Goal: Information Seeking & Learning: Learn about a topic

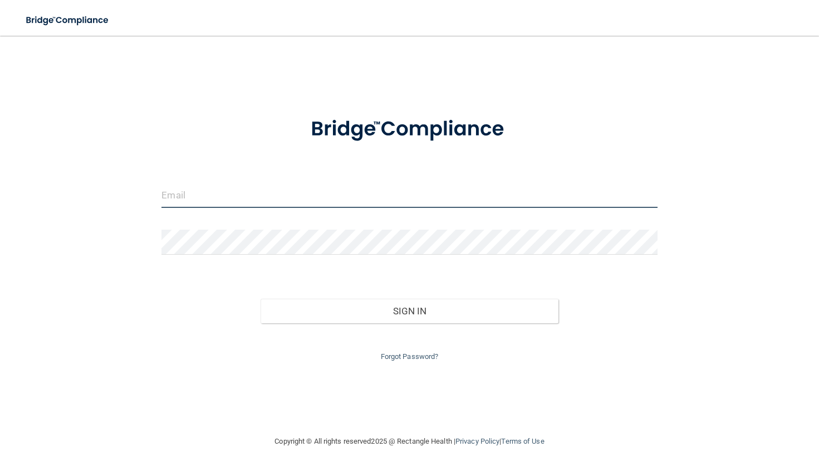
click at [228, 194] on input "email" at bounding box center [410, 195] width 496 height 25
type input "[EMAIL_ADDRESS][DOMAIN_NAME]"
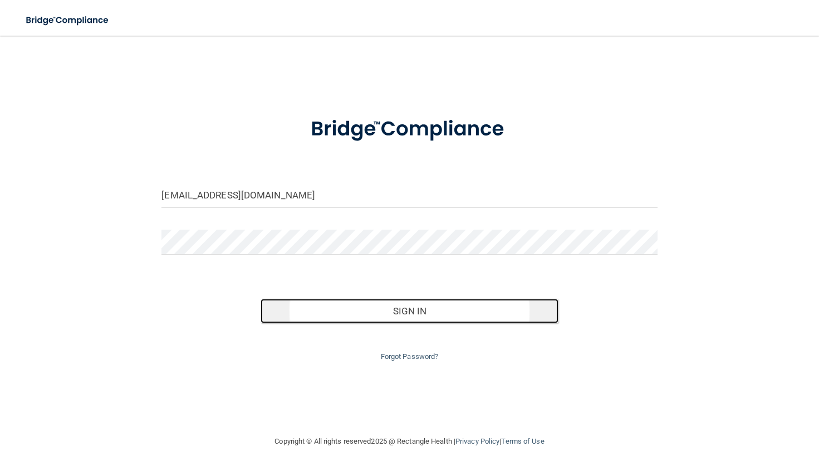
click at [471, 311] on button "Sign In" at bounding box center [409, 311] width 297 height 25
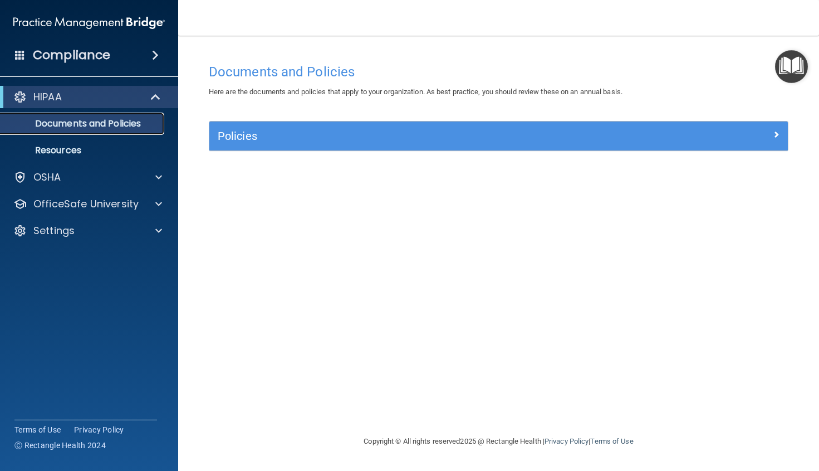
click at [72, 121] on p "Documents and Policies" at bounding box center [83, 123] width 152 height 11
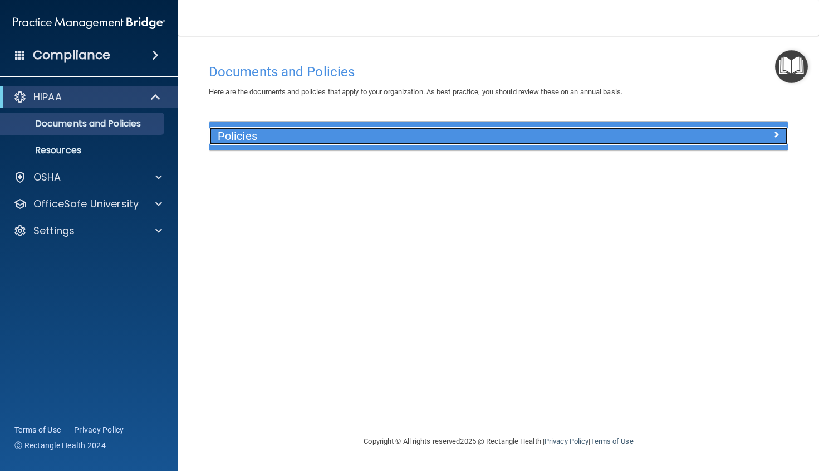
click at [297, 132] on h5 "Policies" at bounding box center [426, 136] width 417 height 12
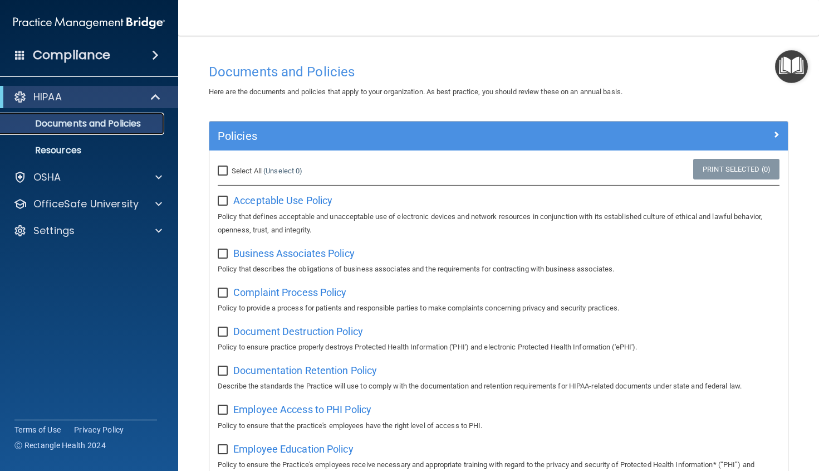
click at [56, 121] on p "Documents and Policies" at bounding box center [83, 123] width 152 height 11
click at [46, 149] on p "Resources" at bounding box center [83, 150] width 152 height 11
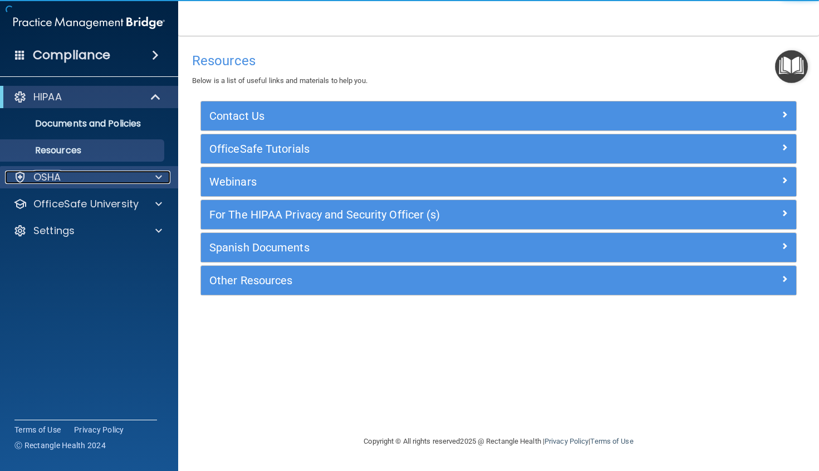
click at [60, 177] on p "OSHA" at bounding box center [47, 176] width 28 height 13
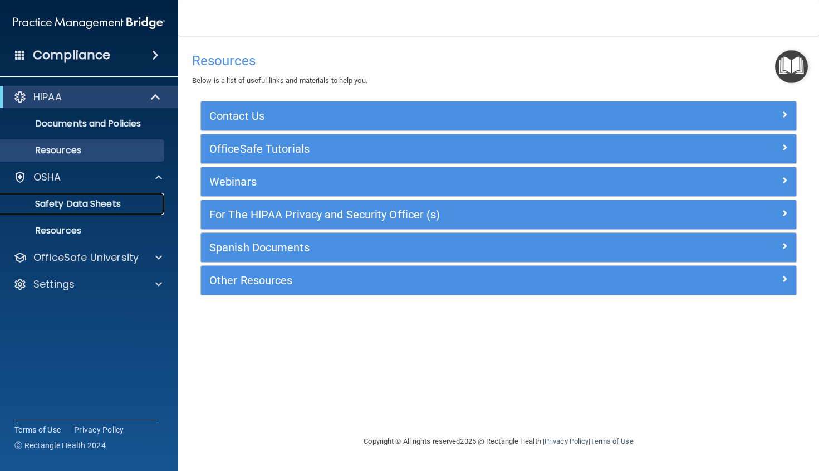
click at [70, 199] on p "Safety Data Sheets" at bounding box center [83, 203] width 152 height 11
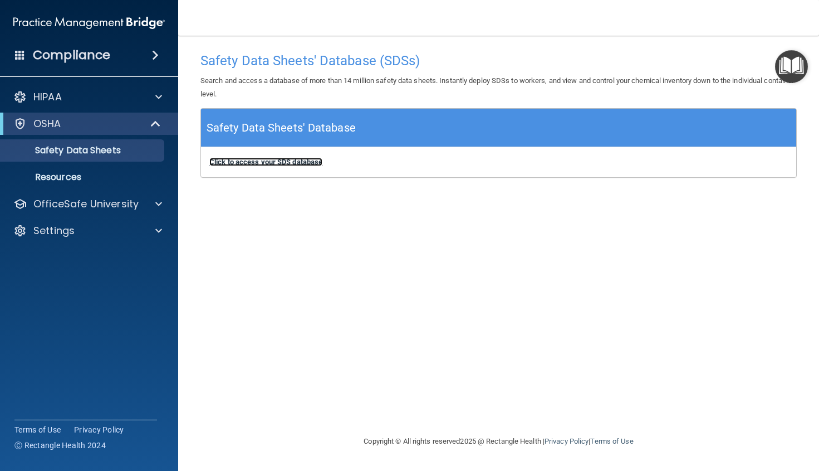
click at [291, 164] on b "Click to access your SDS database" at bounding box center [265, 162] width 113 height 8
click at [155, 55] on span at bounding box center [155, 54] width 7 height 13
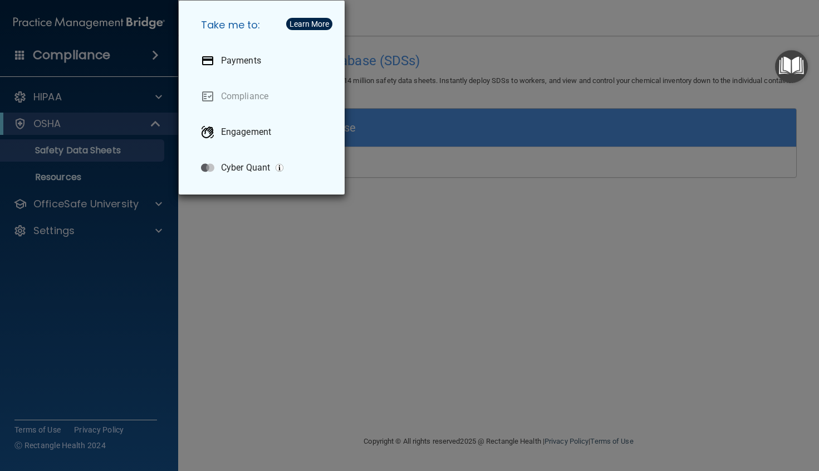
click at [89, 271] on div "Take me to: Payments Compliance Engagement Cyber Quant" at bounding box center [409, 235] width 819 height 471
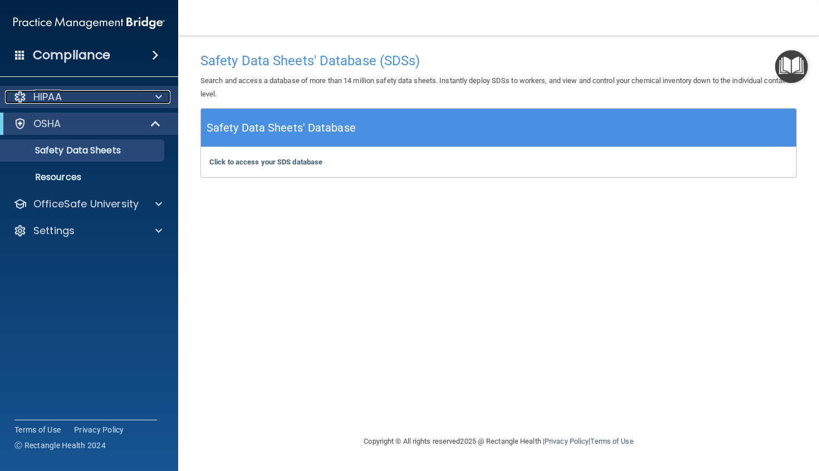
click at [54, 94] on p "HIPAA" at bounding box center [47, 96] width 28 height 13
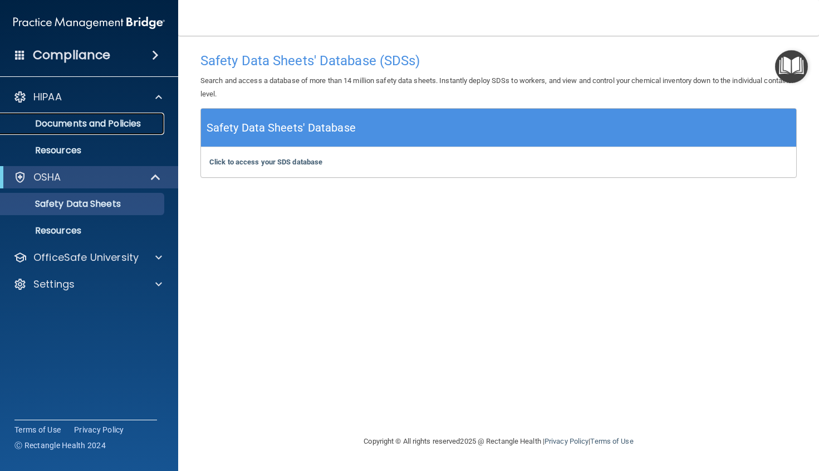
click at [87, 123] on p "Documents and Policies" at bounding box center [83, 123] width 152 height 11
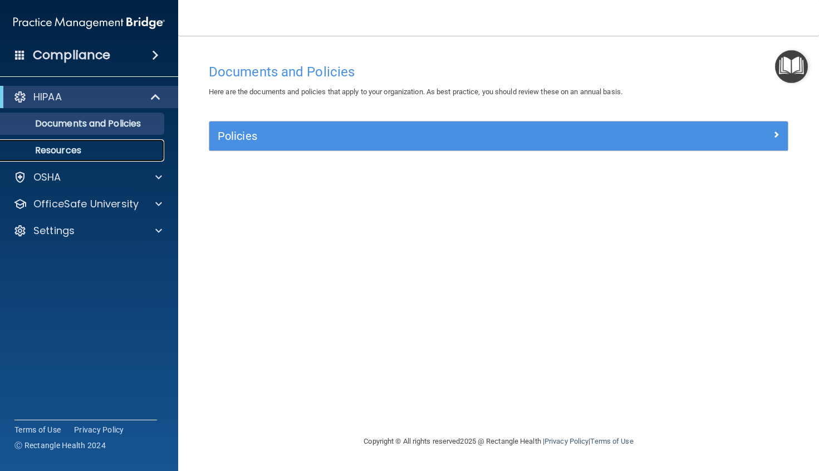
click at [84, 149] on p "Resources" at bounding box center [83, 150] width 152 height 11
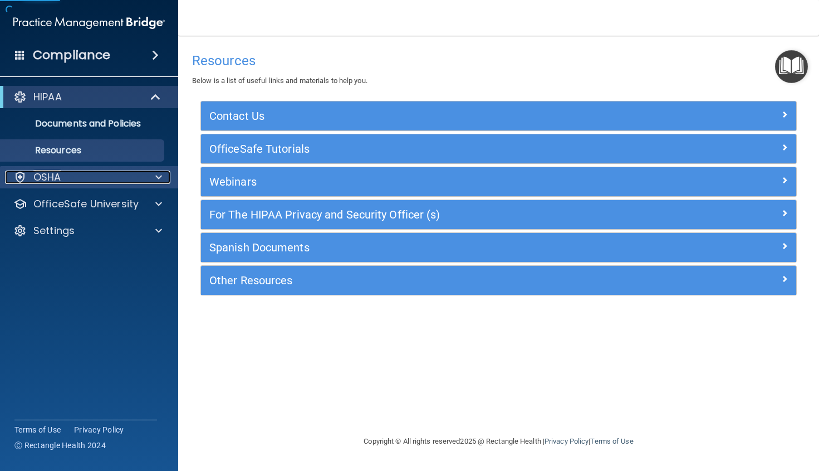
click at [51, 175] on p "OSHA" at bounding box center [47, 176] width 28 height 13
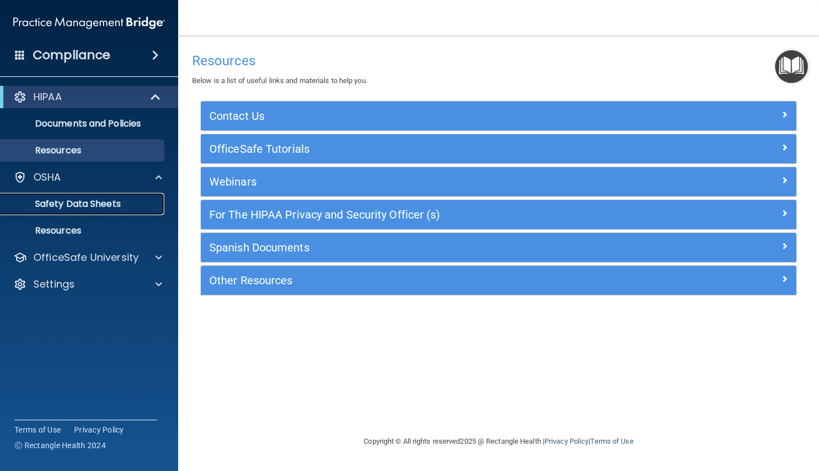
click at [67, 204] on p "Safety Data Sheets" at bounding box center [83, 203] width 152 height 11
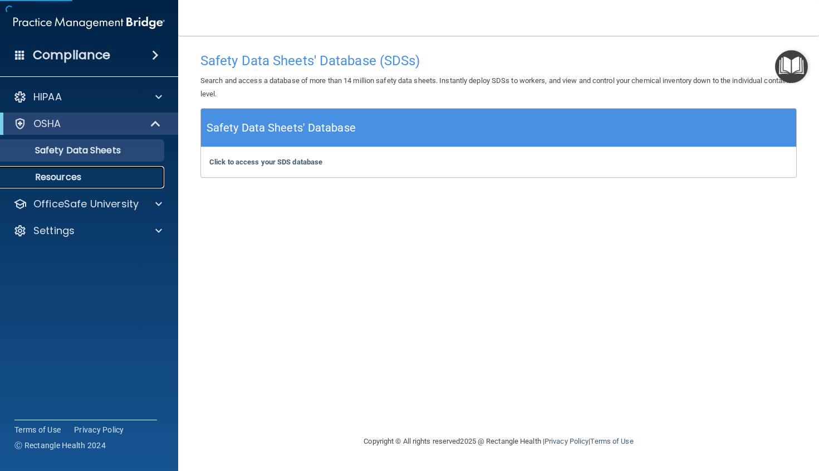
click at [72, 180] on p "Resources" at bounding box center [83, 177] width 152 height 11
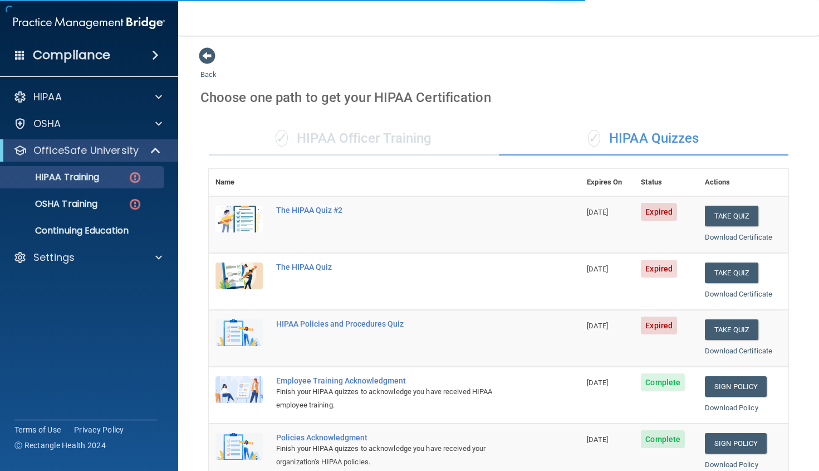
scroll to position [56, 0]
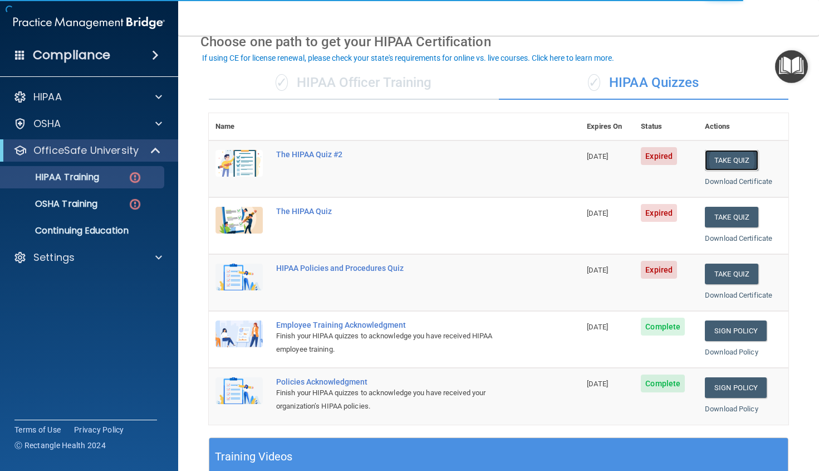
click at [716, 160] on button "Take Quiz" at bounding box center [731, 160] width 53 height 21
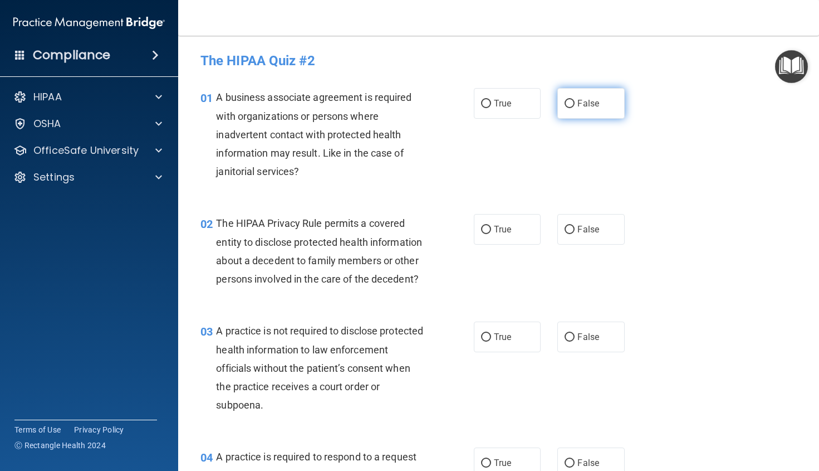
click at [579, 105] on span "False" at bounding box center [589, 103] width 22 height 11
click at [575, 105] on input "False" at bounding box center [570, 104] width 10 height 8
radio input "true"
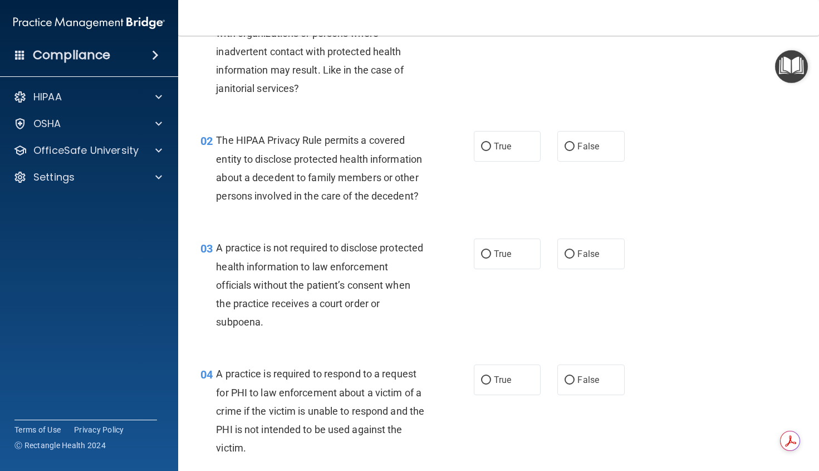
scroll to position [56, 0]
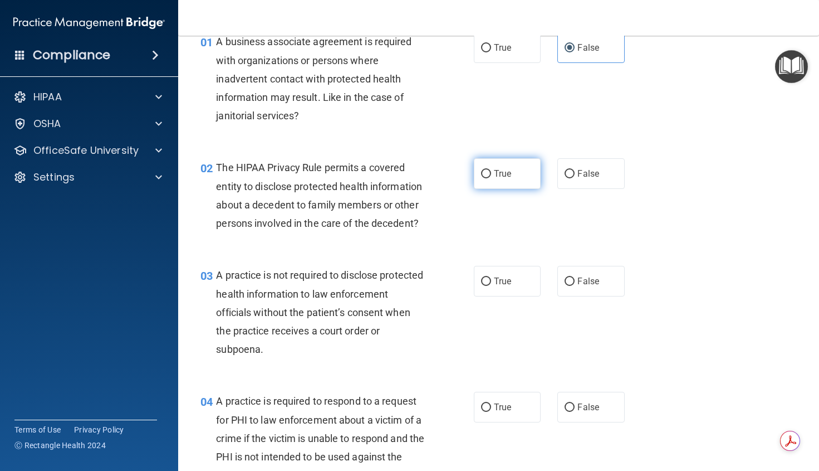
click at [506, 177] on span "True" at bounding box center [502, 173] width 17 height 11
click at [491, 177] on input "True" at bounding box center [486, 174] width 10 height 8
radio input "true"
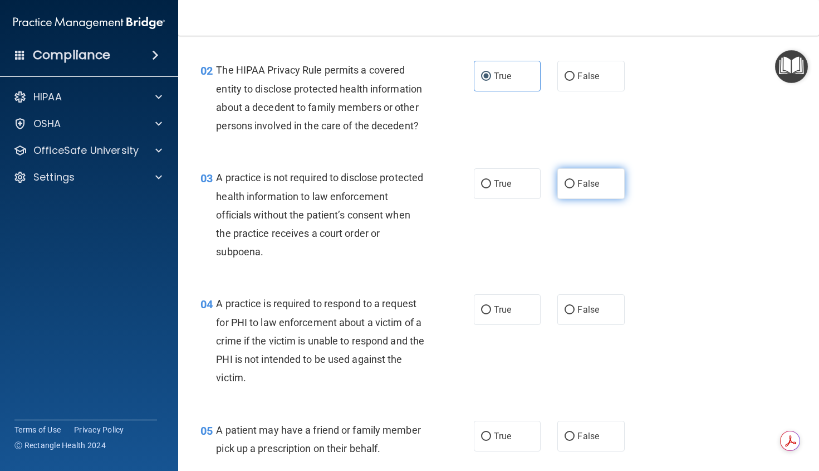
scroll to position [167, 0]
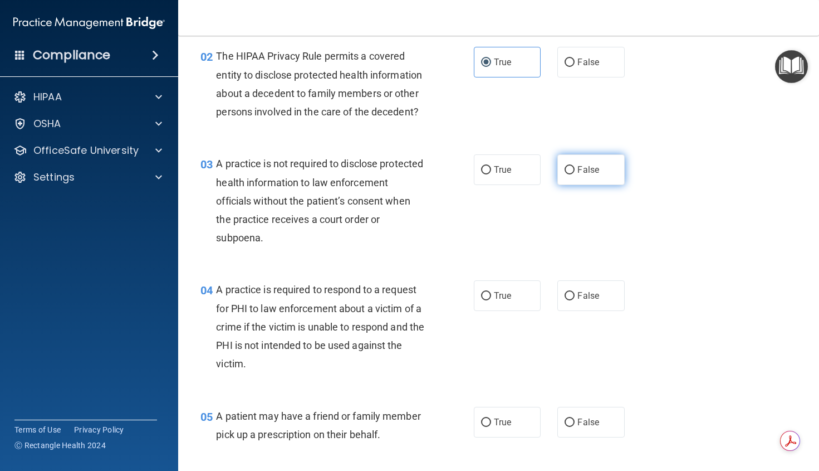
click at [593, 175] on span "False" at bounding box center [589, 169] width 22 height 11
click at [575, 174] on input "False" at bounding box center [570, 170] width 10 height 8
radio input "true"
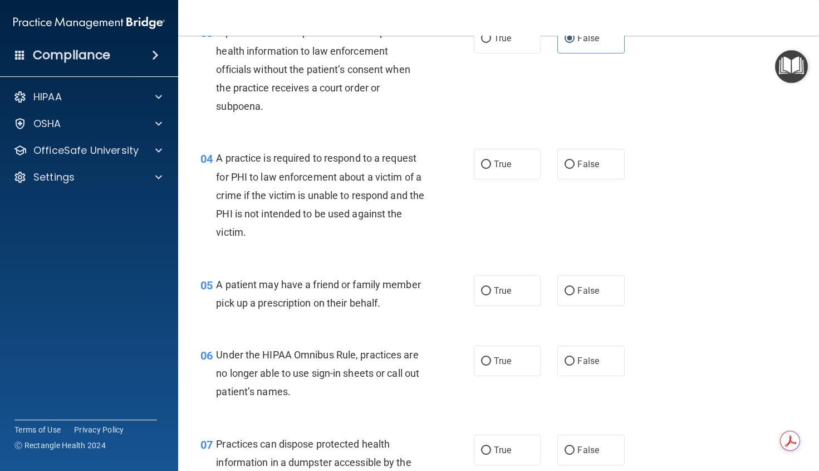
scroll to position [334, 0]
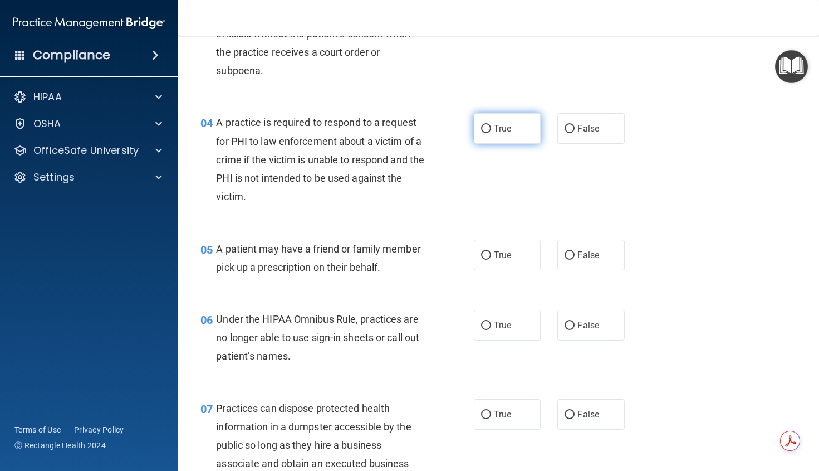
click at [485, 133] on input "True" at bounding box center [486, 129] width 10 height 8
radio input "true"
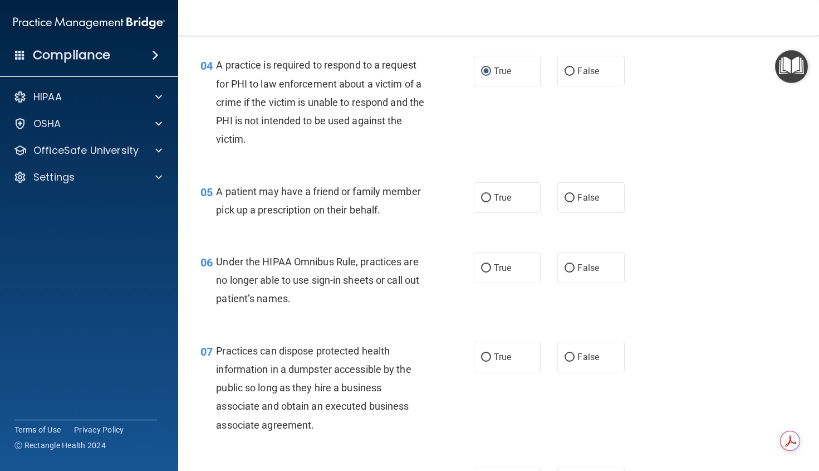
scroll to position [446, 0]
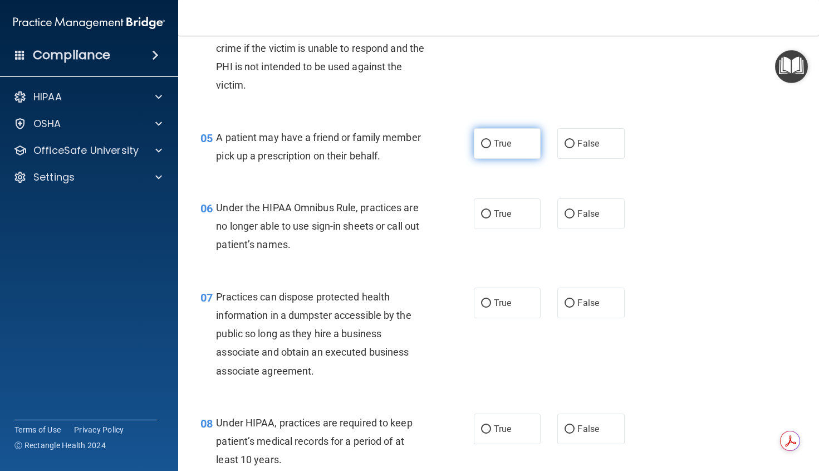
click at [503, 159] on label "True" at bounding box center [507, 143] width 67 height 31
click at [491, 148] on input "True" at bounding box center [486, 144] width 10 height 8
radio input "true"
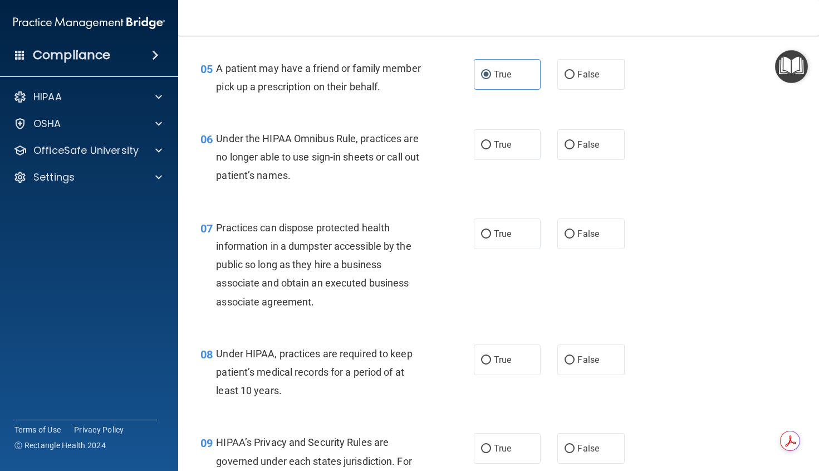
scroll to position [557, 0]
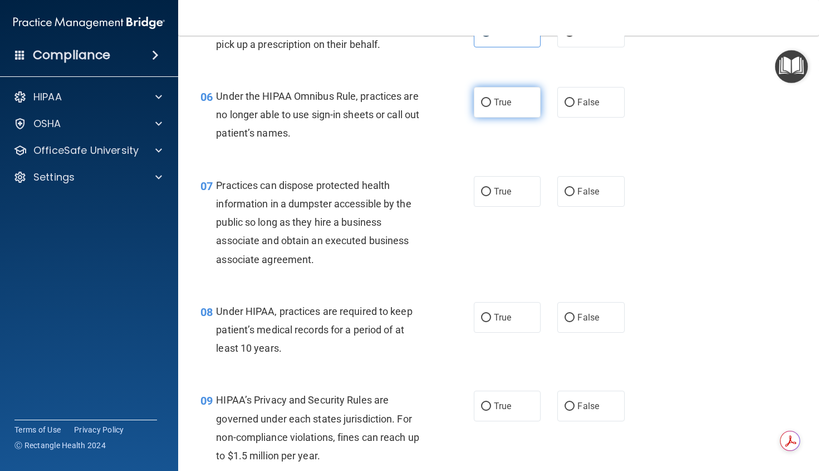
click at [483, 118] on label "True" at bounding box center [507, 102] width 67 height 31
click at [483, 107] on input "True" at bounding box center [486, 103] width 10 height 8
radio input "true"
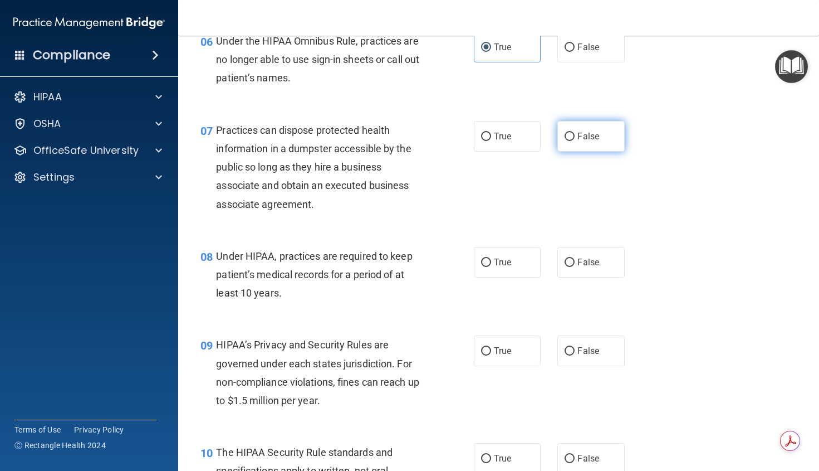
scroll to position [613, 0]
click at [572, 151] on label "False" at bounding box center [591, 135] width 67 height 31
click at [572, 140] on input "False" at bounding box center [570, 136] width 10 height 8
radio input "true"
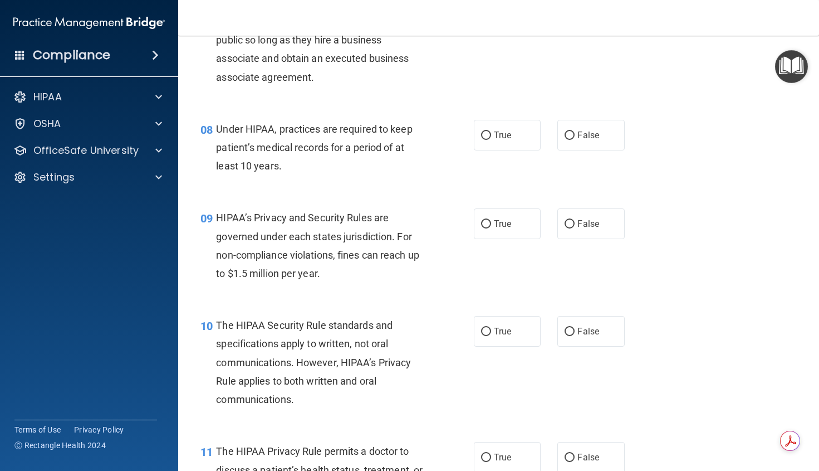
scroll to position [780, 0]
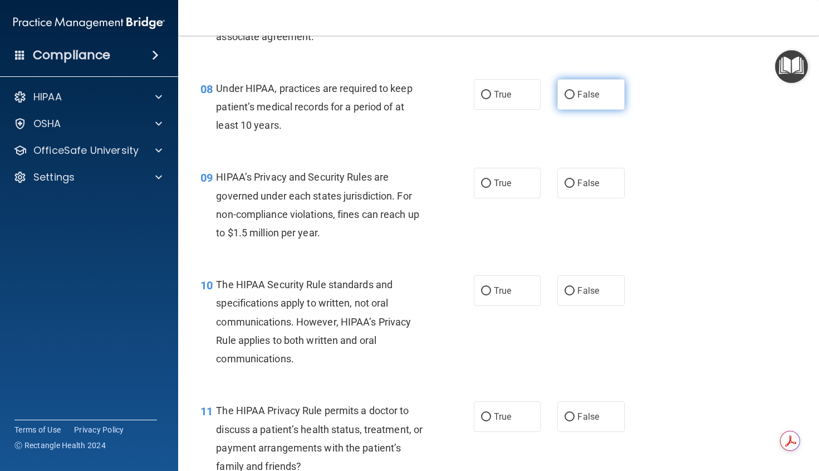
click at [584, 100] on span "False" at bounding box center [589, 94] width 22 height 11
click at [575, 99] on input "False" at bounding box center [570, 95] width 10 height 8
radio input "true"
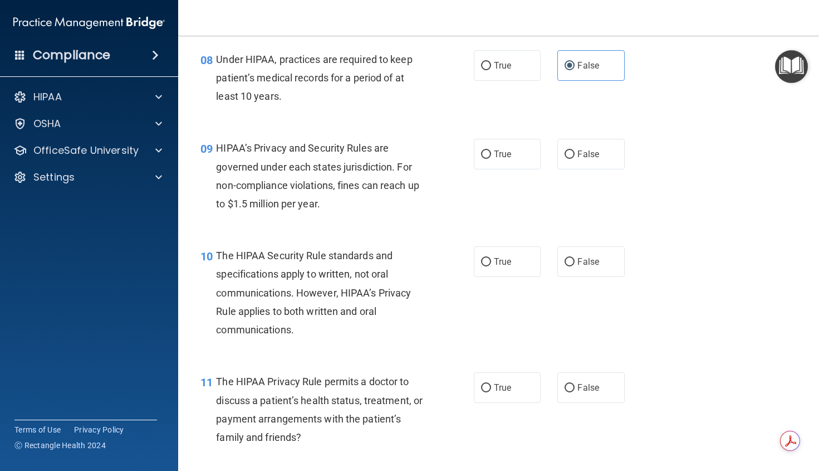
scroll to position [836, 0]
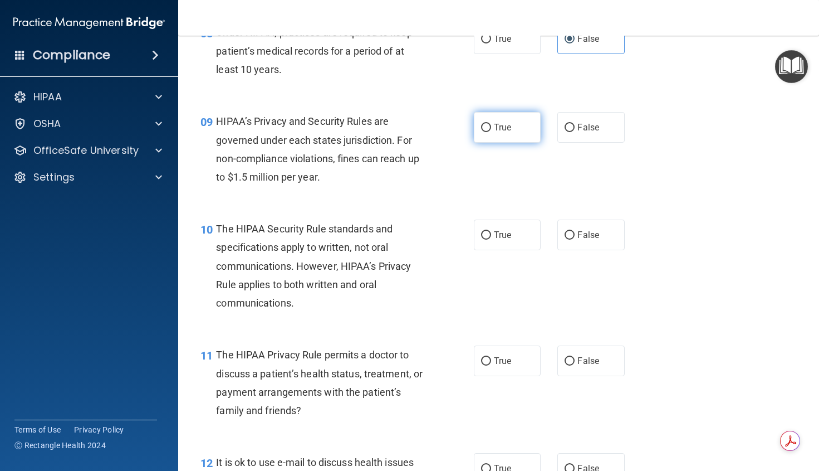
click at [488, 143] on label "True" at bounding box center [507, 127] width 67 height 31
click at [488, 132] on input "True" at bounding box center [486, 128] width 10 height 8
radio input "true"
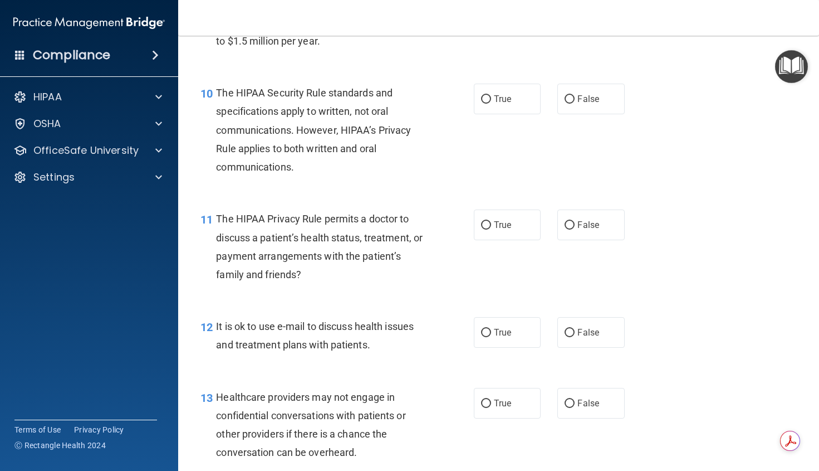
scroll to position [1003, 0]
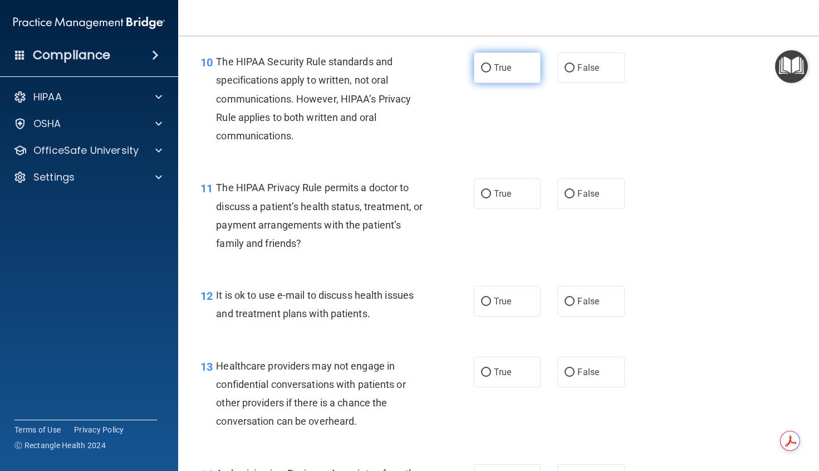
click at [494, 73] on span "True" at bounding box center [502, 67] width 17 height 11
click at [490, 72] on input "True" at bounding box center [486, 68] width 10 height 8
radio input "true"
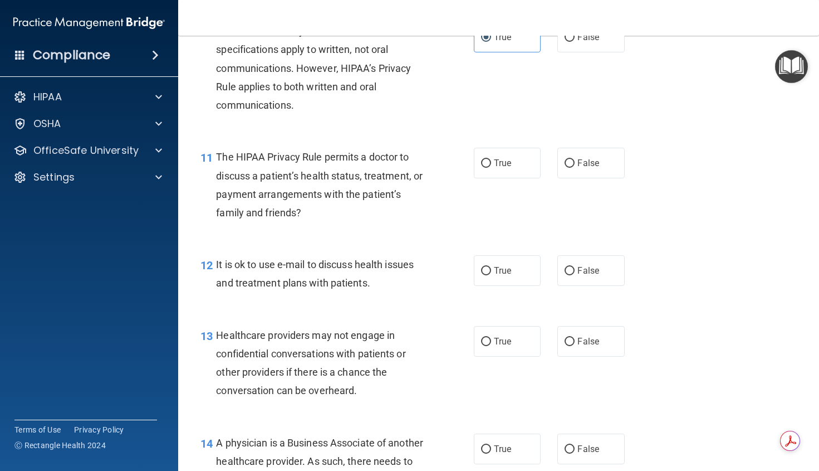
scroll to position [1058, 0]
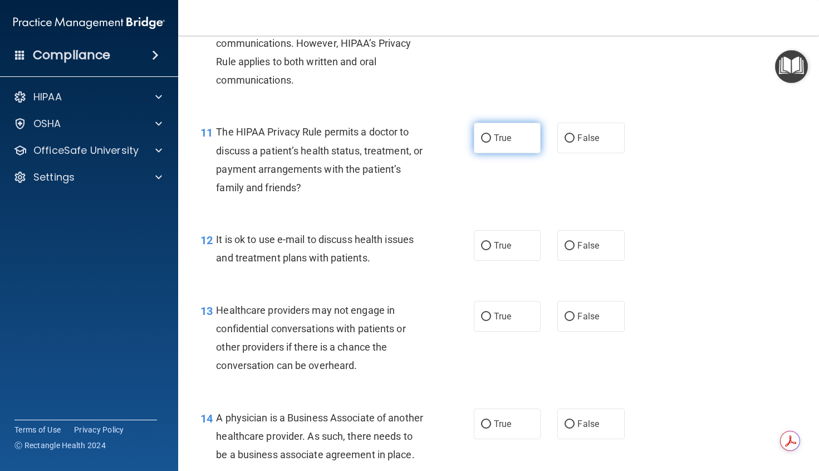
click at [509, 153] on label "True" at bounding box center [507, 138] width 67 height 31
click at [491, 143] on input "True" at bounding box center [486, 138] width 10 height 8
radio input "true"
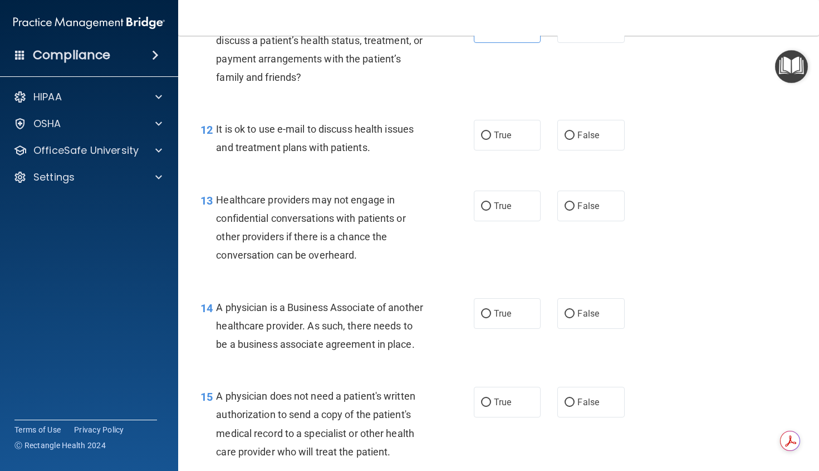
scroll to position [1170, 0]
click at [596, 149] on label "False" at bounding box center [591, 134] width 67 height 31
click at [575, 139] on input "False" at bounding box center [570, 134] width 10 height 8
radio input "true"
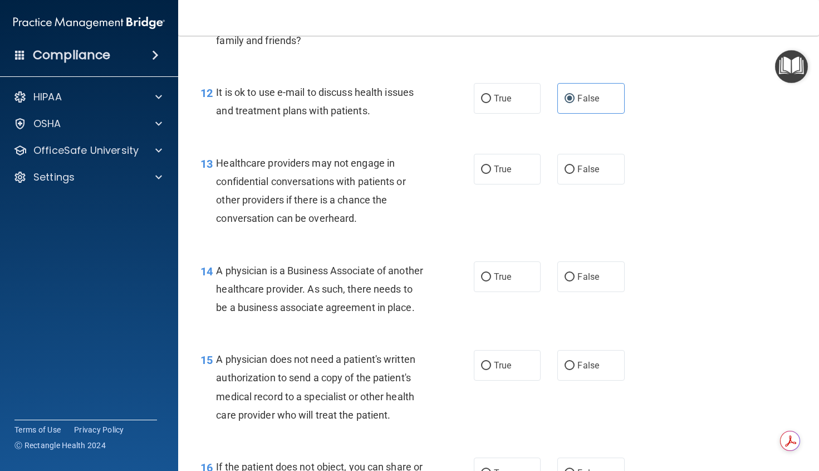
scroll to position [1281, 0]
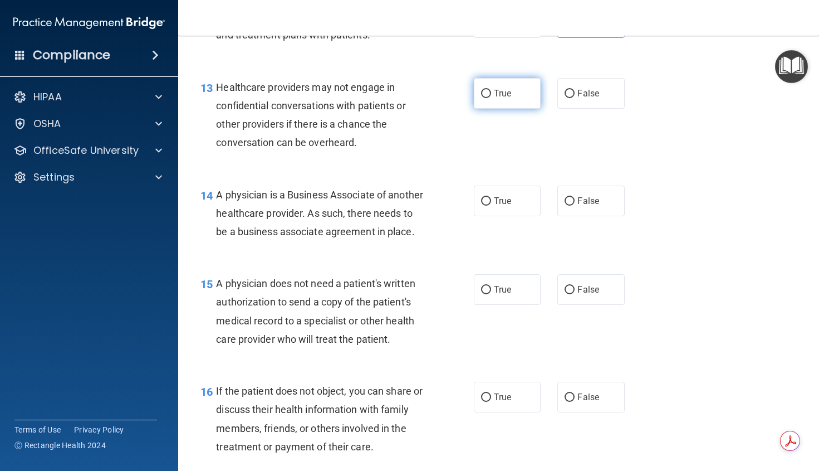
click at [516, 107] on label "True" at bounding box center [507, 93] width 67 height 31
click at [491, 98] on input "True" at bounding box center [486, 94] width 10 height 8
radio input "true"
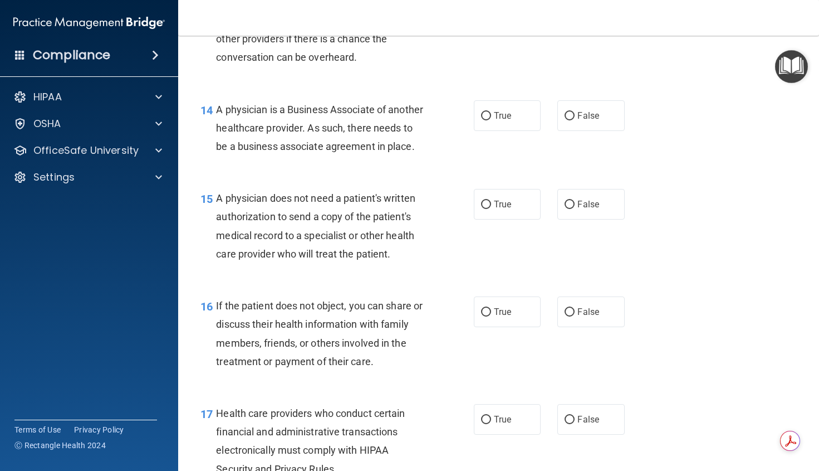
scroll to position [1393, 0]
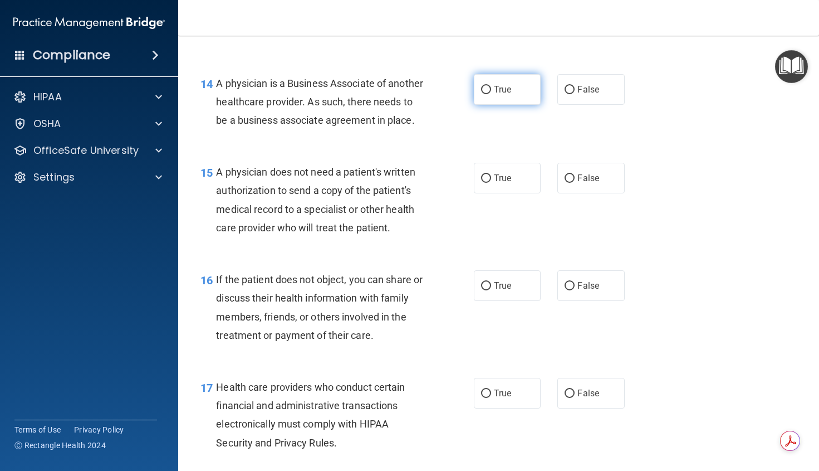
click at [494, 95] on span "True" at bounding box center [502, 89] width 17 height 11
click at [491, 94] on input "True" at bounding box center [486, 90] width 10 height 8
radio input "true"
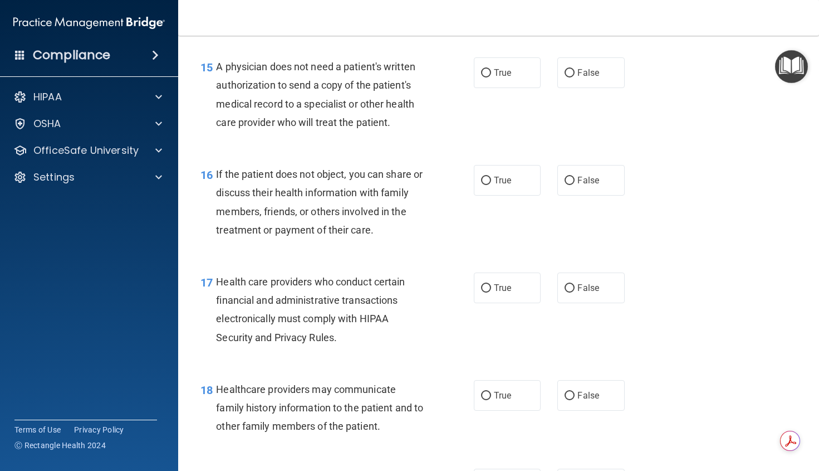
scroll to position [1504, 0]
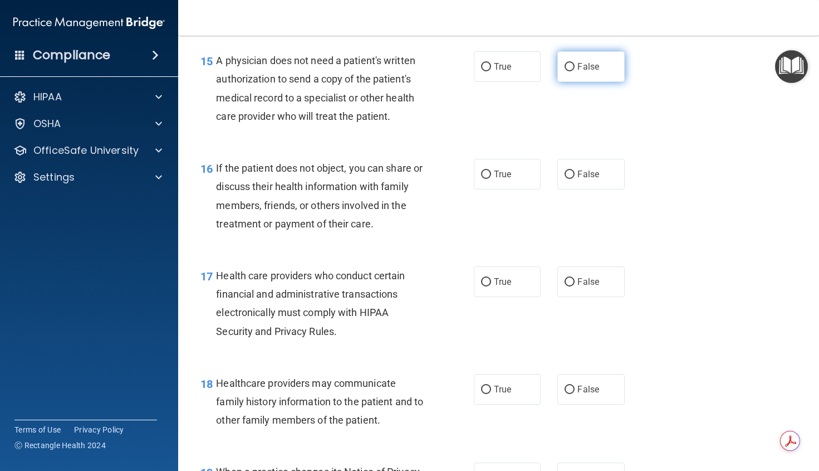
click at [583, 72] on span "False" at bounding box center [589, 66] width 22 height 11
click at [575, 71] on input "False" at bounding box center [570, 67] width 10 height 8
radio input "true"
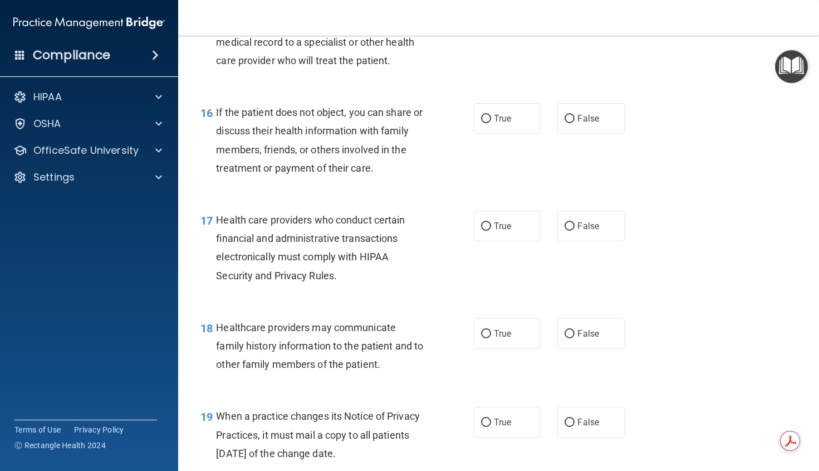
scroll to position [1616, 0]
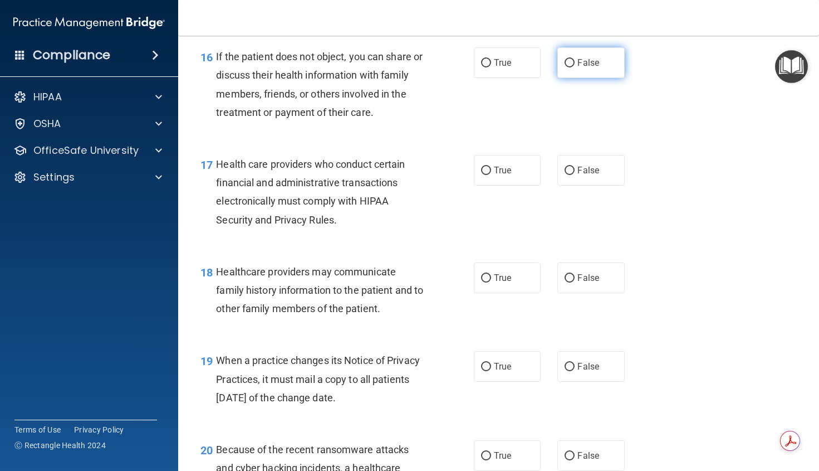
click at [592, 68] on span "False" at bounding box center [589, 62] width 22 height 11
click at [575, 67] on input "False" at bounding box center [570, 63] width 10 height 8
radio input "true"
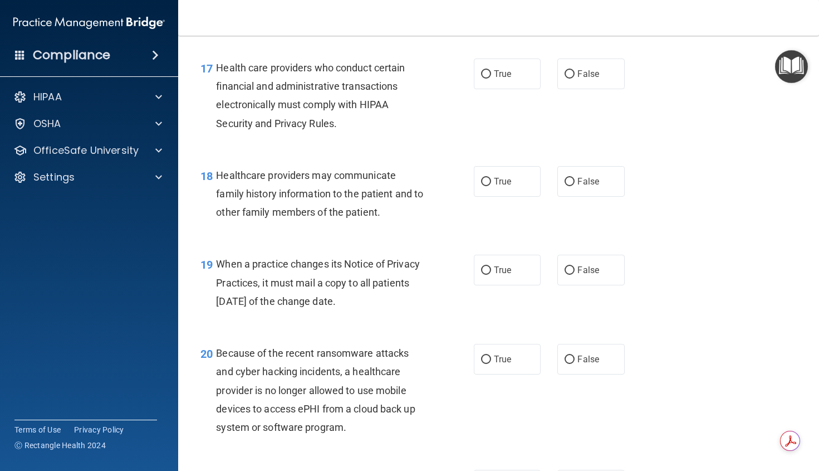
scroll to position [1727, 0]
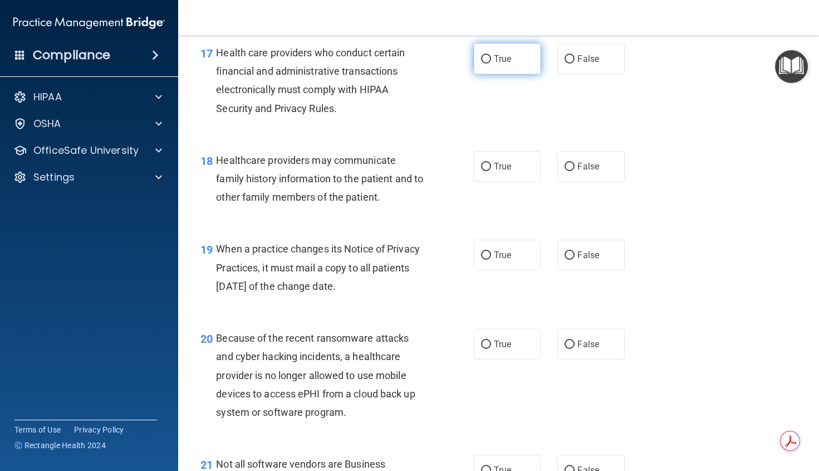
click at [485, 64] on input "True" at bounding box center [486, 59] width 10 height 8
radio input "true"
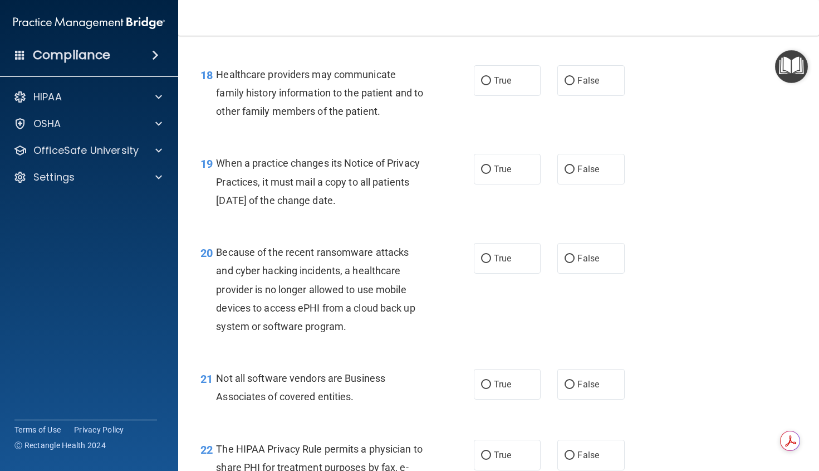
scroll to position [1838, 0]
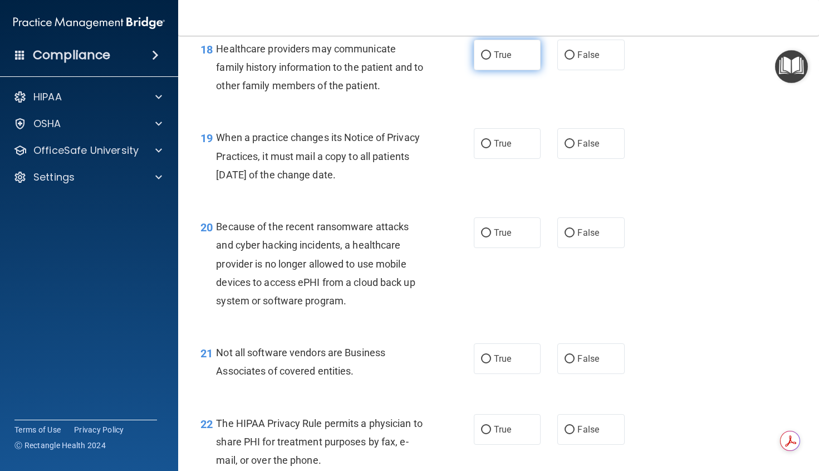
click at [505, 60] on span "True" at bounding box center [502, 55] width 17 height 11
click at [491, 60] on input "True" at bounding box center [486, 55] width 10 height 8
radio input "true"
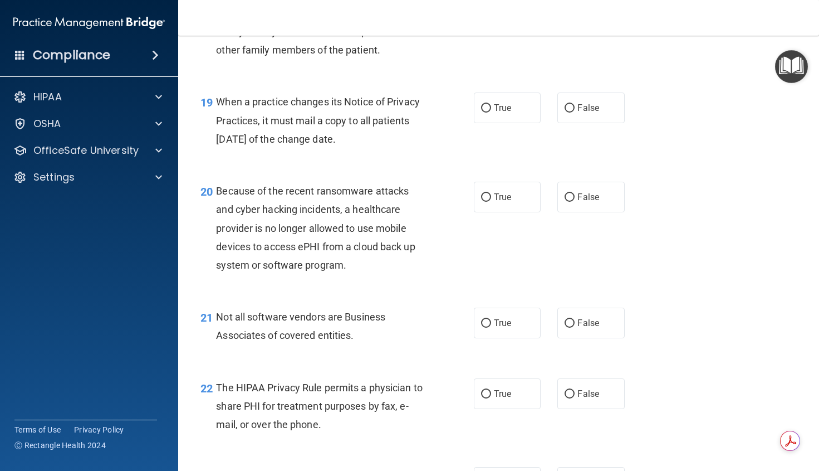
scroll to position [1894, 0]
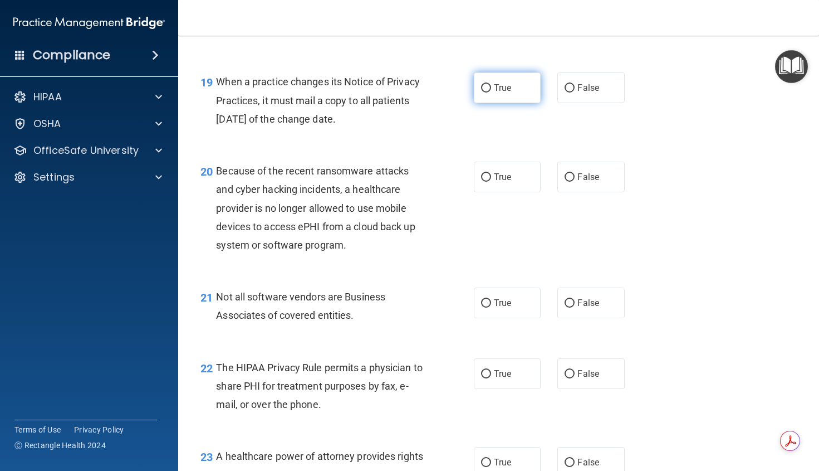
click at [502, 93] on span "True" at bounding box center [502, 87] width 17 height 11
click at [491, 92] on input "True" at bounding box center [486, 88] width 10 height 8
radio input "true"
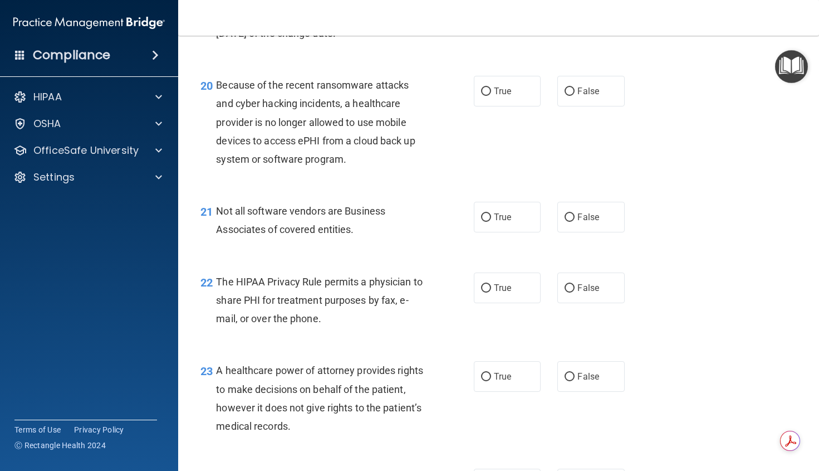
scroll to position [2005, 0]
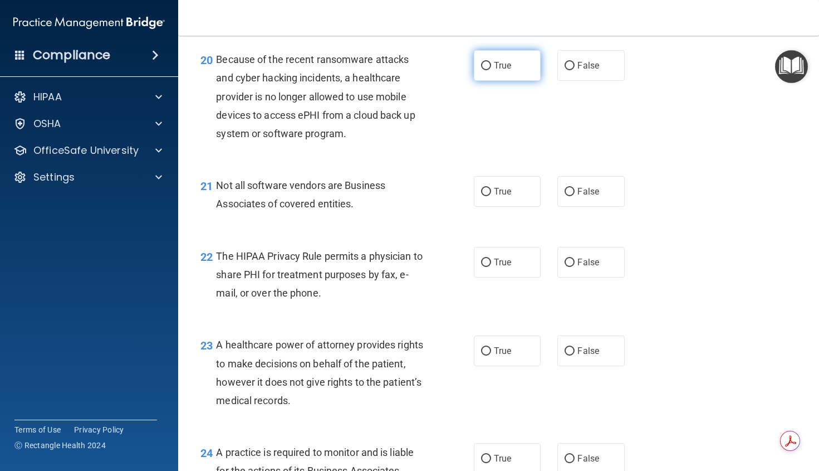
click at [494, 71] on span "True" at bounding box center [502, 65] width 17 height 11
click at [490, 70] on input "True" at bounding box center [486, 66] width 10 height 8
radio input "true"
click at [501, 197] on span "True" at bounding box center [502, 191] width 17 height 11
click at [491, 196] on input "True" at bounding box center [486, 192] width 10 height 8
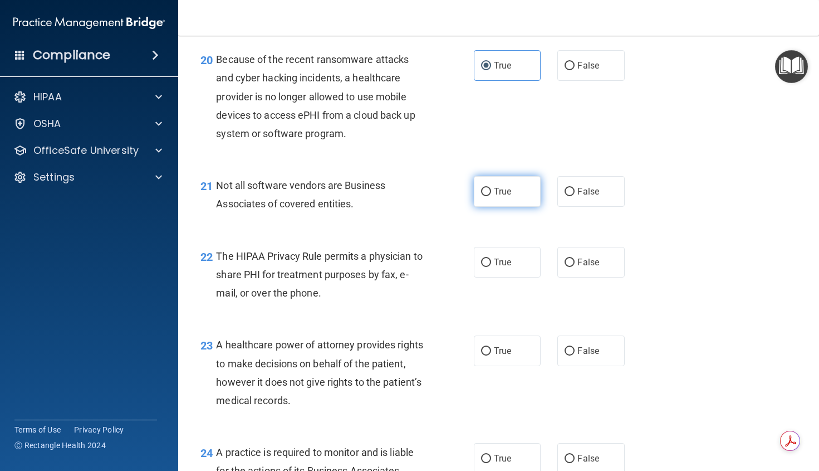
radio input "true"
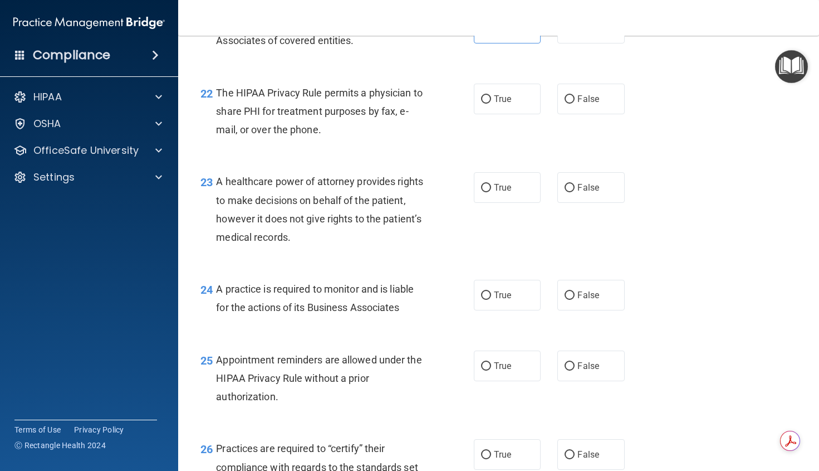
scroll to position [2173, 0]
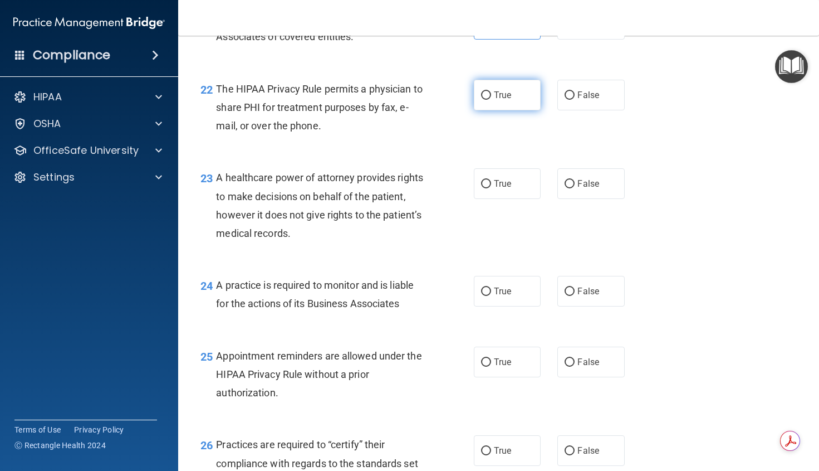
click at [495, 100] on span "True" at bounding box center [502, 95] width 17 height 11
click at [491, 100] on input "True" at bounding box center [486, 95] width 10 height 8
radio input "true"
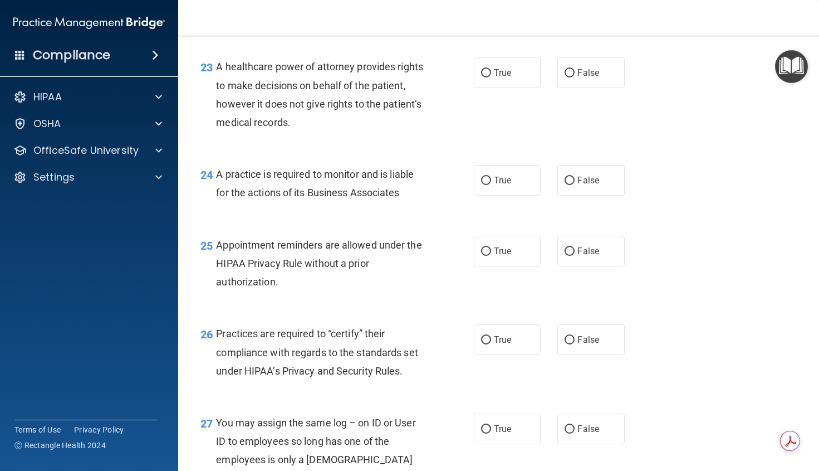
scroll to position [2284, 0]
click at [494, 77] on span "True" at bounding box center [502, 72] width 17 height 11
click at [491, 77] on input "True" at bounding box center [486, 73] width 10 height 8
radio input "true"
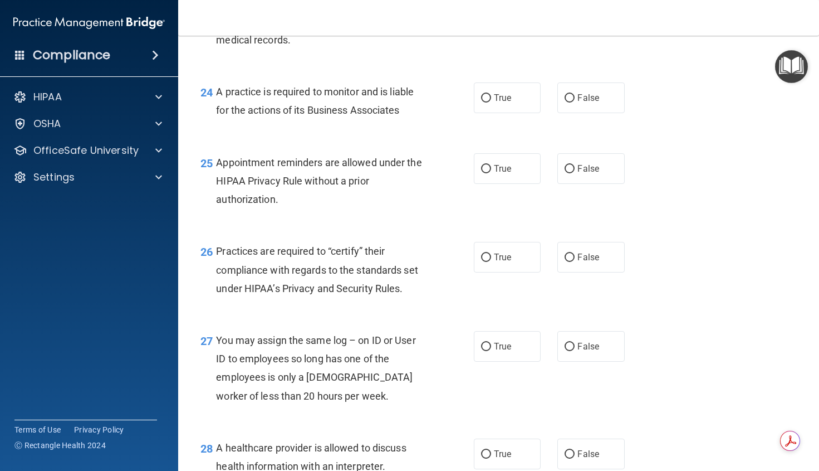
scroll to position [2340, 0]
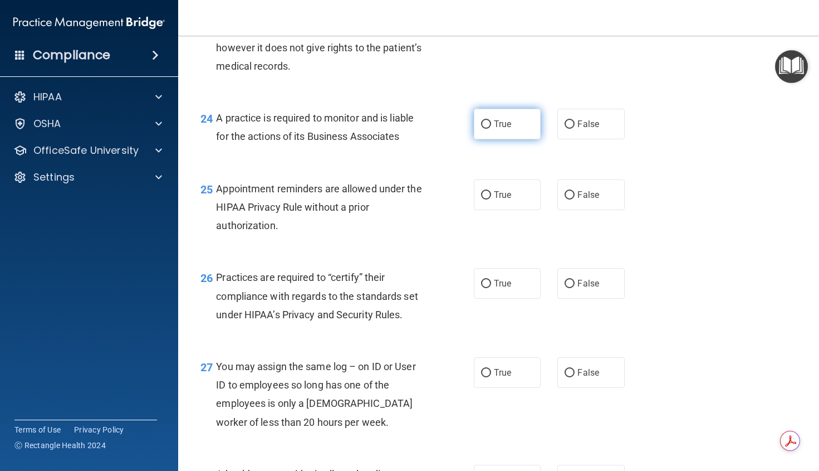
click at [518, 139] on label "True" at bounding box center [507, 124] width 67 height 31
click at [491, 129] on input "True" at bounding box center [486, 124] width 10 height 8
radio input "true"
click at [514, 210] on label "True" at bounding box center [507, 194] width 67 height 31
click at [491, 199] on input "True" at bounding box center [486, 195] width 10 height 8
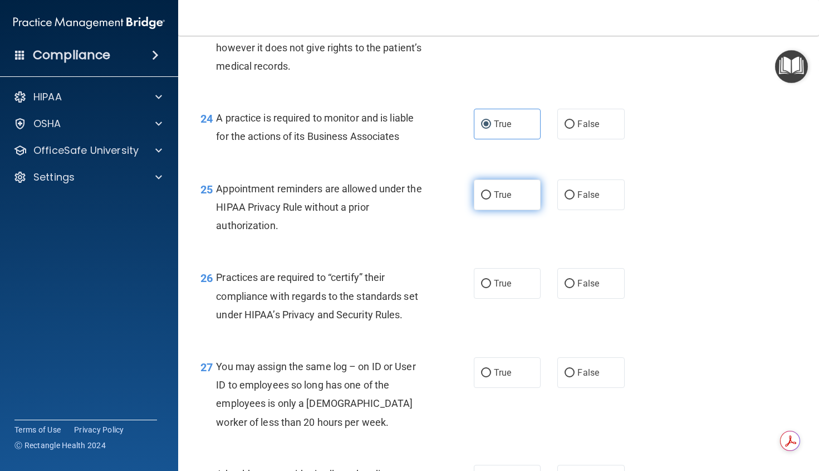
radio input "true"
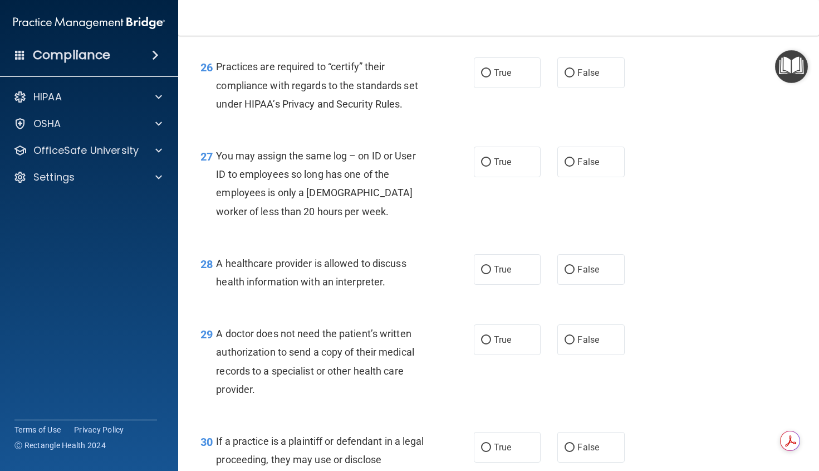
scroll to position [2563, 0]
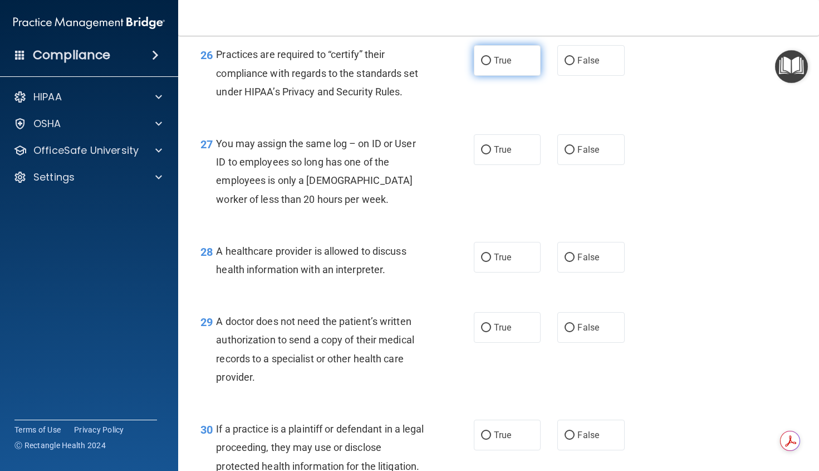
click at [515, 76] on label "True" at bounding box center [507, 60] width 67 height 31
click at [491, 65] on input "True" at bounding box center [486, 61] width 10 height 8
radio input "true"
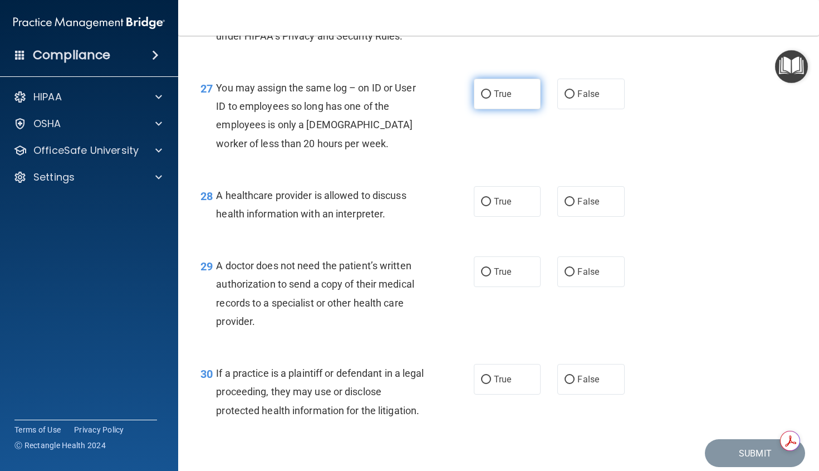
click at [498, 99] on span "True" at bounding box center [502, 94] width 17 height 11
click at [491, 99] on input "True" at bounding box center [486, 94] width 10 height 8
radio input "true"
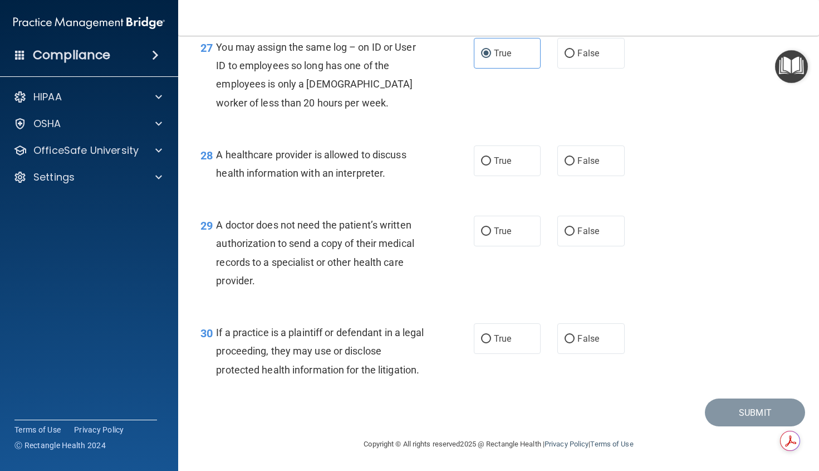
scroll to position [2696, 0]
click at [497, 152] on label "True" at bounding box center [507, 160] width 67 height 31
click at [491, 157] on input "True" at bounding box center [486, 161] width 10 height 8
radio input "true"
click at [583, 239] on label "False" at bounding box center [591, 231] width 67 height 31
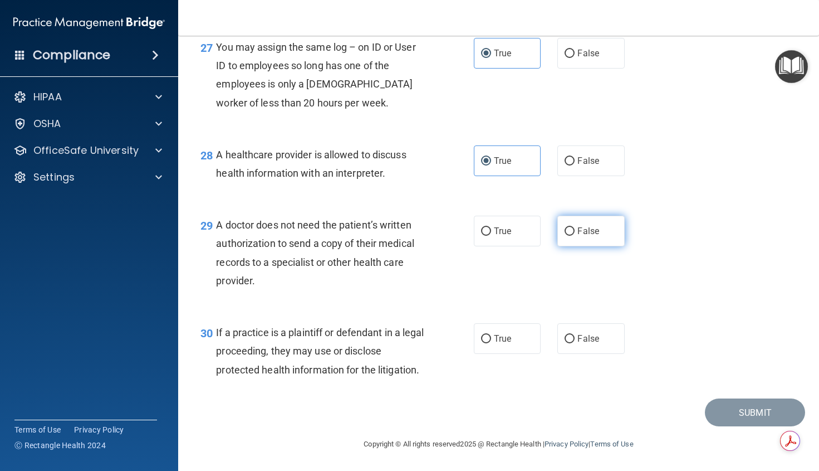
click at [575, 236] on input "False" at bounding box center [570, 231] width 10 height 8
radio input "true"
click at [599, 340] on label "False" at bounding box center [591, 338] width 67 height 31
click at [575, 340] on input "False" at bounding box center [570, 339] width 10 height 8
radio input "true"
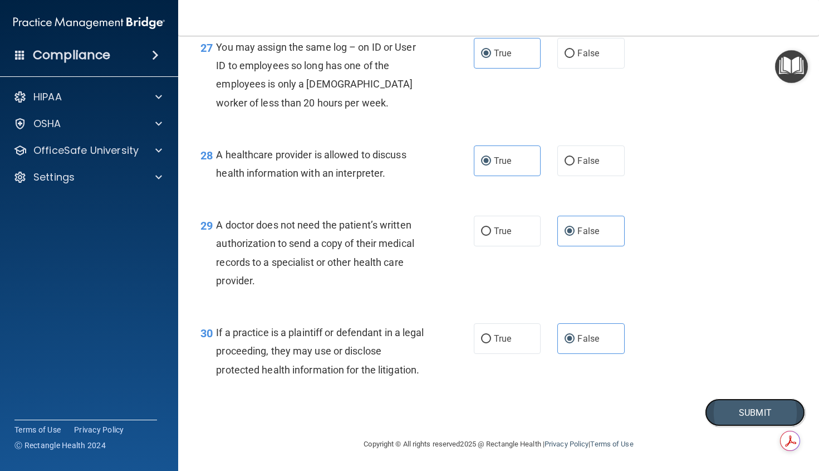
click at [724, 405] on button "Submit" at bounding box center [755, 412] width 100 height 28
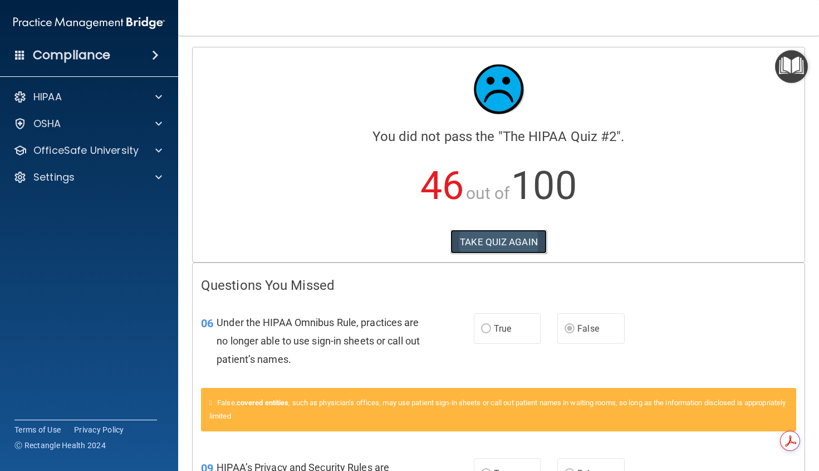
click at [490, 240] on button "TAKE QUIZ AGAIN" at bounding box center [499, 242] width 96 height 25
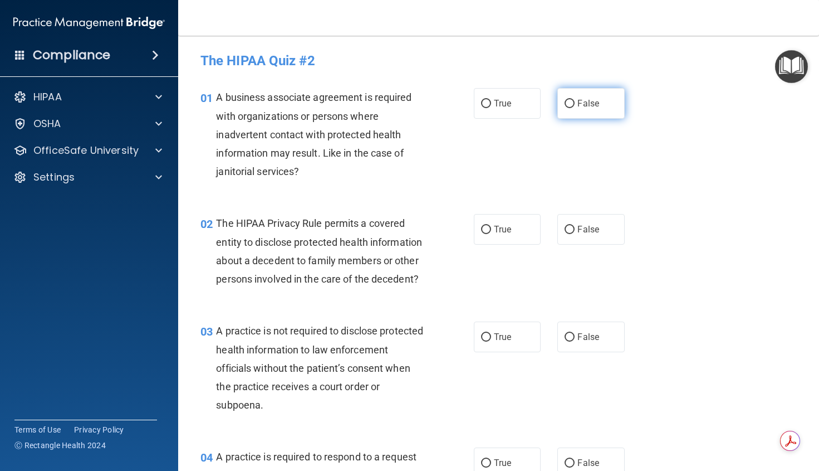
click at [583, 96] on label "False" at bounding box center [591, 103] width 67 height 31
click at [575, 100] on input "False" at bounding box center [570, 104] width 10 height 8
radio input "true"
click at [507, 228] on span "True" at bounding box center [502, 229] width 17 height 11
click at [491, 228] on input "True" at bounding box center [486, 230] width 10 height 8
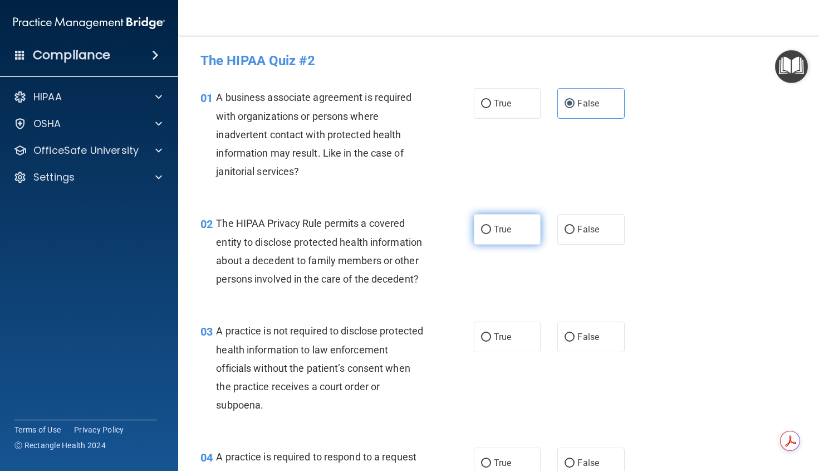
radio input "true"
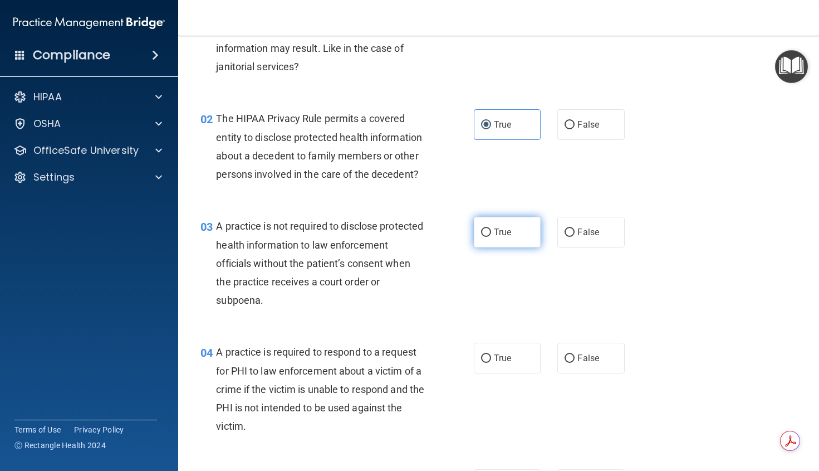
scroll to position [111, 0]
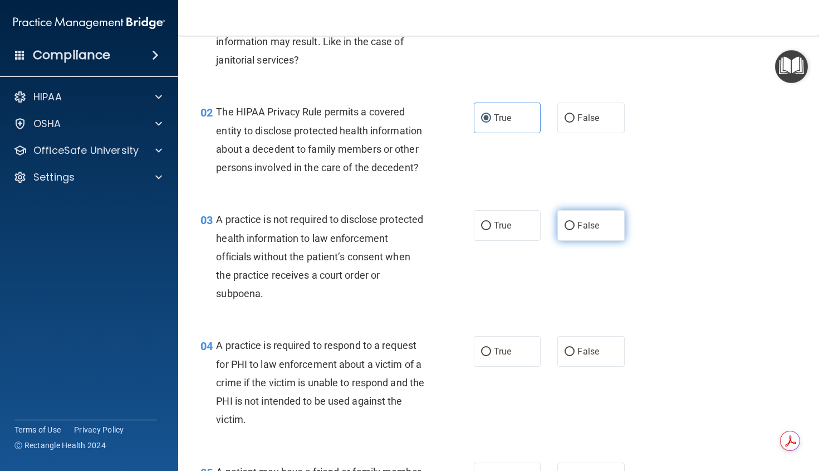
click at [585, 231] on span "False" at bounding box center [589, 225] width 22 height 11
click at [575, 230] on input "False" at bounding box center [570, 226] width 10 height 8
radio input "true"
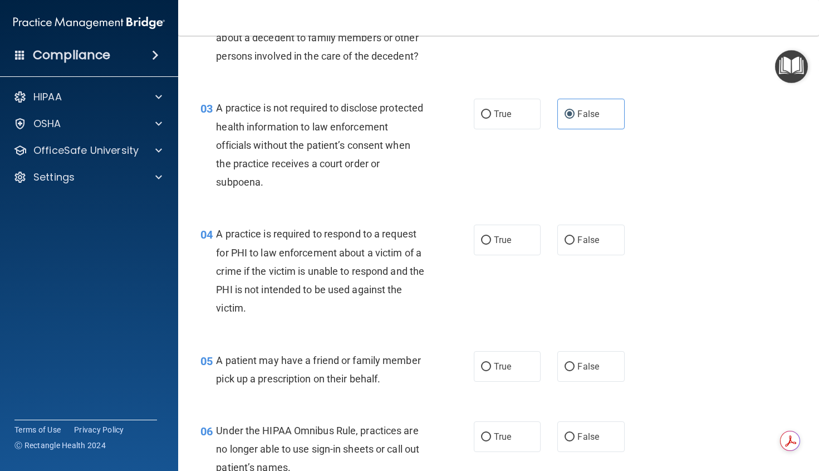
scroll to position [279, 0]
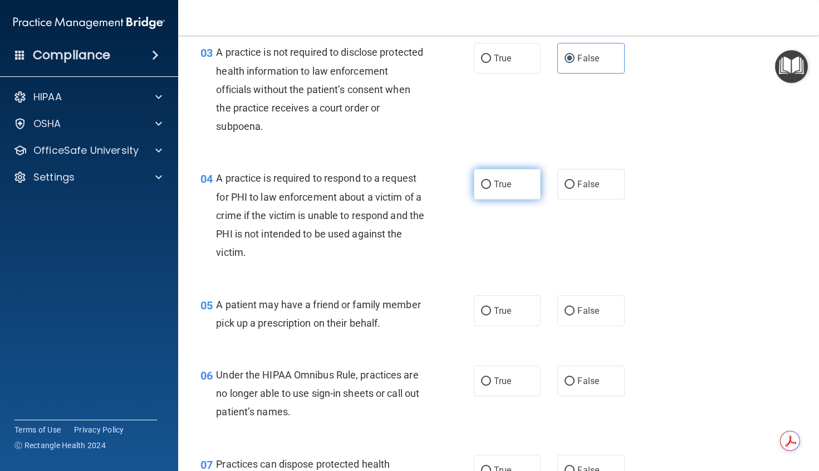
click at [505, 189] on span "True" at bounding box center [502, 184] width 17 height 11
click at [491, 189] on input "True" at bounding box center [486, 184] width 10 height 8
radio input "true"
click at [500, 316] on span "True" at bounding box center [502, 310] width 17 height 11
click at [491, 315] on input "True" at bounding box center [486, 311] width 10 height 8
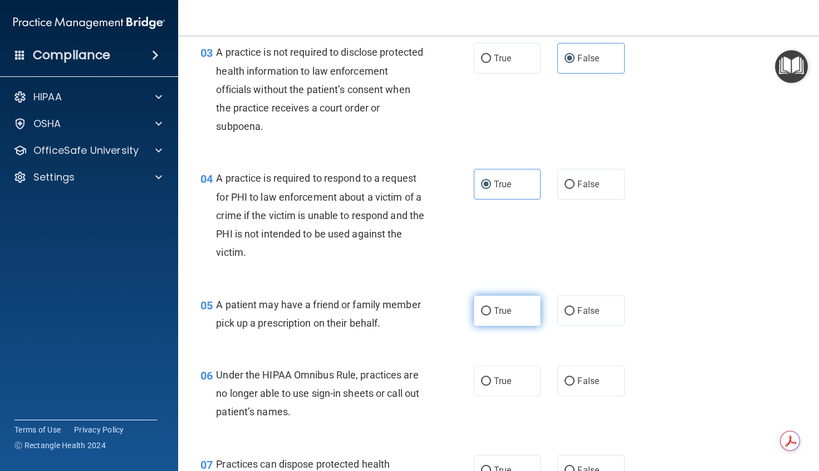
radio input "true"
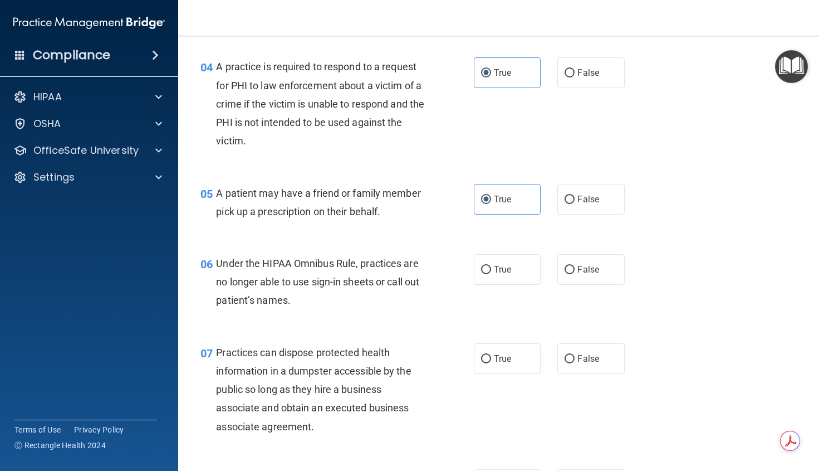
scroll to position [446, 0]
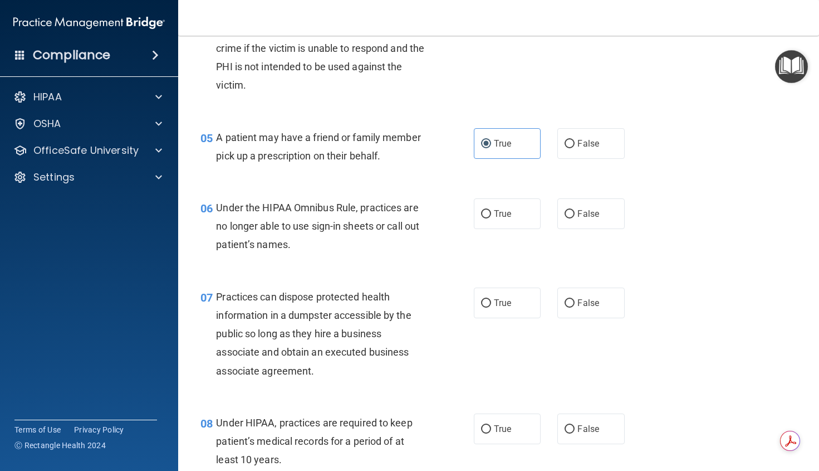
drag, startPoint x: 586, startPoint y: 234, endPoint x: 577, endPoint y: 285, distance: 51.6
click at [587, 219] on span "False" at bounding box center [589, 213] width 22 height 11
click at [575, 218] on input "False" at bounding box center [570, 214] width 10 height 8
radio input "true"
click at [578, 308] on span "False" at bounding box center [589, 302] width 22 height 11
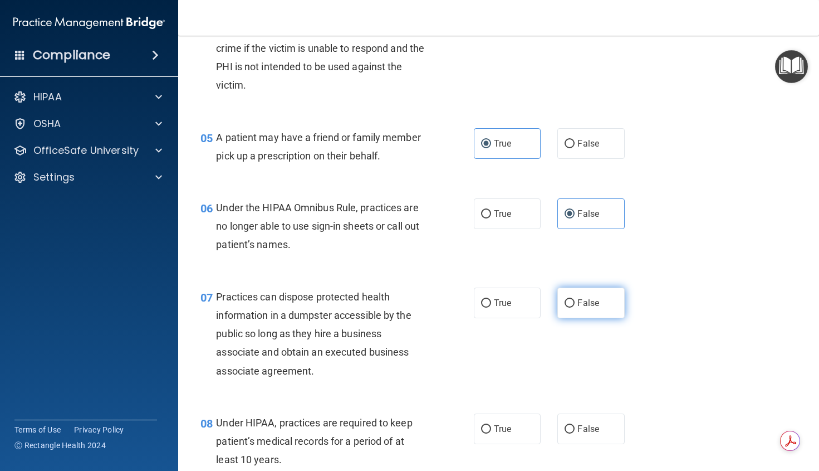
click at [575, 308] on input "False" at bounding box center [570, 303] width 10 height 8
radio input "true"
click at [589, 440] on label "False" at bounding box center [591, 428] width 67 height 31
click at [575, 433] on input "False" at bounding box center [570, 429] width 10 height 8
radio input "true"
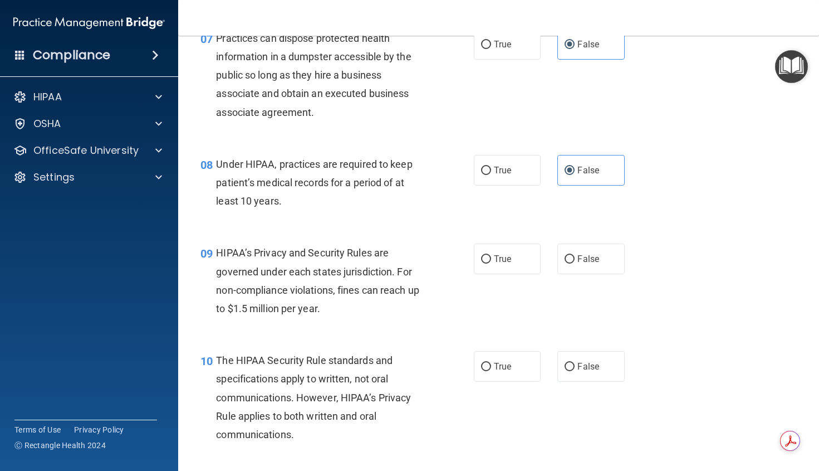
scroll to position [724, 0]
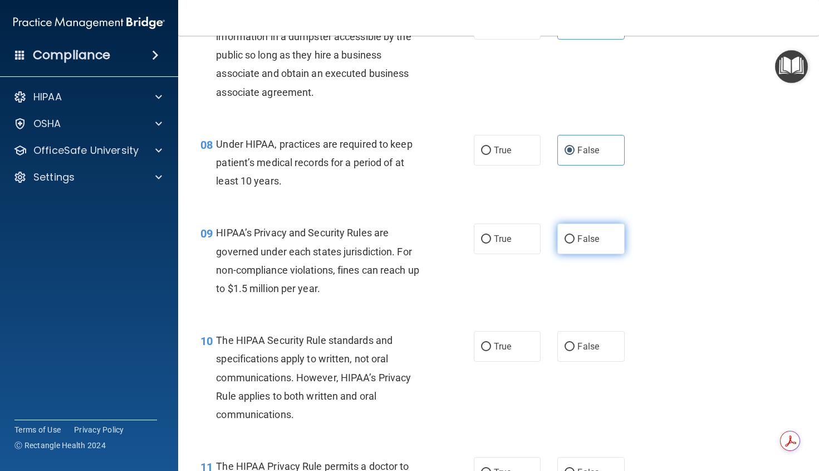
click at [571, 254] on label "False" at bounding box center [591, 238] width 67 height 31
click at [571, 243] on input "False" at bounding box center [570, 239] width 10 height 8
radio input "true"
click at [487, 362] on label "True" at bounding box center [507, 346] width 67 height 31
click at [487, 351] on input "True" at bounding box center [486, 347] width 10 height 8
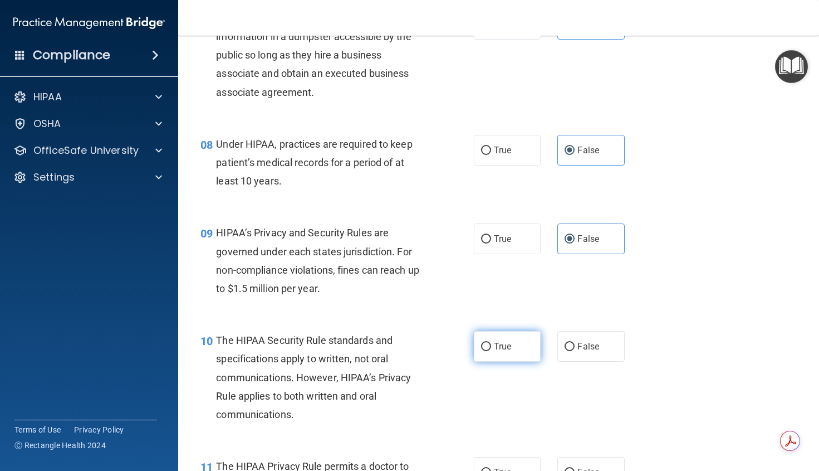
radio input "true"
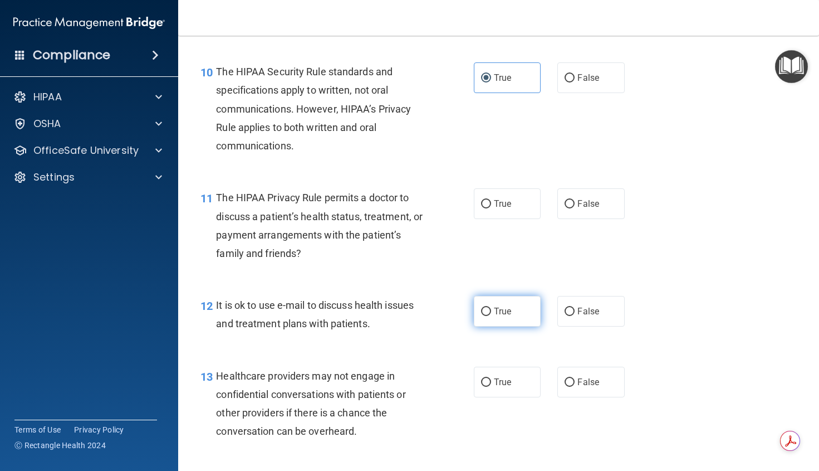
scroll to position [1003, 0]
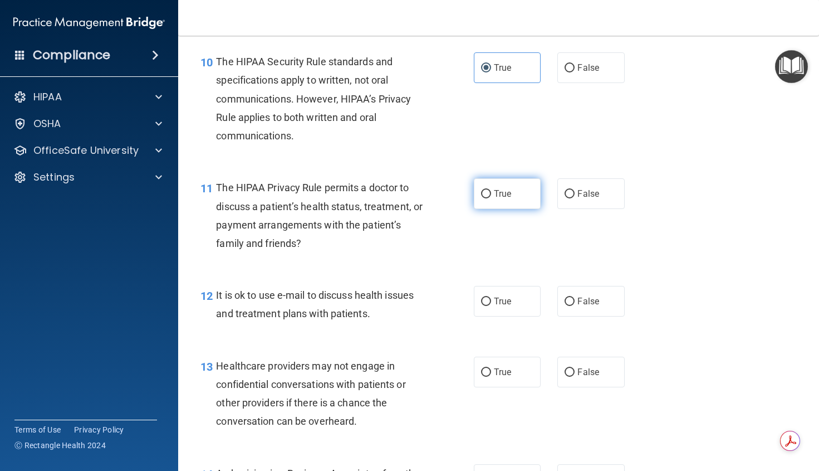
click at [499, 199] on span "True" at bounding box center [502, 193] width 17 height 11
click at [491, 198] on input "True" at bounding box center [486, 194] width 10 height 8
radio input "true"
click at [501, 313] on label "True" at bounding box center [507, 301] width 67 height 31
click at [491, 306] on input "True" at bounding box center [486, 301] width 10 height 8
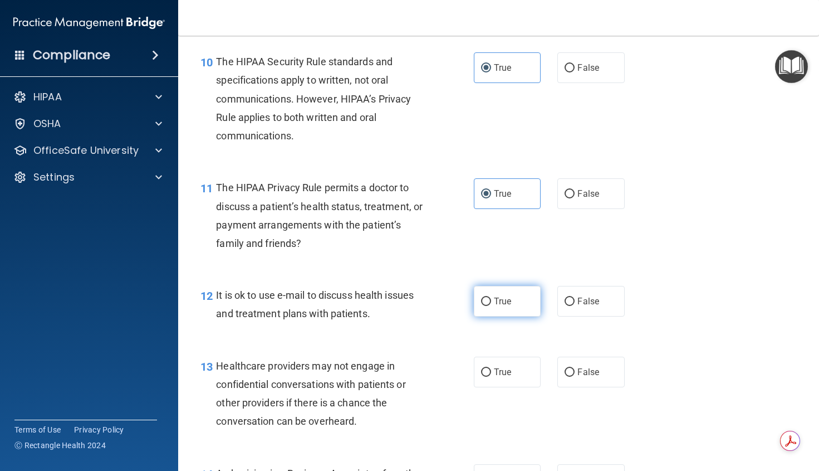
radio input "true"
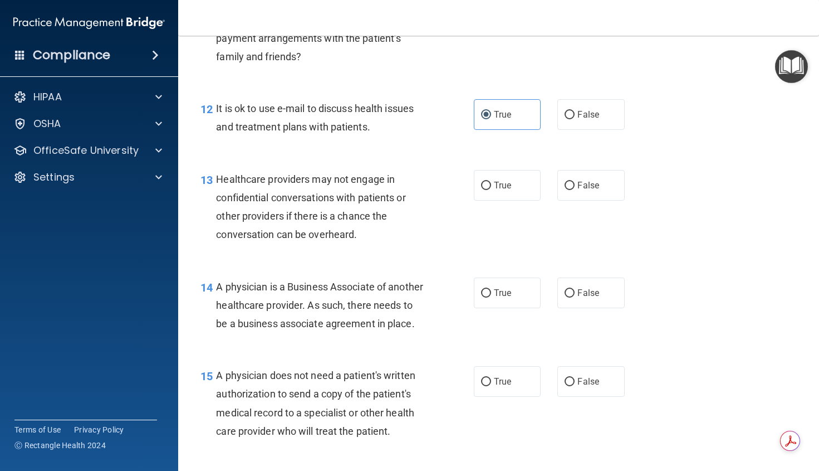
scroll to position [1226, 0]
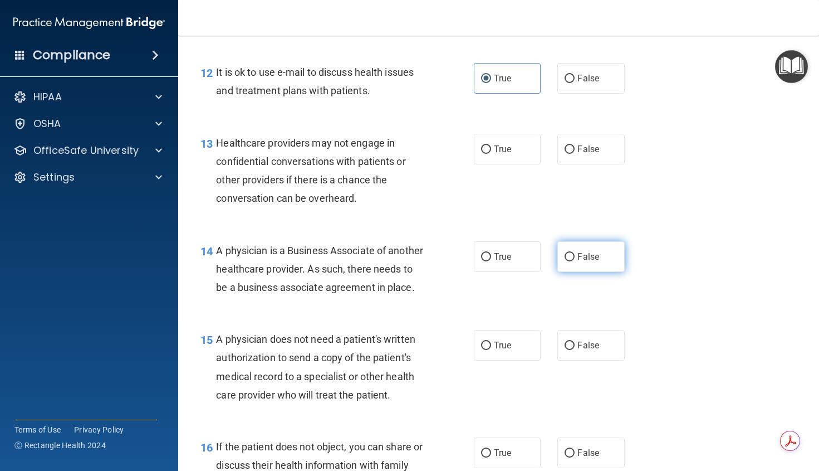
click at [589, 262] on span "False" at bounding box center [589, 256] width 22 height 11
click at [575, 261] on input "False" at bounding box center [570, 257] width 10 height 8
radio input "true"
click at [582, 162] on label "False" at bounding box center [591, 149] width 67 height 31
click at [575, 154] on input "False" at bounding box center [570, 149] width 10 height 8
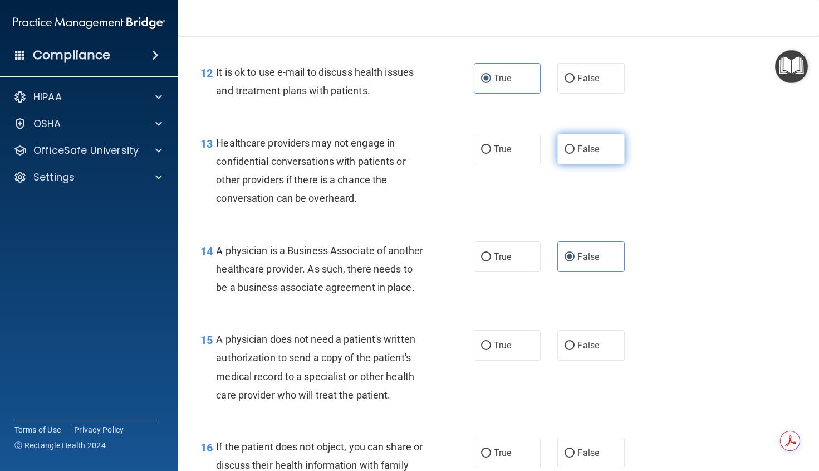
radio input "true"
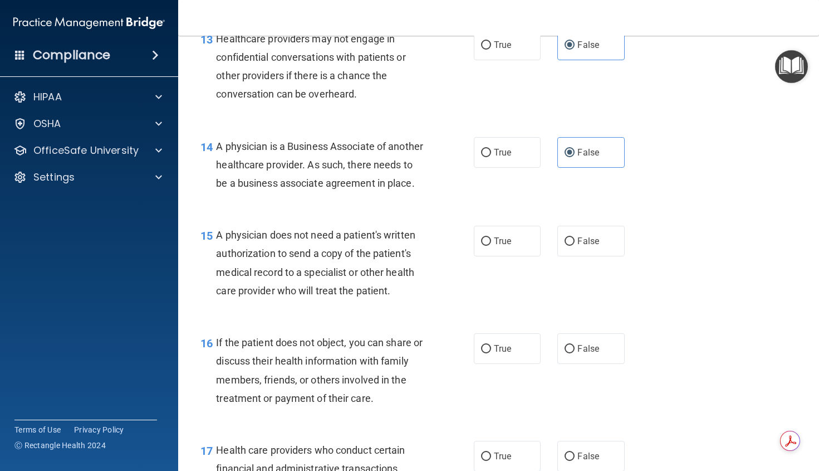
scroll to position [1393, 0]
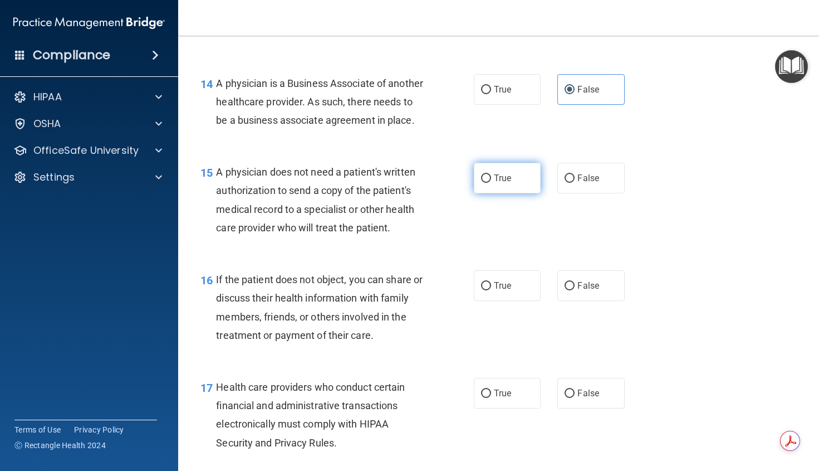
click at [510, 193] on label "True" at bounding box center [507, 178] width 67 height 31
click at [491, 183] on input "True" at bounding box center [486, 178] width 10 height 8
radio input "true"
click at [497, 301] on label "True" at bounding box center [507, 285] width 67 height 31
click at [491, 290] on input "True" at bounding box center [486, 286] width 10 height 8
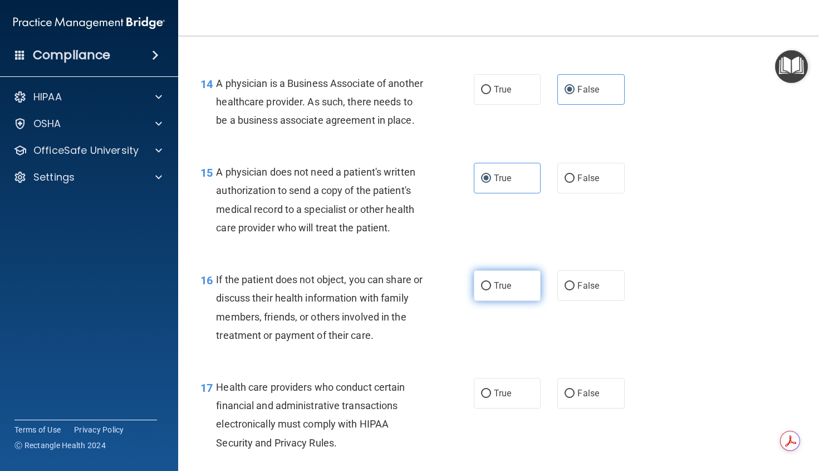
radio input "true"
click at [494, 398] on span "True" at bounding box center [502, 393] width 17 height 11
click at [491, 398] on input "True" at bounding box center [486, 393] width 10 height 8
radio input "true"
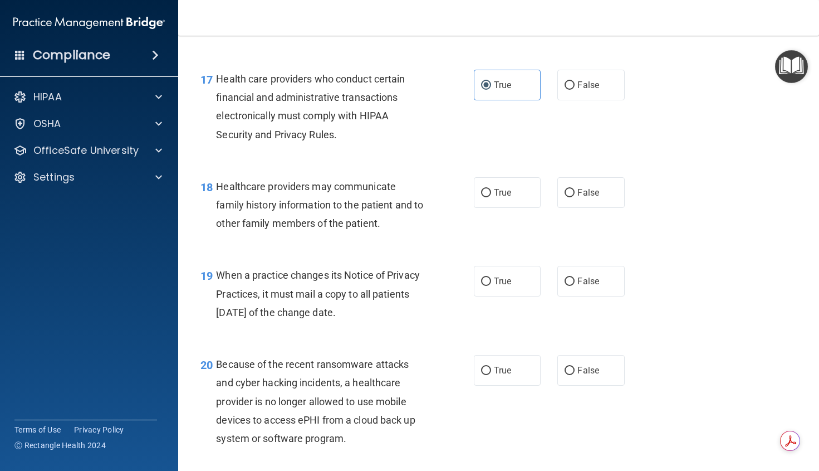
scroll to position [1727, 0]
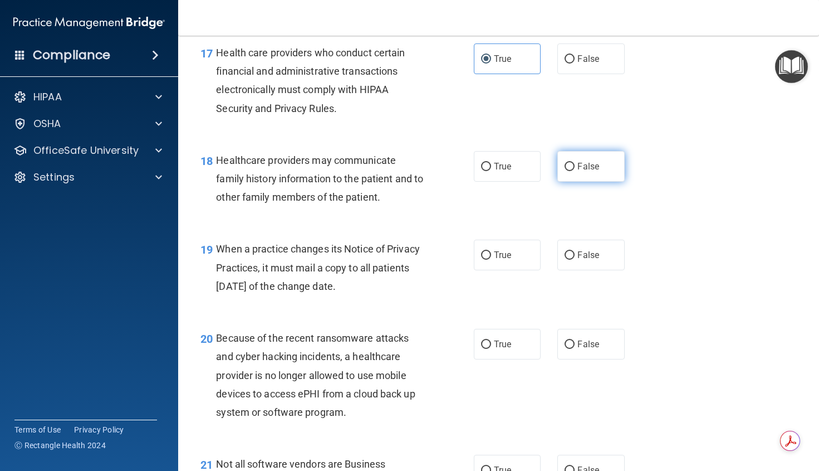
click at [581, 172] on span "False" at bounding box center [589, 166] width 22 height 11
click at [575, 171] on input "False" at bounding box center [570, 167] width 10 height 8
radio input "true"
click at [581, 260] on span "False" at bounding box center [589, 255] width 22 height 11
click at [575, 260] on input "False" at bounding box center [570, 255] width 10 height 8
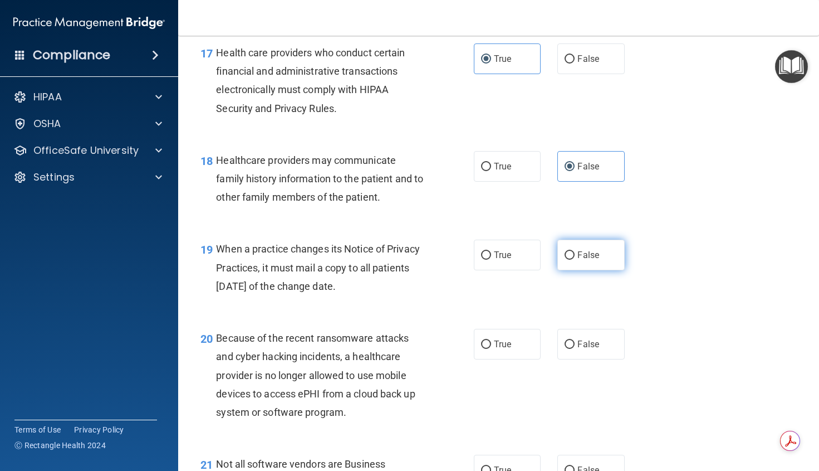
radio input "true"
drag, startPoint x: 596, startPoint y: 374, endPoint x: 621, endPoint y: 360, distance: 28.4
click at [596, 359] on label "False" at bounding box center [591, 344] width 67 height 31
click at [575, 349] on input "False" at bounding box center [570, 344] width 10 height 8
radio input "true"
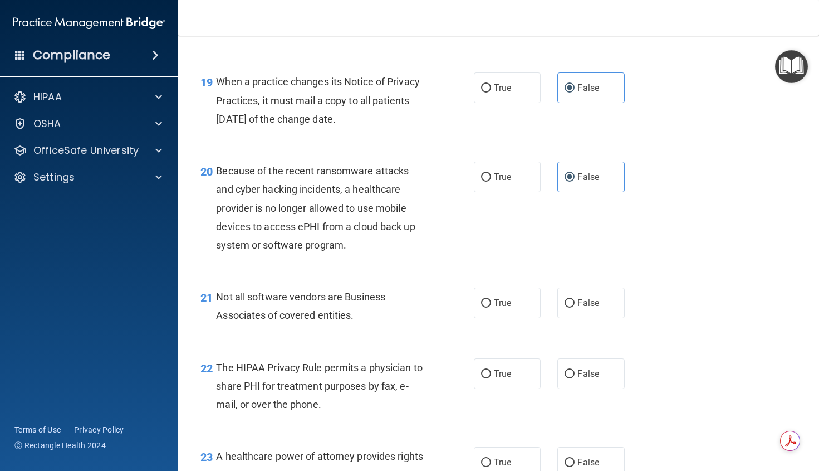
scroll to position [1950, 0]
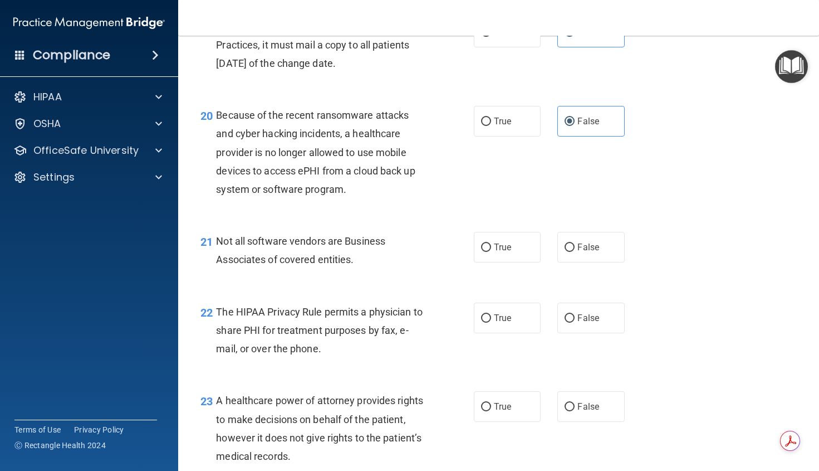
drag, startPoint x: 491, startPoint y: 285, endPoint x: 485, endPoint y: 304, distance: 19.7
click at [494, 252] on span "True" at bounding box center [502, 247] width 17 height 11
click at [491, 252] on input "True" at bounding box center [486, 247] width 10 height 8
radio input "true"
click at [481, 323] on input "True" at bounding box center [486, 318] width 10 height 8
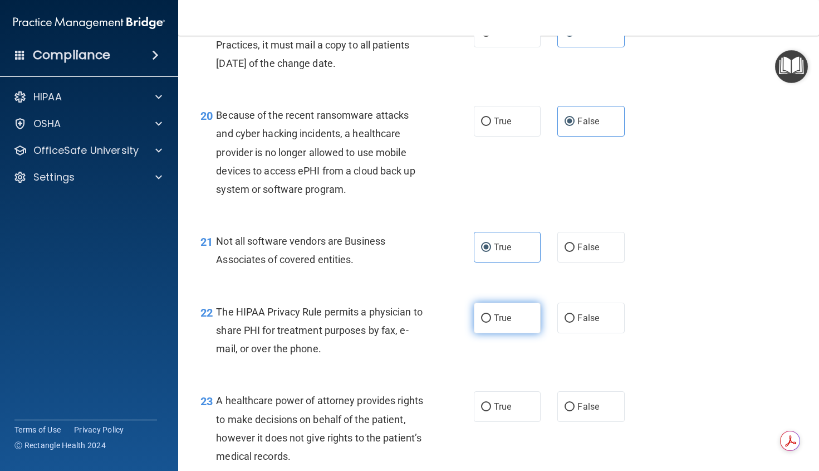
radio input "true"
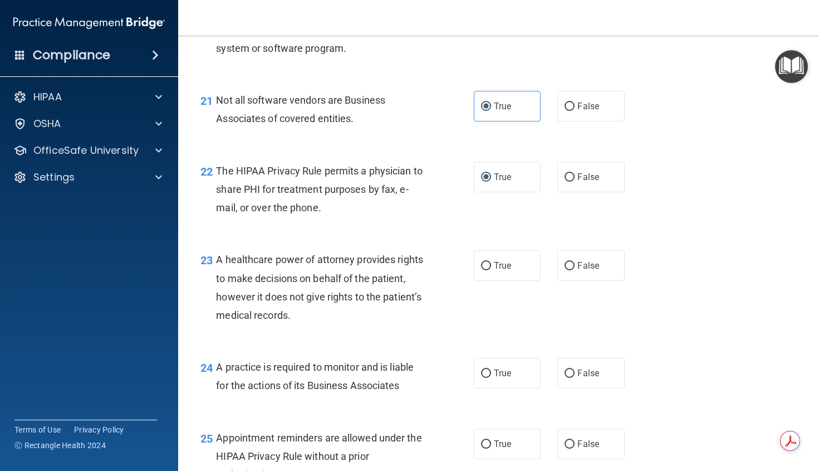
scroll to position [2117, 0]
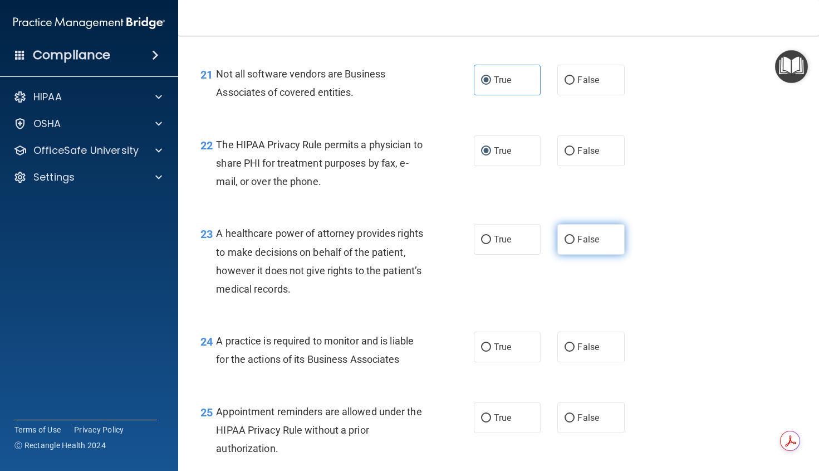
click at [592, 255] on label "False" at bounding box center [591, 239] width 67 height 31
click at [575, 244] on input "False" at bounding box center [570, 240] width 10 height 8
radio input "true"
click at [583, 352] on span "False" at bounding box center [589, 346] width 22 height 11
click at [575, 352] on input "False" at bounding box center [570, 347] width 10 height 8
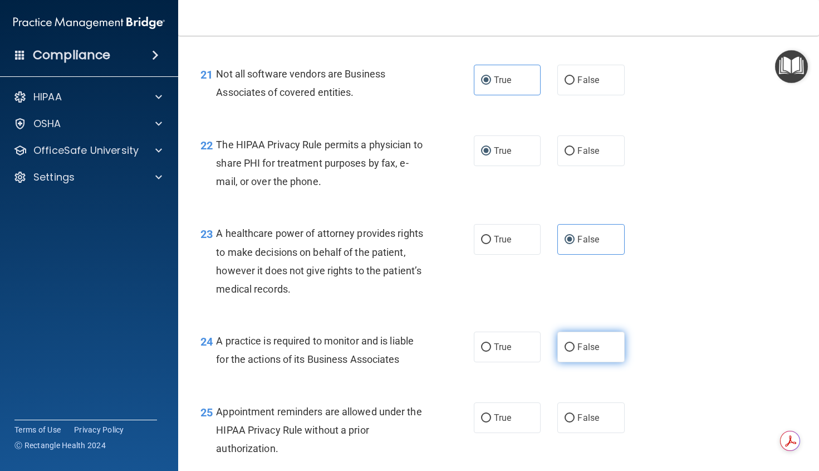
radio input "true"
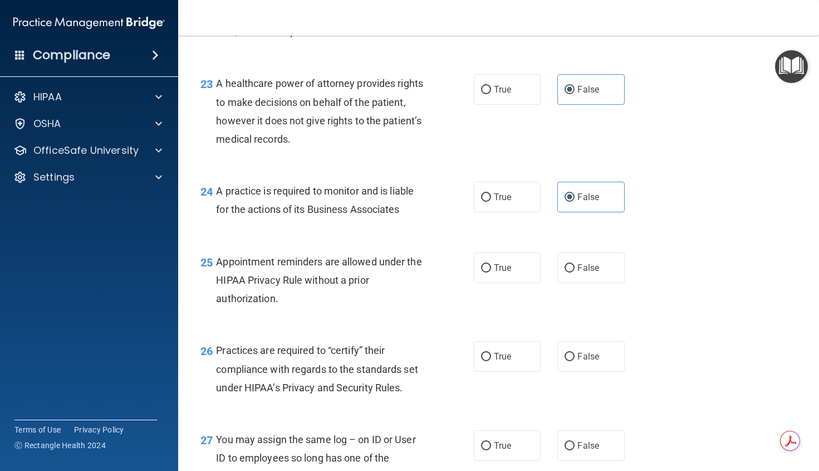
scroll to position [2340, 0]
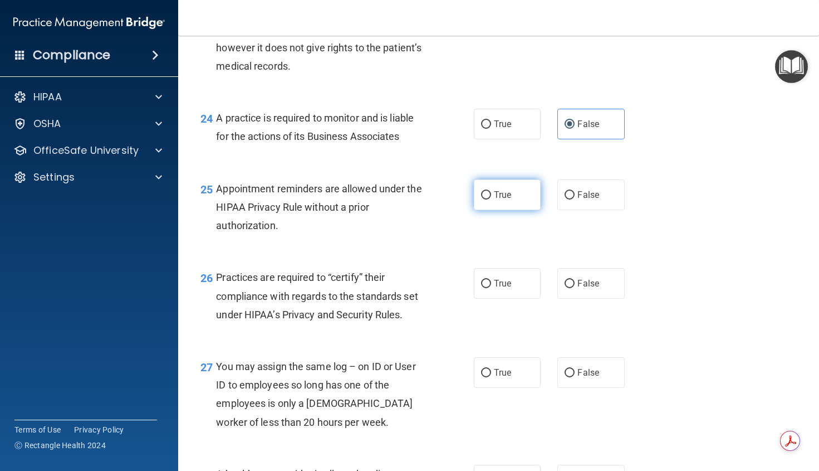
click at [494, 200] on span "True" at bounding box center [502, 194] width 17 height 11
click at [491, 199] on input "True" at bounding box center [486, 195] width 10 height 8
radio input "true"
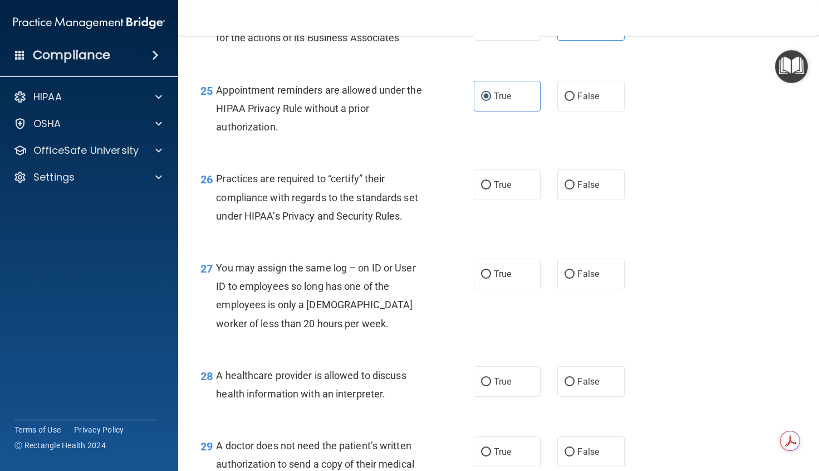
scroll to position [2451, 0]
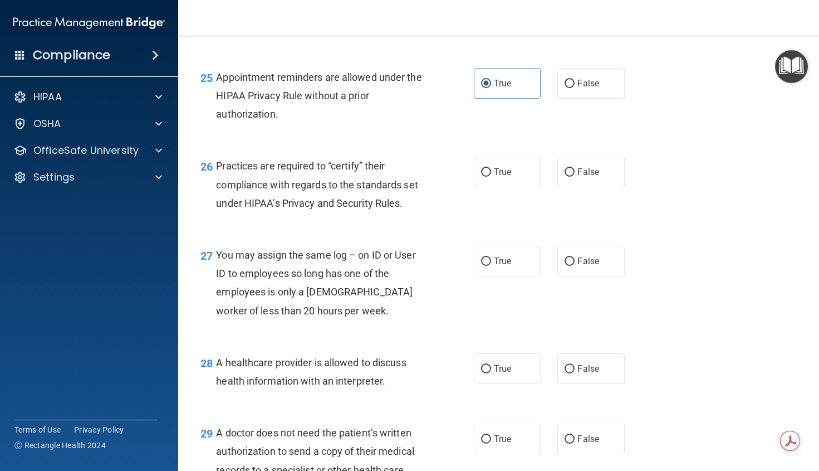
drag, startPoint x: 596, startPoint y: 220, endPoint x: 593, endPoint y: 249, distance: 29.1
click at [596, 187] on label "False" at bounding box center [591, 172] width 67 height 31
click at [575, 177] on input "False" at bounding box center [570, 172] width 10 height 8
radio input "true"
click at [591, 266] on span "False" at bounding box center [589, 261] width 22 height 11
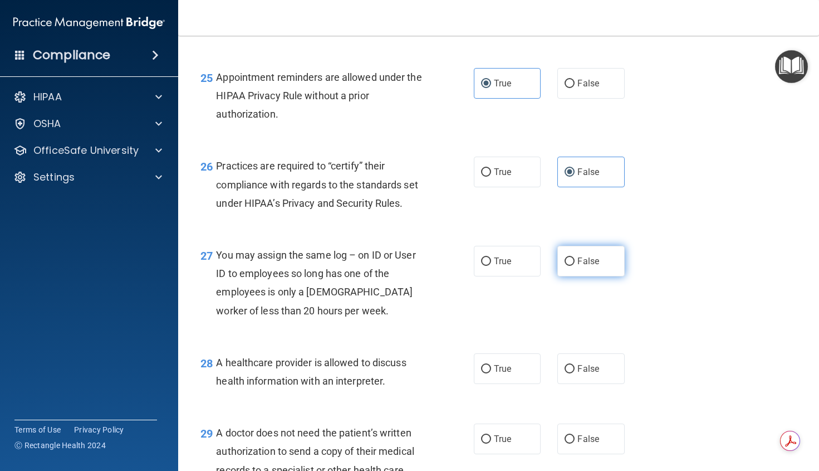
click at [575, 266] on input "False" at bounding box center [570, 261] width 10 height 8
radio input "true"
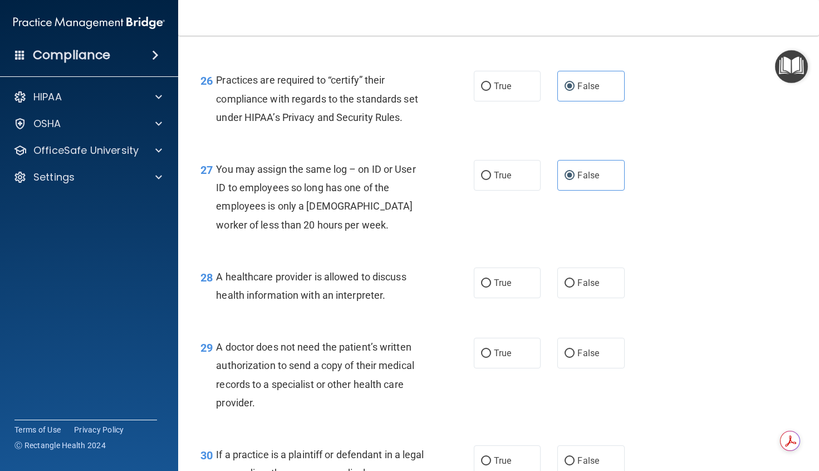
scroll to position [2563, 0]
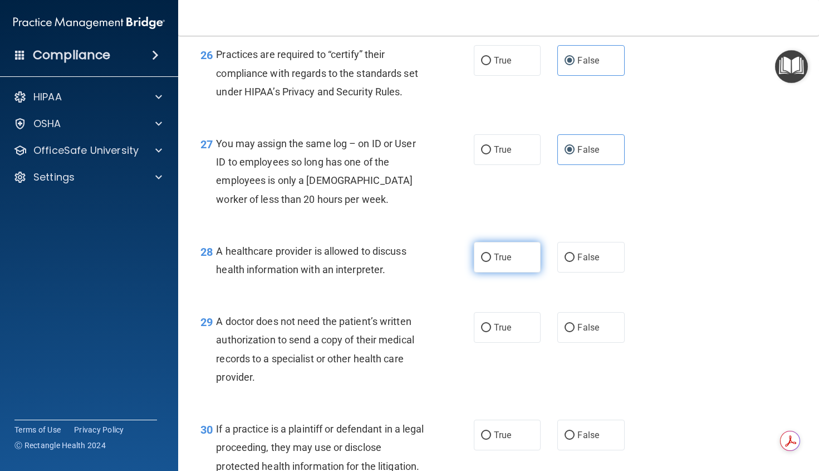
click at [500, 272] on label "True" at bounding box center [507, 257] width 67 height 31
click at [491, 262] on input "True" at bounding box center [486, 257] width 10 height 8
radio input "true"
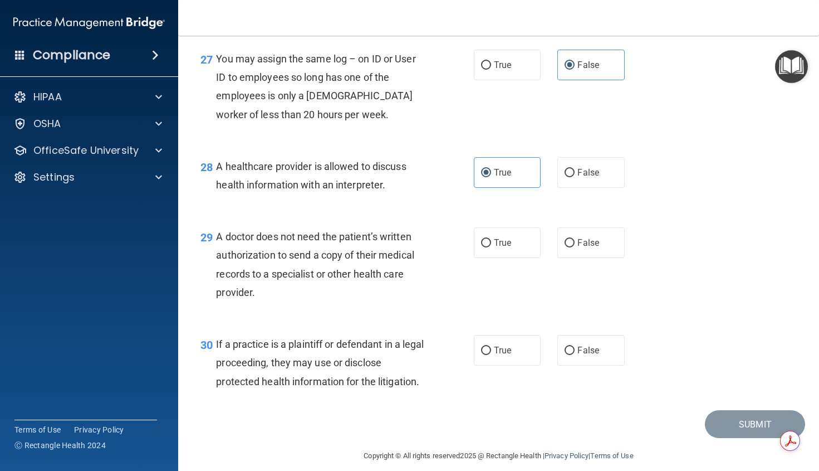
scroll to position [2696, 0]
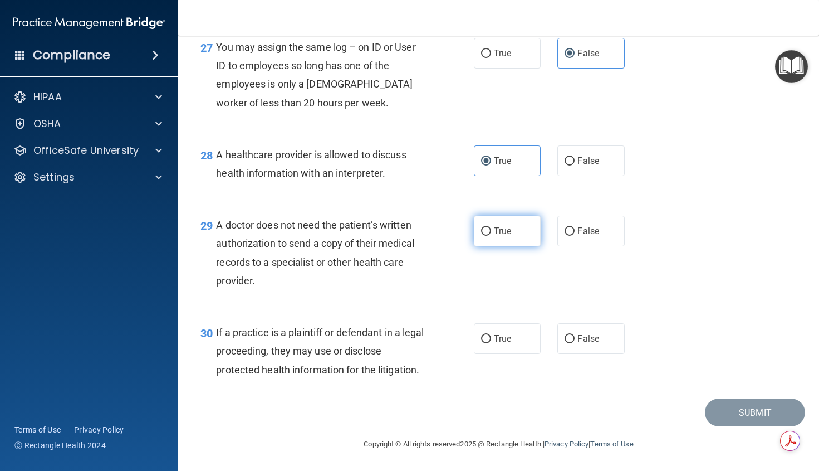
click at [489, 229] on label "True" at bounding box center [507, 231] width 67 height 31
click at [489, 229] on input "True" at bounding box center [486, 231] width 10 height 8
radio input "true"
click at [494, 335] on span "True" at bounding box center [502, 338] width 17 height 11
click at [491, 335] on input "True" at bounding box center [486, 339] width 10 height 8
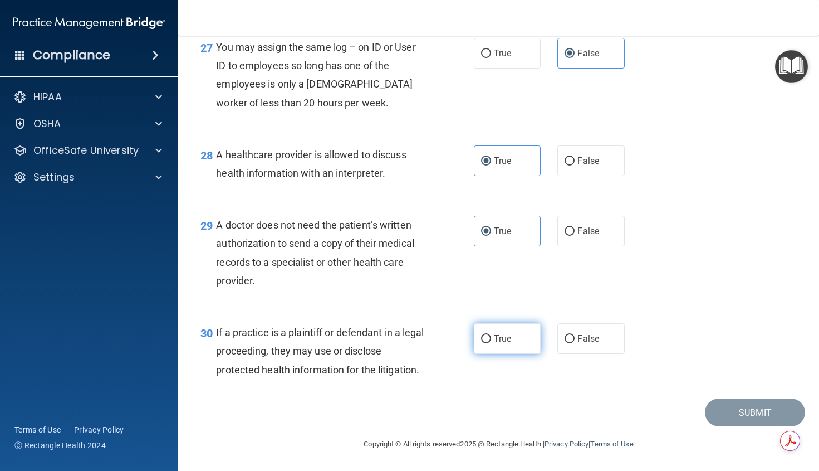
radio input "true"
click at [730, 402] on button "Submit" at bounding box center [755, 412] width 100 height 28
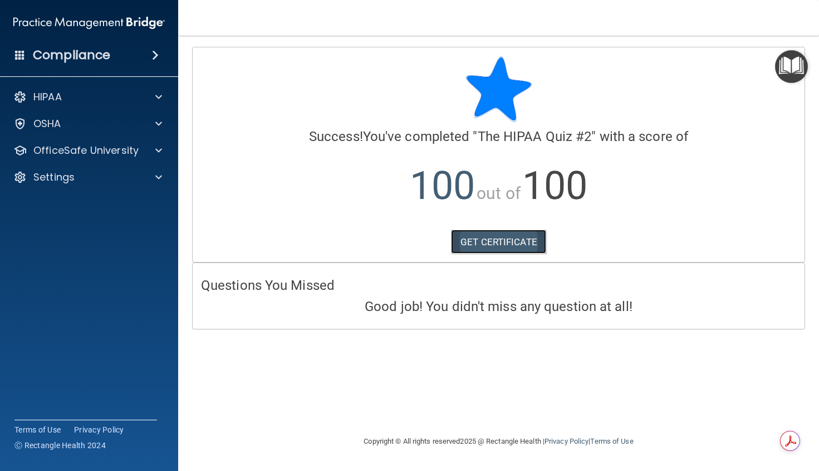
click at [520, 242] on link "GET CERTIFICATE" at bounding box center [498, 242] width 95 height 25
click at [159, 148] on span at bounding box center [158, 150] width 7 height 13
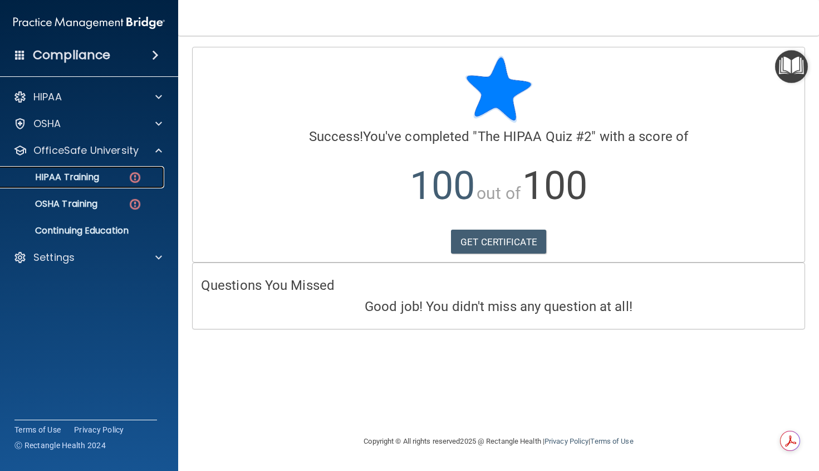
click at [96, 172] on p "HIPAA Training" at bounding box center [53, 177] width 92 height 11
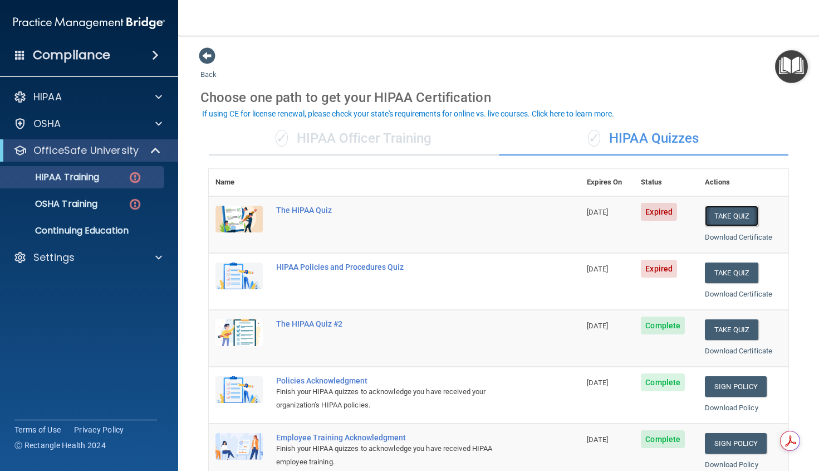
click at [731, 216] on button "Take Quiz" at bounding box center [731, 216] width 53 height 21
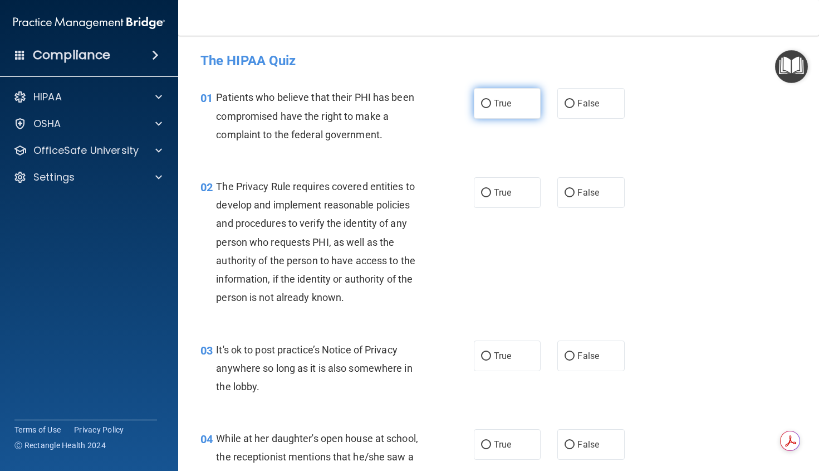
click at [481, 105] on input "True" at bounding box center [486, 104] width 10 height 8
radio input "true"
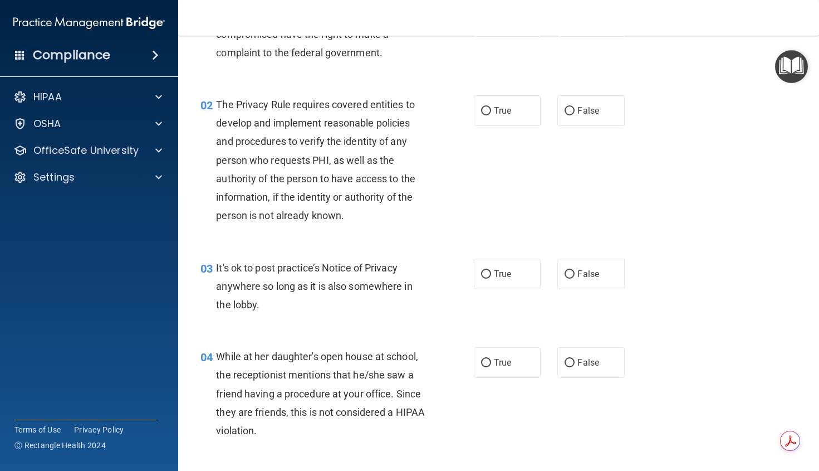
scroll to position [111, 0]
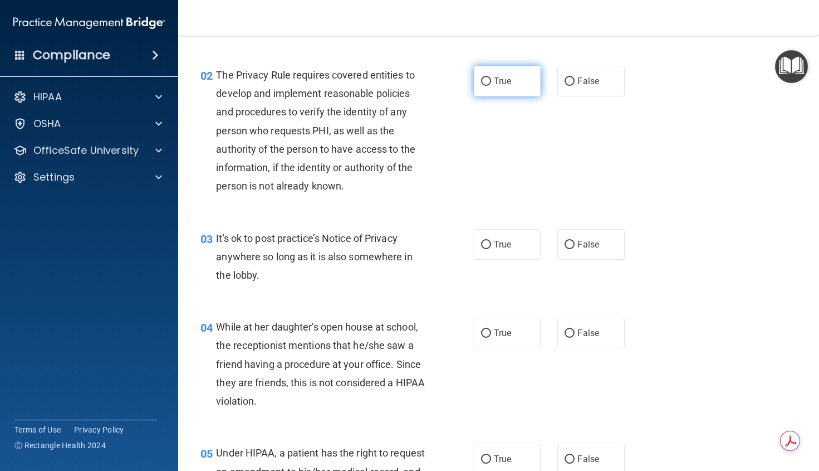
click at [495, 81] on span "True" at bounding box center [502, 81] width 17 height 11
click at [491, 81] on input "True" at bounding box center [486, 81] width 10 height 8
radio input "true"
click at [593, 241] on span "False" at bounding box center [589, 244] width 22 height 11
click at [575, 241] on input "False" at bounding box center [570, 245] width 10 height 8
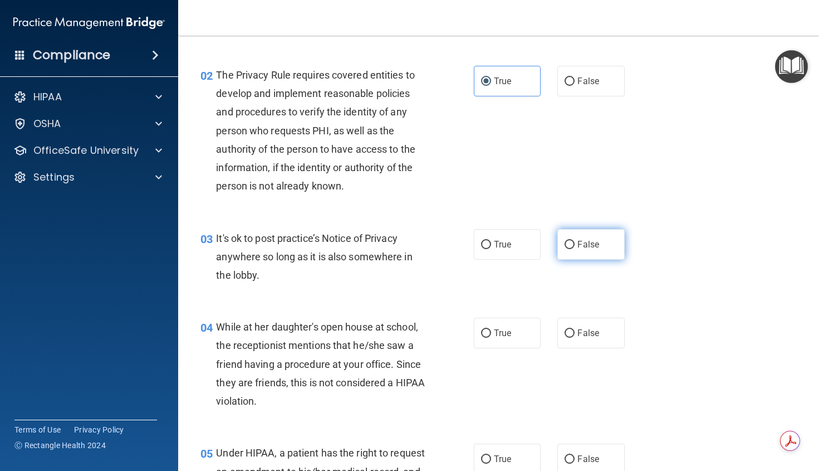
radio input "true"
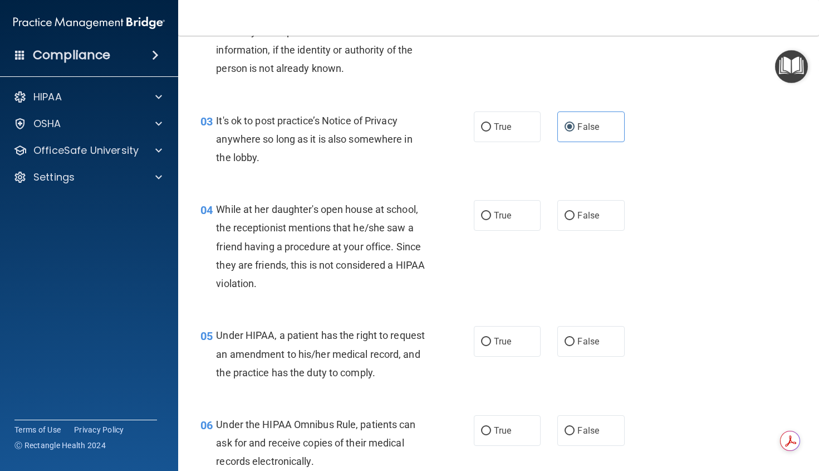
scroll to position [279, 0]
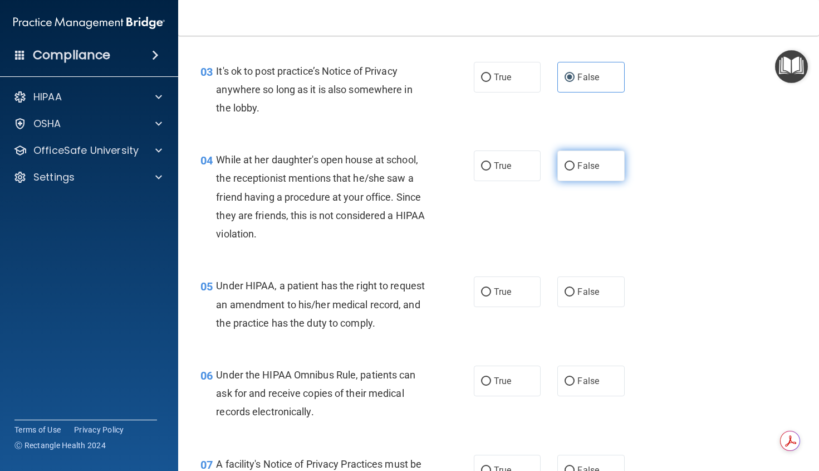
click at [592, 173] on label "False" at bounding box center [591, 165] width 67 height 31
click at [575, 170] on input "False" at bounding box center [570, 166] width 10 height 8
radio input "true"
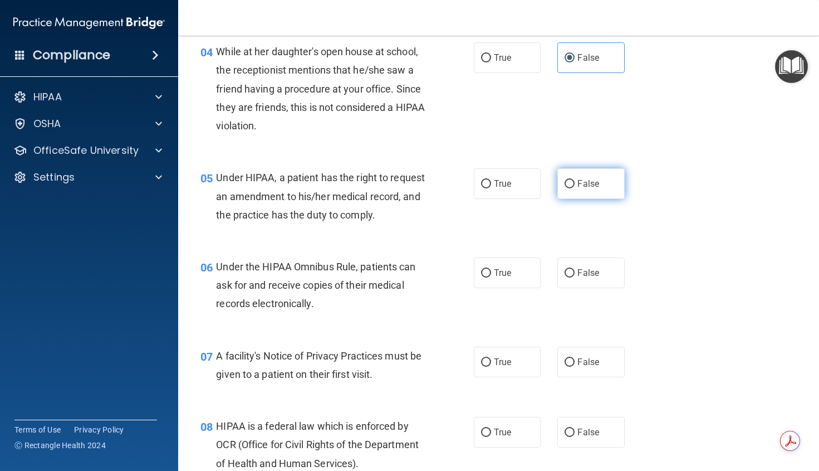
scroll to position [390, 0]
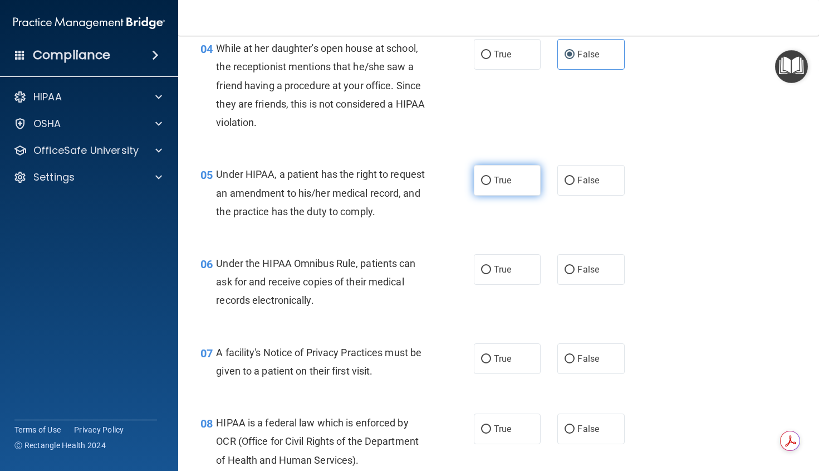
click at [499, 178] on span "True" at bounding box center [502, 180] width 17 height 11
click at [491, 178] on input "True" at bounding box center [486, 181] width 10 height 8
radio input "true"
click at [516, 285] on label "True" at bounding box center [507, 269] width 67 height 31
click at [491, 274] on input "True" at bounding box center [486, 270] width 10 height 8
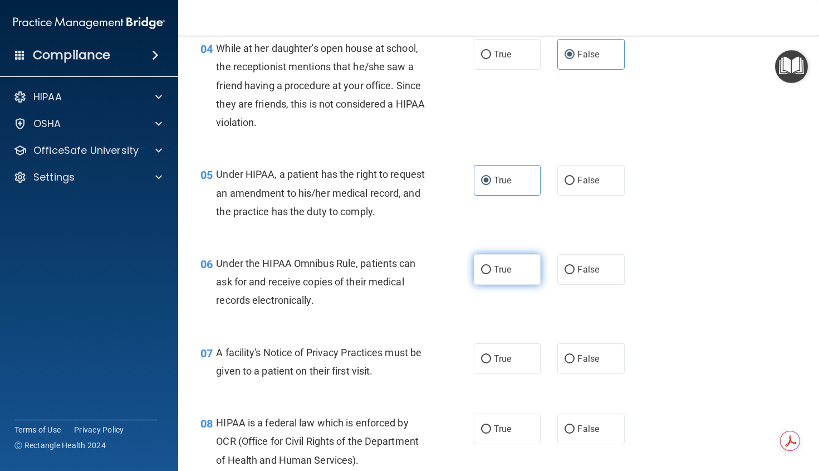
radio input "true"
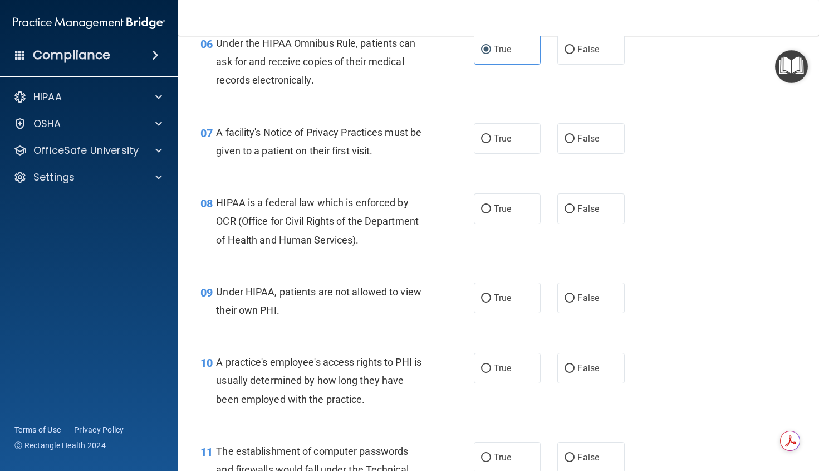
scroll to position [613, 0]
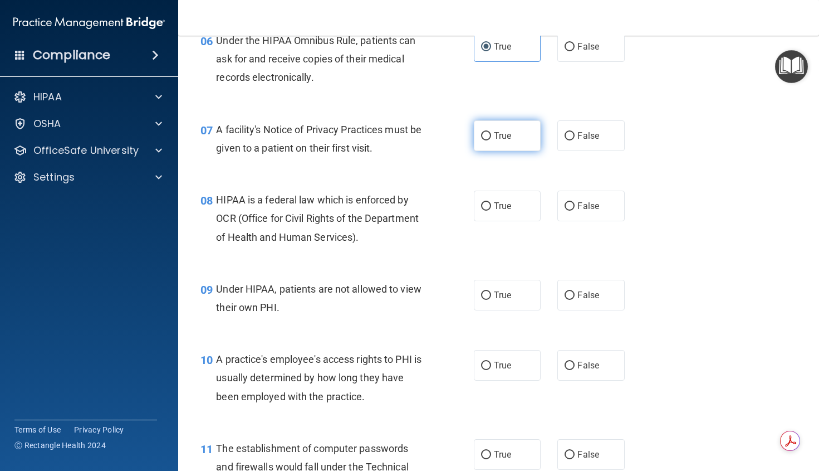
click at [510, 151] on label "True" at bounding box center [507, 135] width 67 height 31
click at [491, 140] on input "True" at bounding box center [486, 136] width 10 height 8
radio input "true"
click at [518, 221] on label "True" at bounding box center [507, 206] width 67 height 31
click at [491, 211] on input "True" at bounding box center [486, 206] width 10 height 8
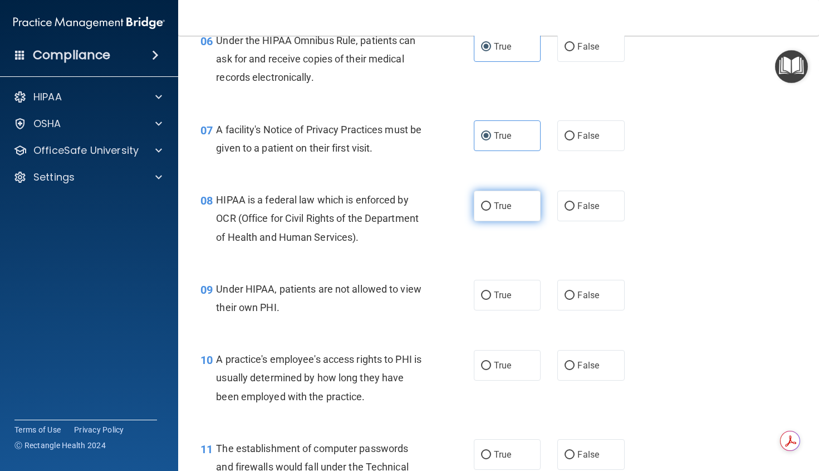
radio input "true"
click at [593, 300] on span "False" at bounding box center [589, 295] width 22 height 11
click at [575, 300] on input "False" at bounding box center [570, 295] width 10 height 8
radio input "true"
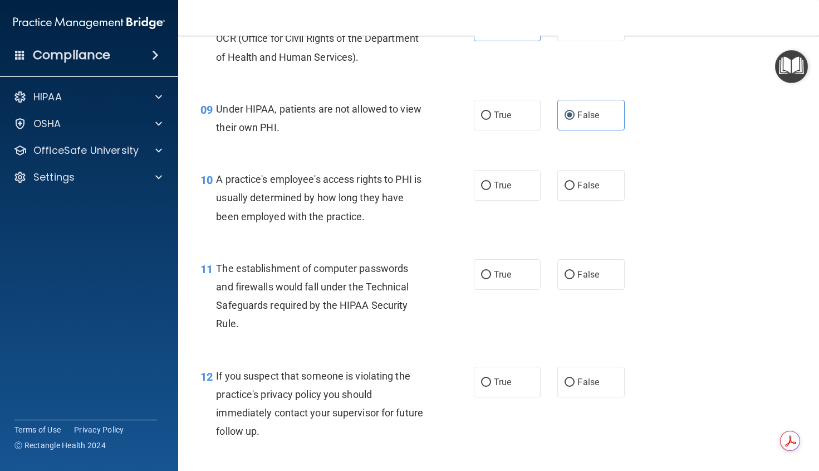
scroll to position [836, 0]
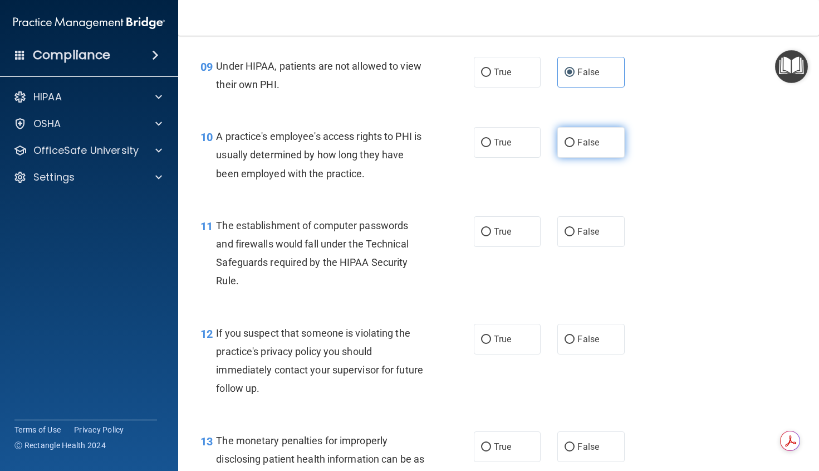
click at [593, 148] on span "False" at bounding box center [589, 142] width 22 height 11
click at [575, 147] on input "False" at bounding box center [570, 143] width 10 height 8
radio input "true"
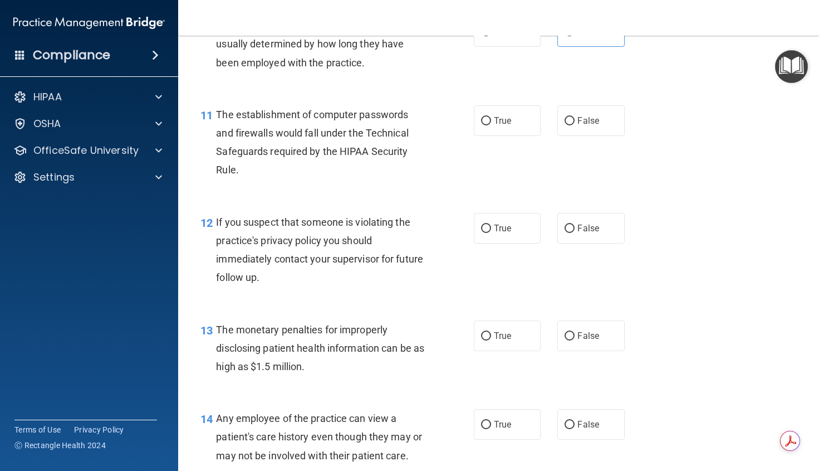
scroll to position [947, 0]
click at [486, 125] on input "True" at bounding box center [486, 120] width 10 height 8
radio input "true"
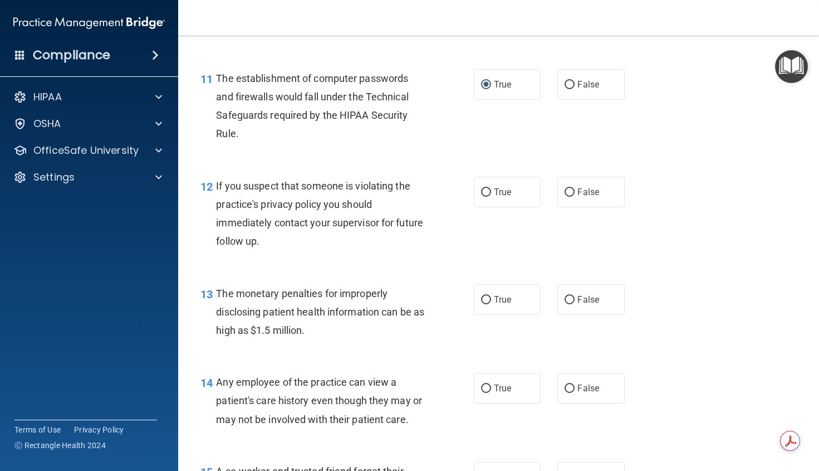
scroll to position [1003, 0]
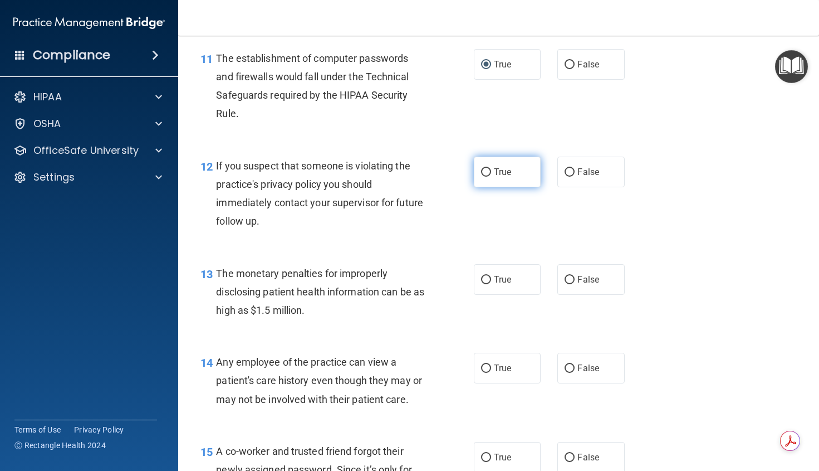
click at [489, 187] on label "True" at bounding box center [507, 172] width 67 height 31
click at [489, 177] on input "True" at bounding box center [486, 172] width 10 height 8
radio input "true"
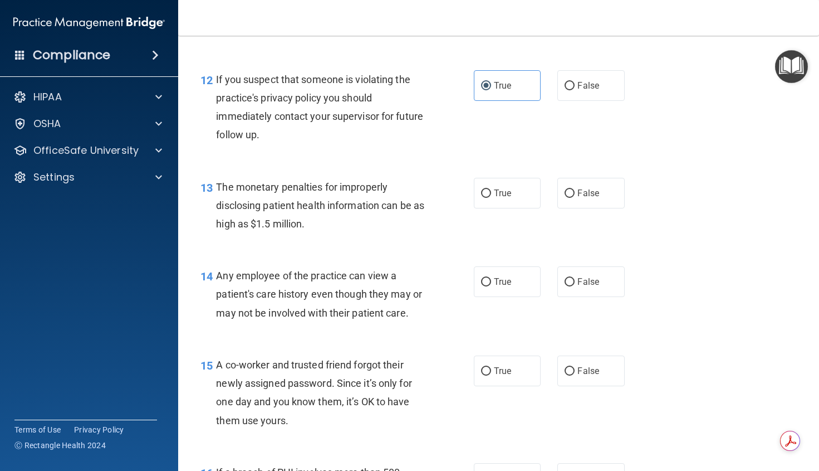
scroll to position [1114, 0]
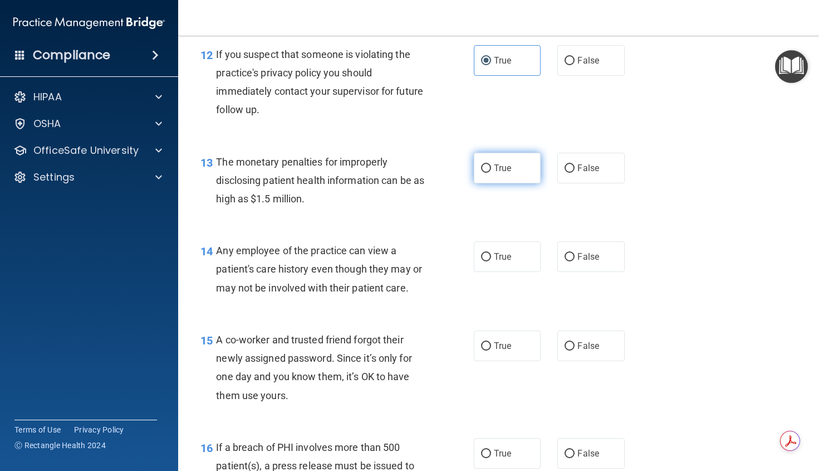
click at [506, 173] on span "True" at bounding box center [502, 168] width 17 height 11
click at [491, 173] on input "True" at bounding box center [486, 168] width 10 height 8
radio input "true"
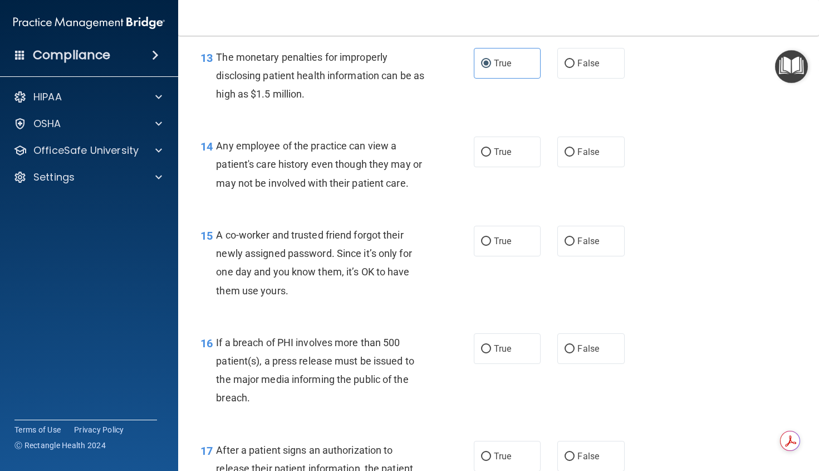
scroll to position [1226, 0]
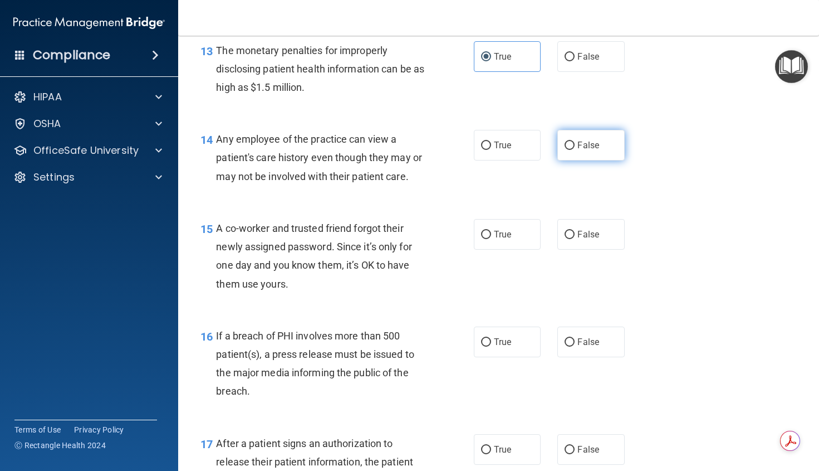
click at [578, 150] on span "False" at bounding box center [589, 145] width 22 height 11
click at [575, 150] on input "False" at bounding box center [570, 145] width 10 height 8
radio input "true"
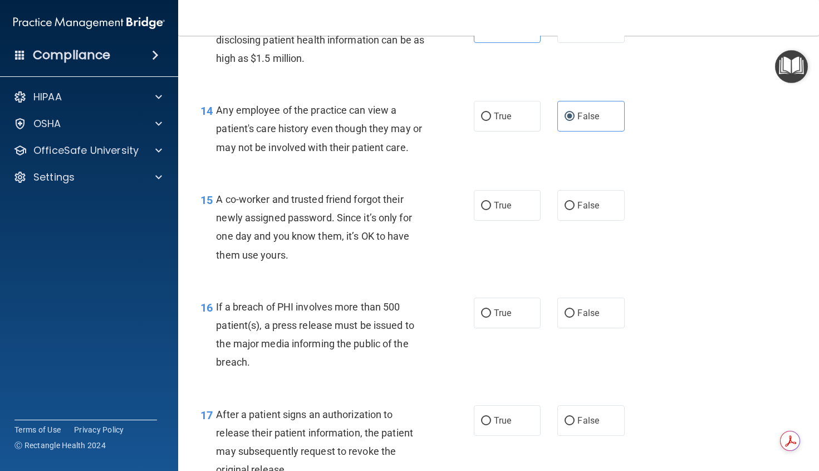
scroll to position [1281, 0]
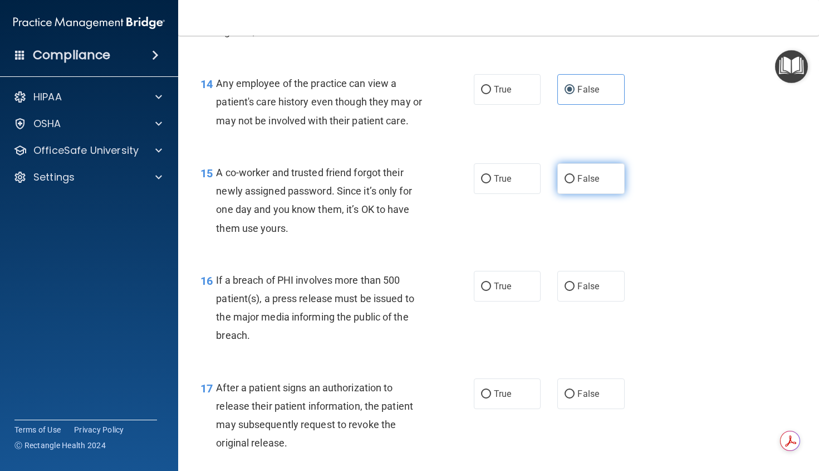
click at [596, 194] on label "False" at bounding box center [591, 178] width 67 height 31
click at [575, 183] on input "False" at bounding box center [570, 179] width 10 height 8
radio input "true"
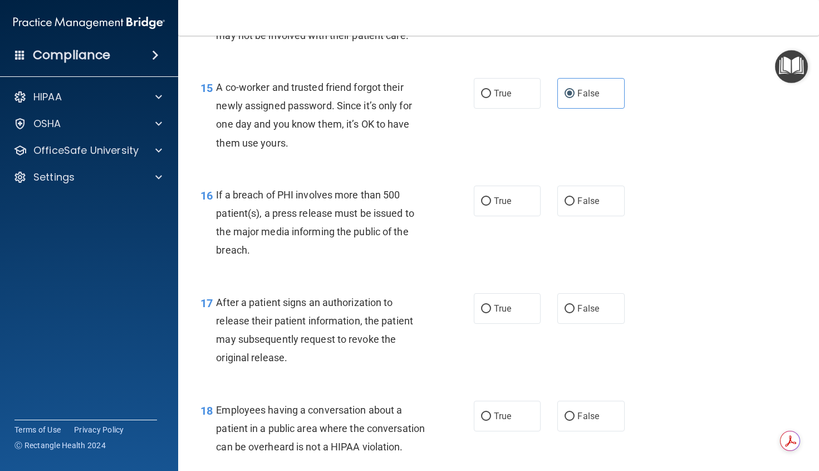
scroll to position [1393, 0]
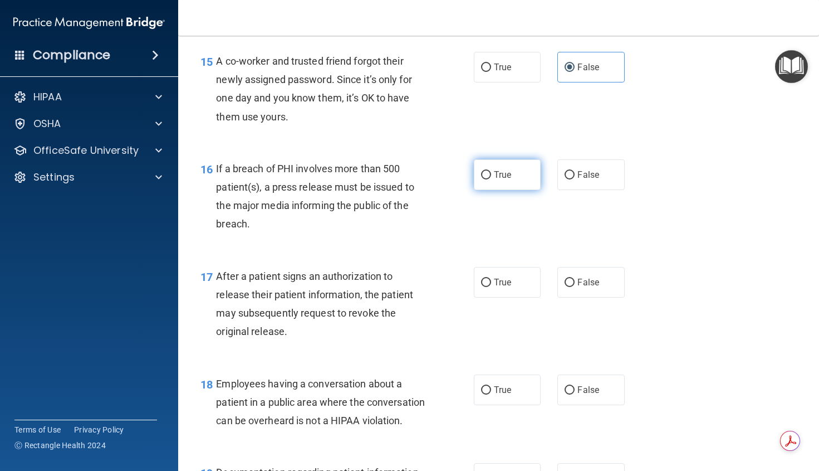
click at [494, 180] on span "True" at bounding box center [502, 174] width 17 height 11
click at [491, 179] on input "True" at bounding box center [486, 175] width 10 height 8
radio input "true"
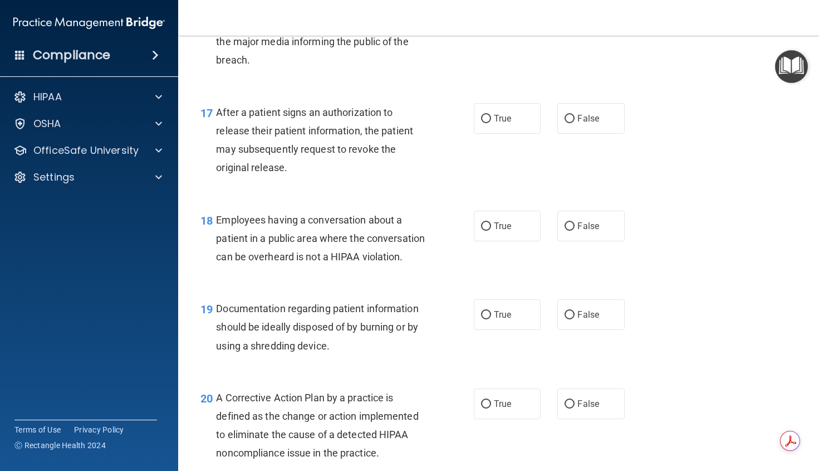
scroll to position [1560, 0]
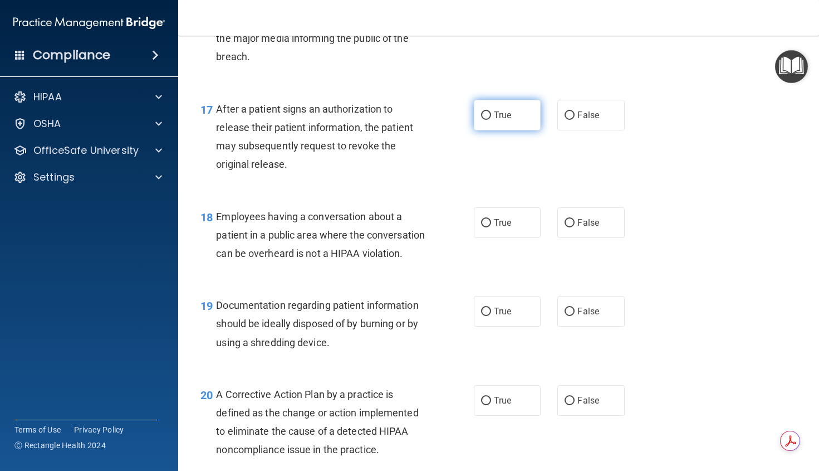
click at [497, 120] on span "True" at bounding box center [502, 115] width 17 height 11
click at [491, 120] on input "True" at bounding box center [486, 115] width 10 height 8
radio input "true"
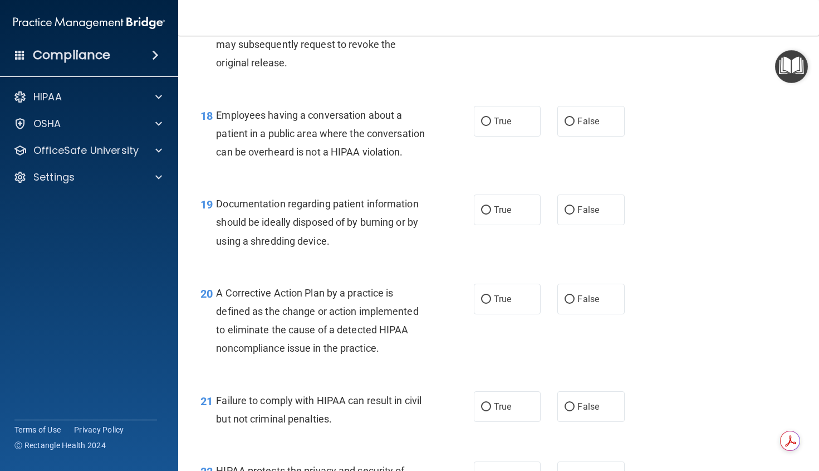
scroll to position [1671, 0]
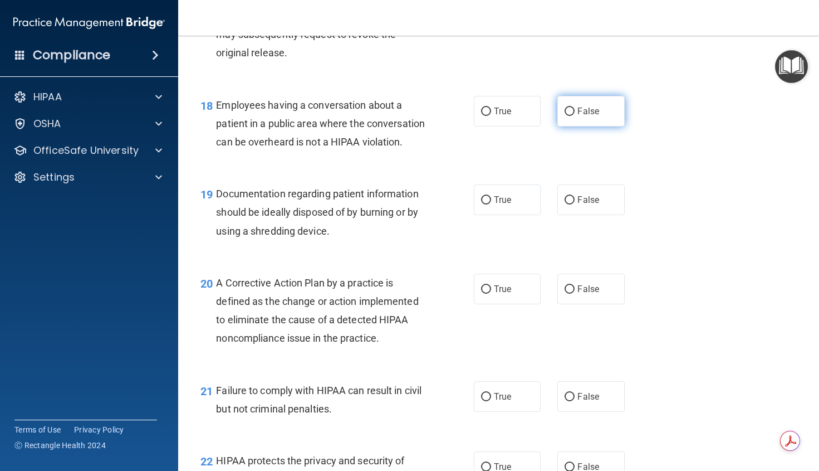
click at [602, 126] on label "False" at bounding box center [591, 111] width 67 height 31
click at [575, 116] on input "False" at bounding box center [570, 112] width 10 height 8
radio input "true"
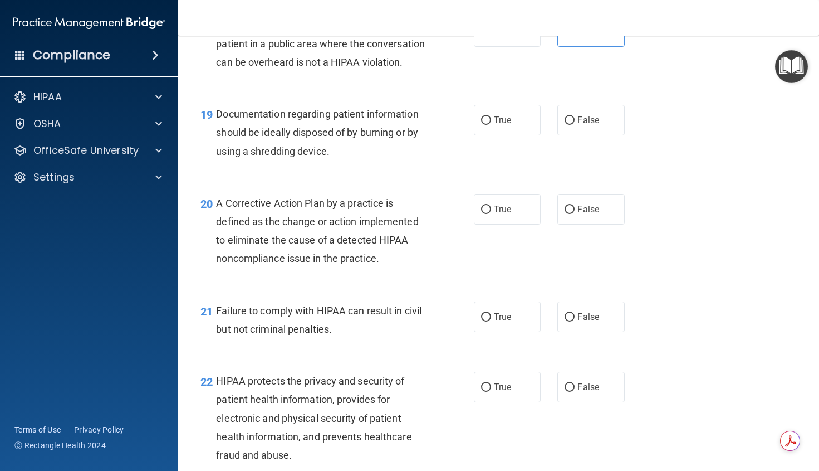
scroll to position [1783, 0]
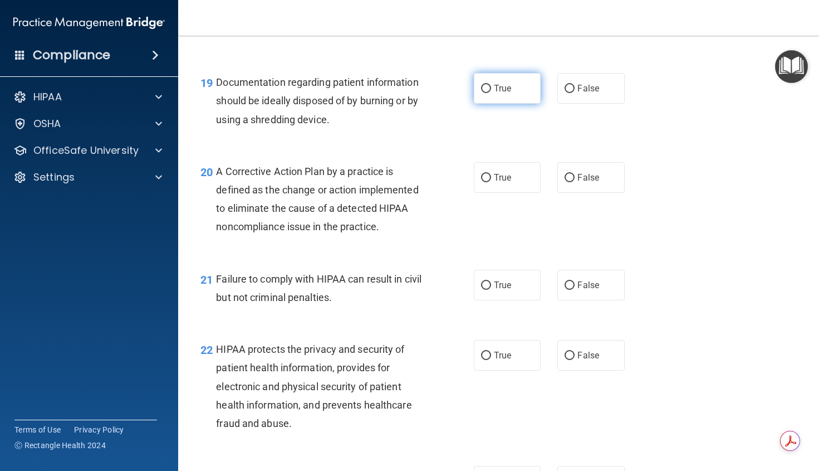
click at [486, 104] on label "True" at bounding box center [507, 88] width 67 height 31
click at [486, 93] on input "True" at bounding box center [486, 89] width 10 height 8
radio input "true"
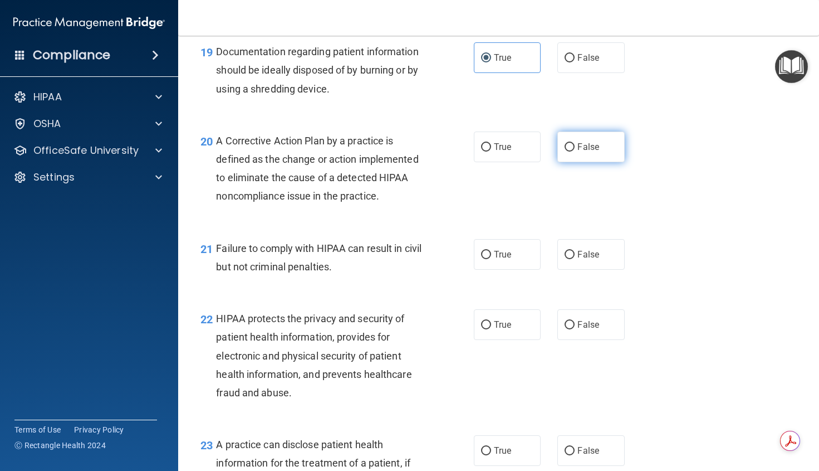
scroll to position [1838, 0]
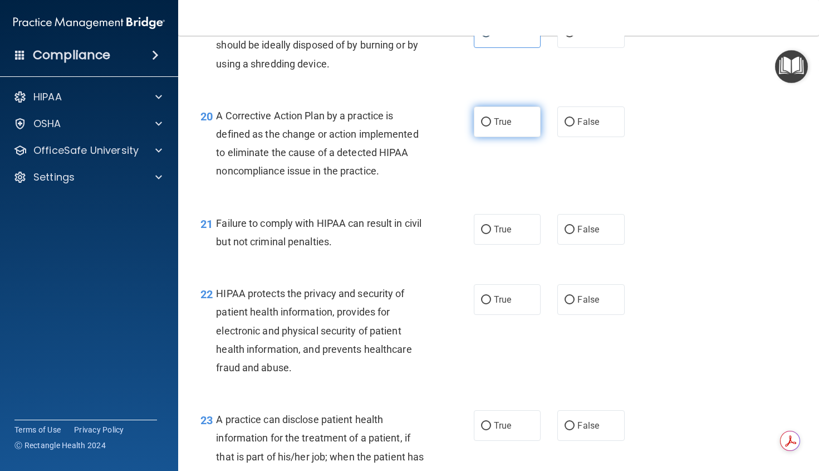
click at [520, 137] on label "True" at bounding box center [507, 121] width 67 height 31
click at [491, 126] on input "True" at bounding box center [486, 122] width 10 height 8
radio input "true"
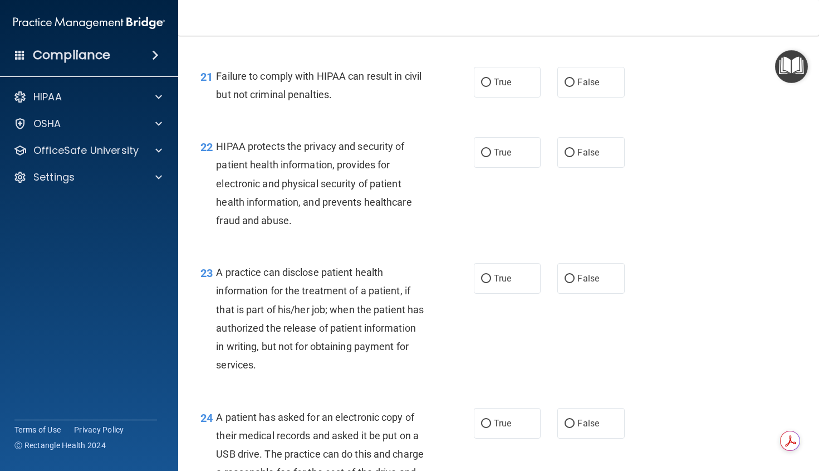
scroll to position [2005, 0]
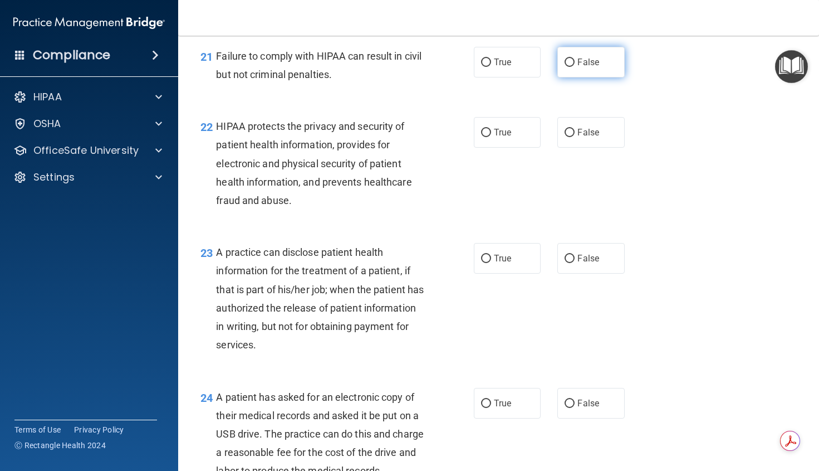
click at [578, 67] on span "False" at bounding box center [589, 62] width 22 height 11
click at [574, 67] on input "False" at bounding box center [570, 62] width 10 height 8
radio input "true"
click at [494, 138] on span "True" at bounding box center [502, 132] width 17 height 11
click at [491, 137] on input "True" at bounding box center [486, 133] width 10 height 8
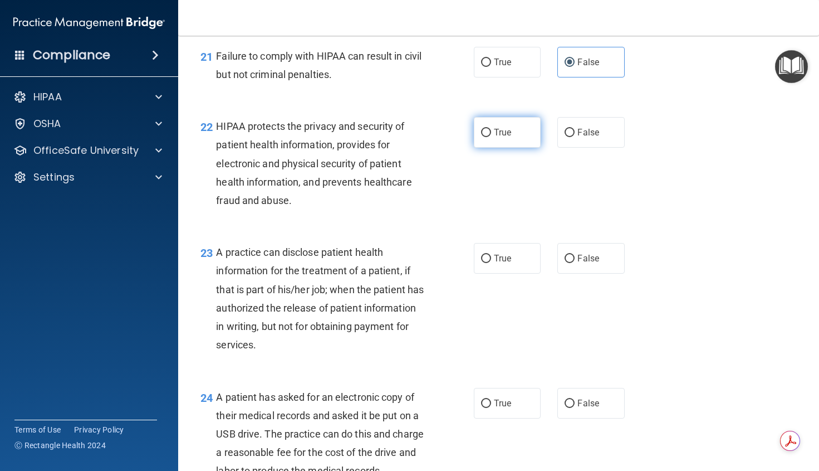
radio input "true"
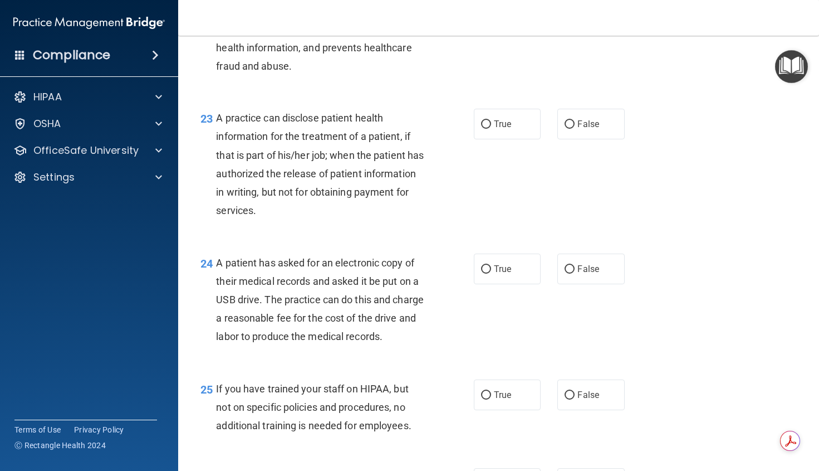
scroll to position [2173, 0]
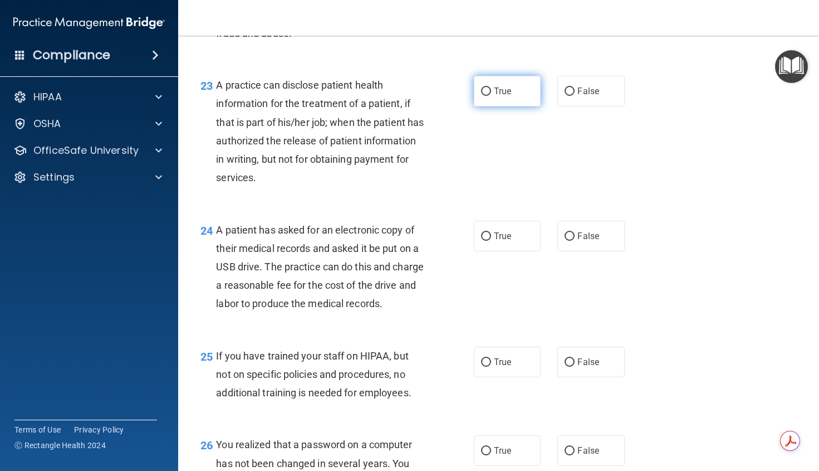
click at [502, 106] on label "True" at bounding box center [507, 91] width 67 height 31
click at [491, 96] on input "True" at bounding box center [486, 91] width 10 height 8
radio input "true"
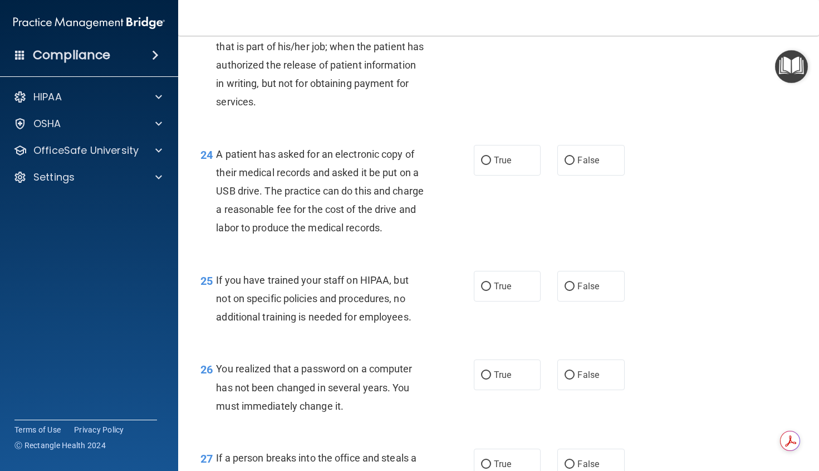
scroll to position [2284, 0]
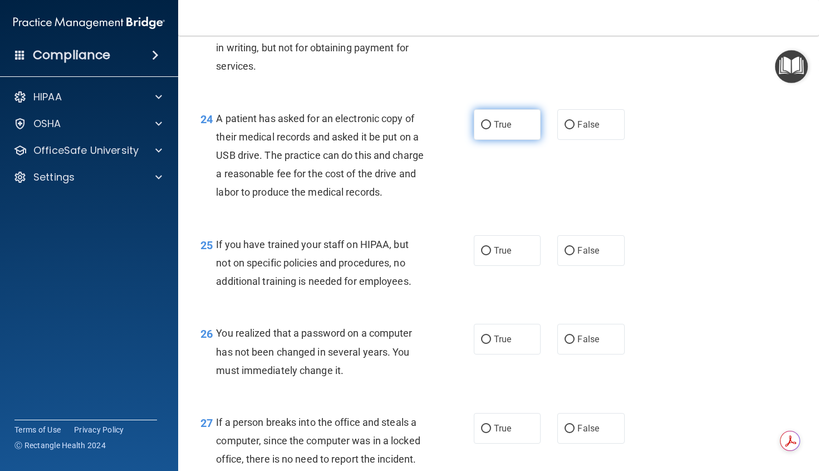
click at [494, 140] on label "True" at bounding box center [507, 124] width 67 height 31
click at [491, 129] on input "True" at bounding box center [486, 125] width 10 height 8
radio input "true"
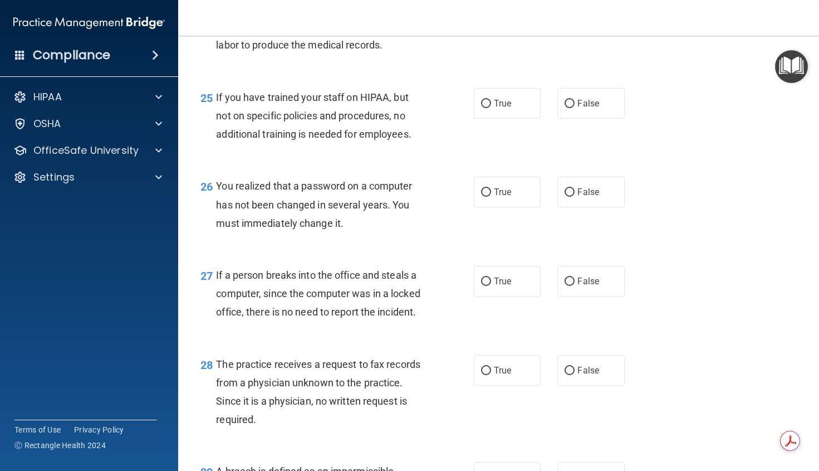
scroll to position [2451, 0]
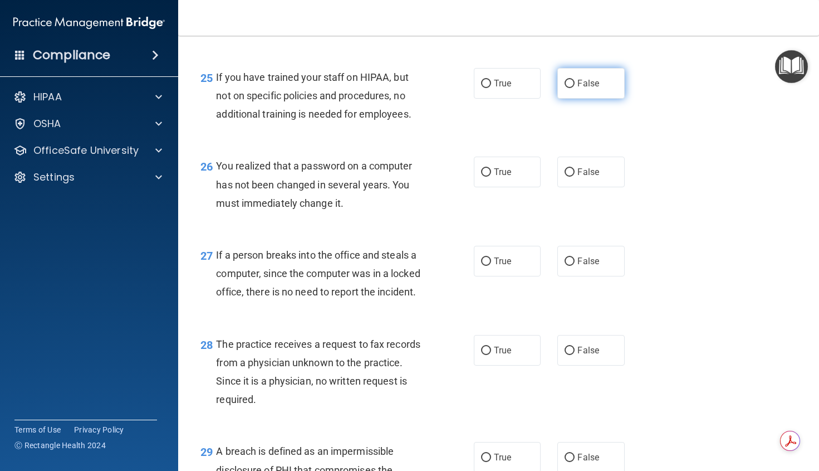
click at [594, 89] on span "False" at bounding box center [589, 83] width 22 height 11
click at [575, 88] on input "False" at bounding box center [570, 84] width 10 height 8
radio input "true"
click at [507, 187] on label "True" at bounding box center [507, 172] width 67 height 31
click at [491, 177] on input "True" at bounding box center [486, 172] width 10 height 8
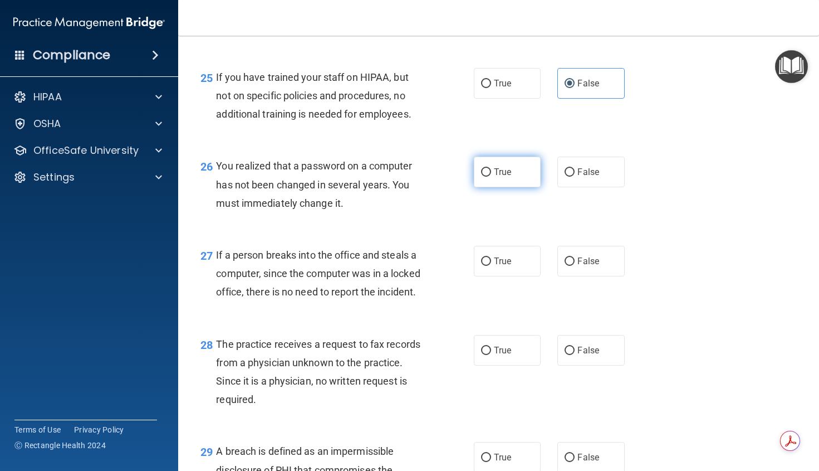
radio input "true"
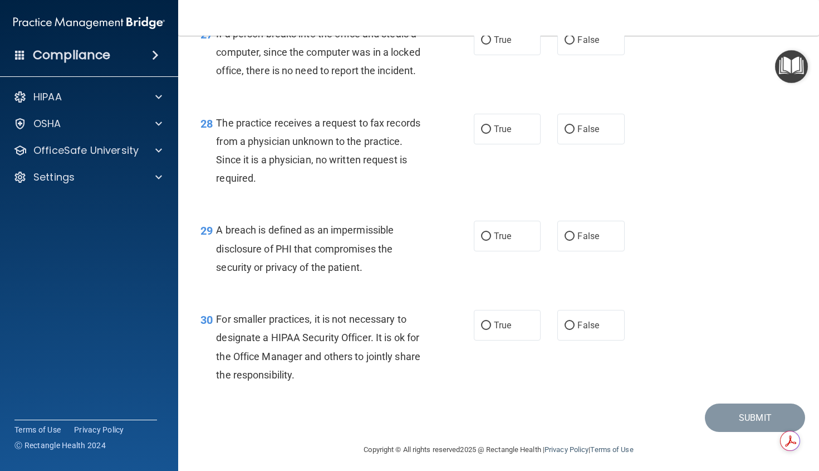
scroll to position [2674, 0]
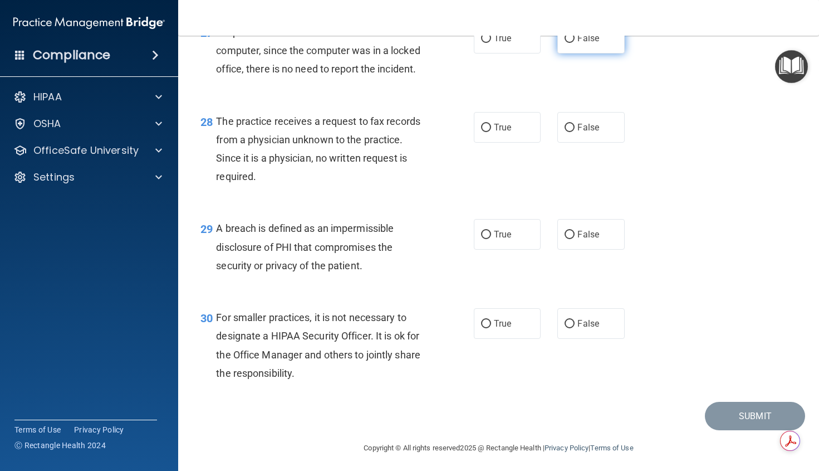
click at [578, 43] on span "False" at bounding box center [589, 38] width 22 height 11
click at [575, 43] on input "False" at bounding box center [570, 39] width 10 height 8
radio input "true"
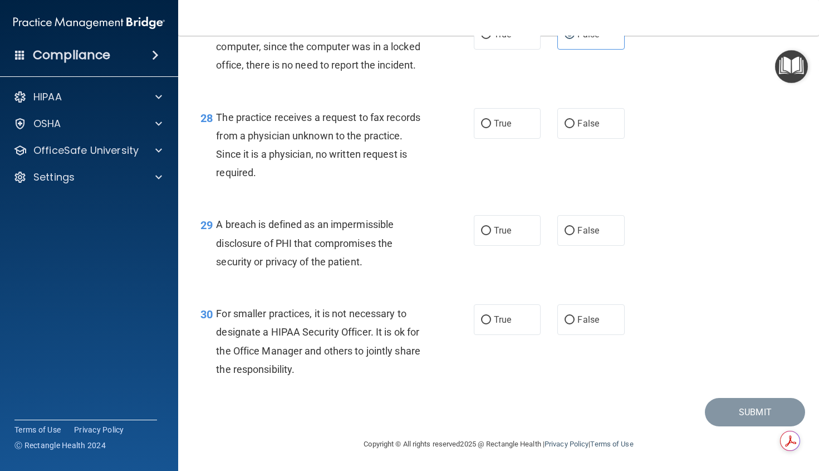
scroll to position [2730, 0]
click at [597, 131] on label "False" at bounding box center [591, 123] width 67 height 31
click at [575, 128] on input "False" at bounding box center [570, 124] width 10 height 8
radio input "true"
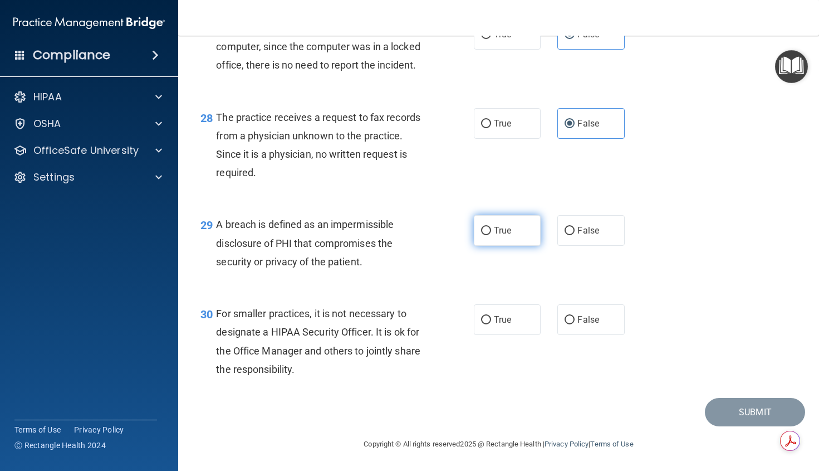
click at [499, 233] on span "True" at bounding box center [502, 230] width 17 height 11
click at [491, 233] on input "True" at bounding box center [486, 231] width 10 height 8
radio input "true"
click at [505, 323] on span "True" at bounding box center [502, 319] width 17 height 11
click at [491, 323] on input "True" at bounding box center [486, 320] width 10 height 8
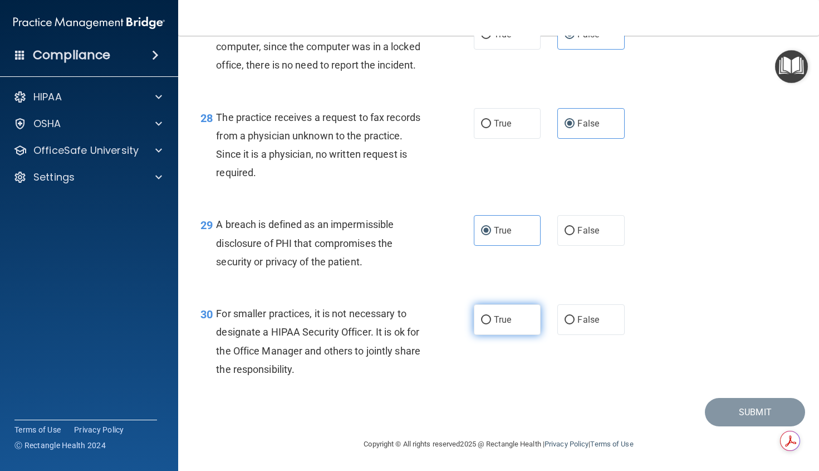
radio input "true"
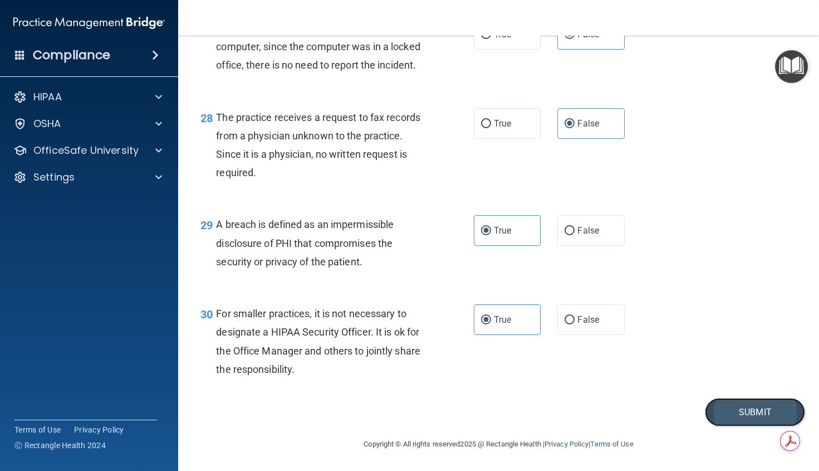
click at [714, 406] on button "Submit" at bounding box center [755, 412] width 100 height 28
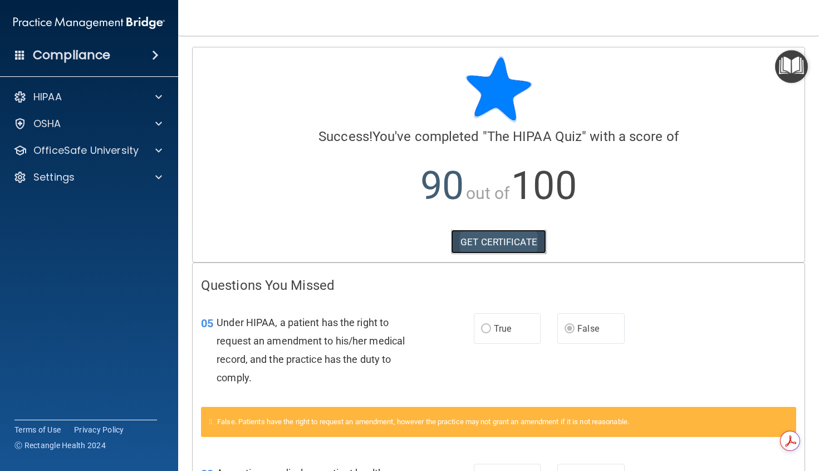
click at [515, 238] on link "GET CERTIFICATE" at bounding box center [498, 242] width 95 height 25
click at [154, 149] on div at bounding box center [157, 150] width 28 height 13
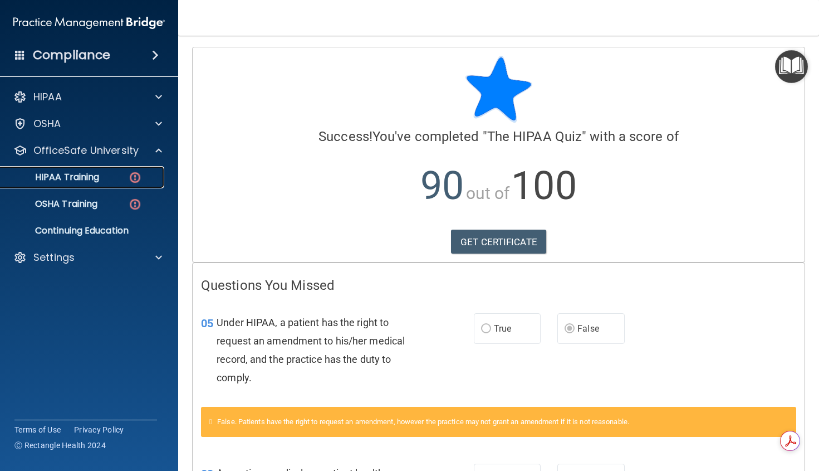
click at [82, 174] on p "HIPAA Training" at bounding box center [53, 177] width 92 height 11
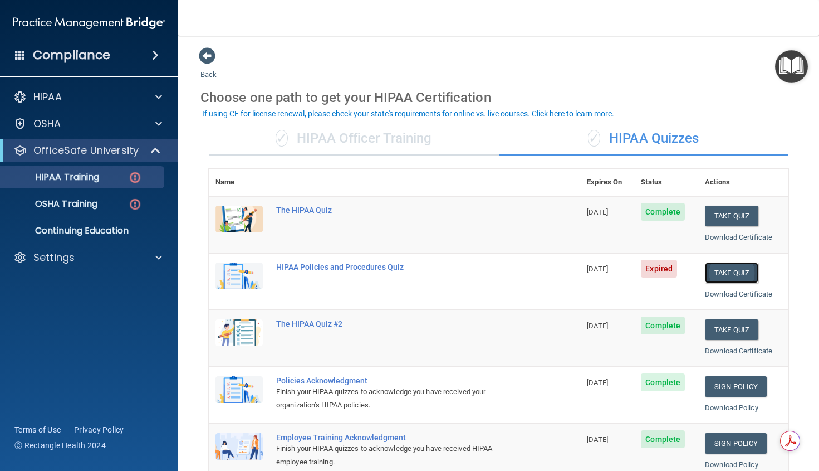
click at [715, 272] on button "Take Quiz" at bounding box center [731, 272] width 53 height 21
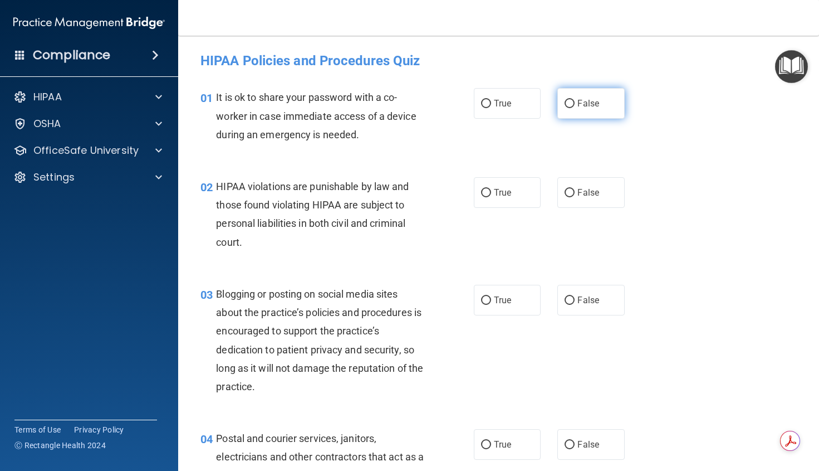
click at [585, 105] on span "False" at bounding box center [589, 103] width 22 height 11
click at [575, 105] on input "False" at bounding box center [570, 104] width 10 height 8
radio input "true"
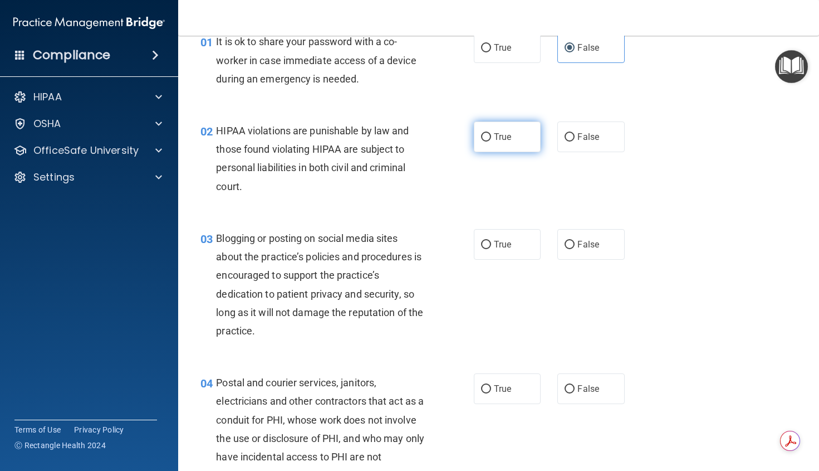
click at [497, 138] on span "True" at bounding box center [502, 136] width 17 height 11
click at [491, 138] on input "True" at bounding box center [486, 137] width 10 height 8
radio input "true"
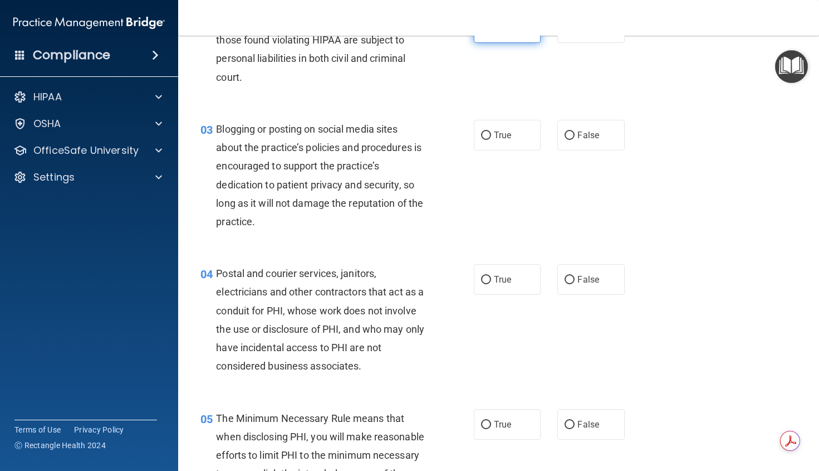
scroll to position [167, 0]
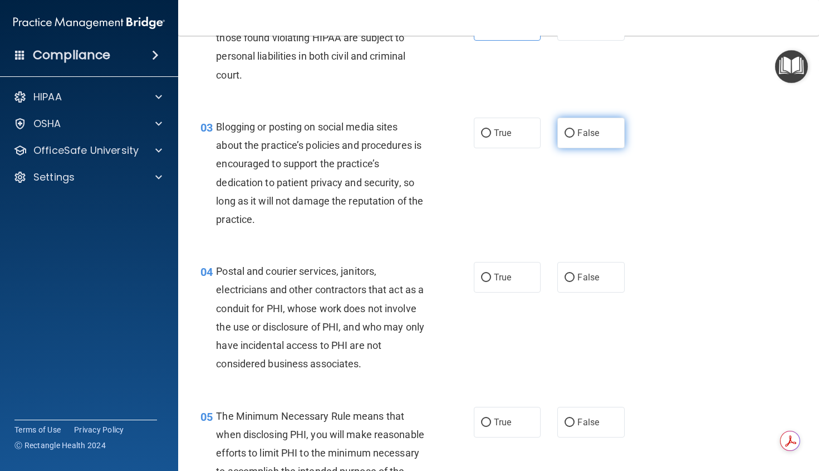
click at [591, 140] on label "False" at bounding box center [591, 133] width 67 height 31
click at [575, 138] on input "False" at bounding box center [570, 133] width 10 height 8
radio input "true"
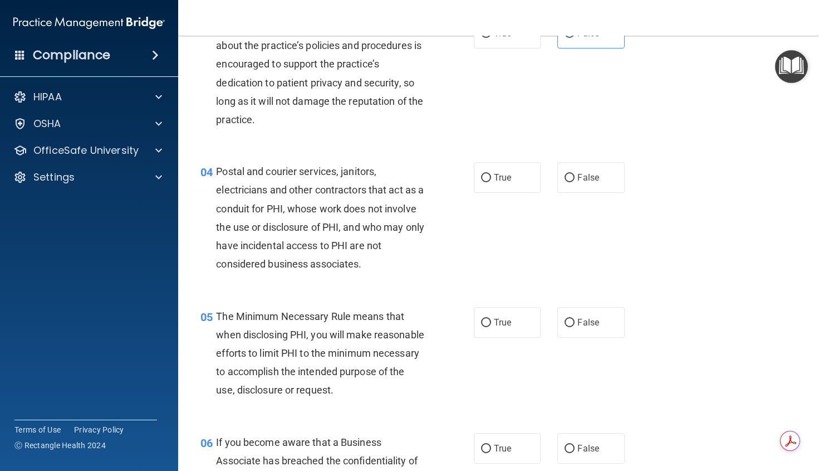
scroll to position [279, 0]
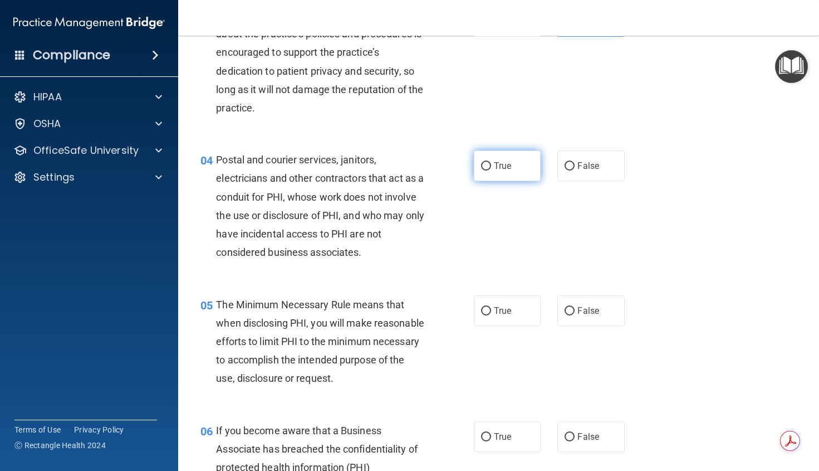
click at [517, 170] on label "True" at bounding box center [507, 165] width 67 height 31
click at [491, 170] on input "True" at bounding box center [486, 166] width 10 height 8
radio input "true"
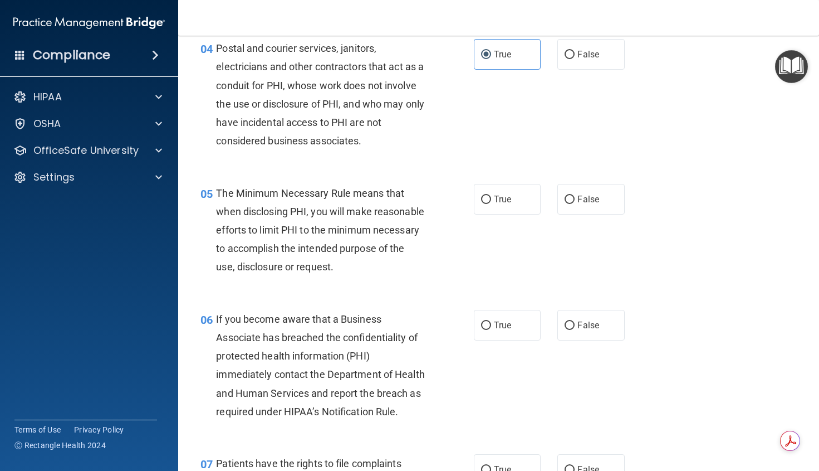
scroll to position [446, 0]
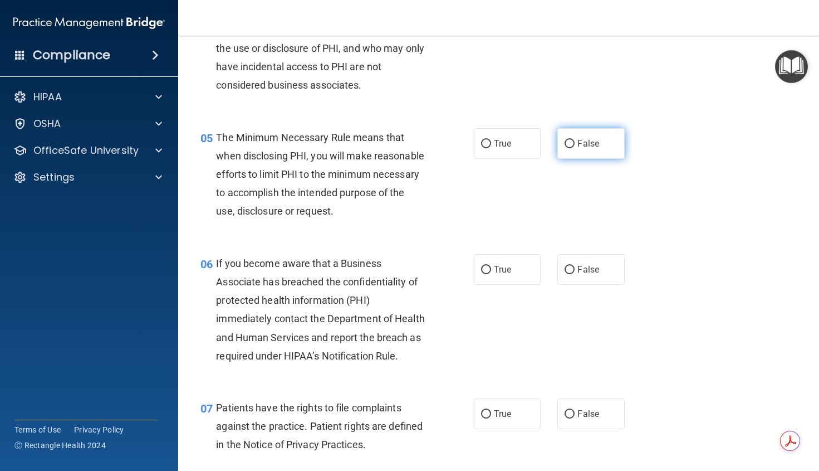
click at [592, 142] on span "False" at bounding box center [589, 143] width 22 height 11
click at [575, 142] on input "False" at bounding box center [570, 144] width 10 height 8
radio input "true"
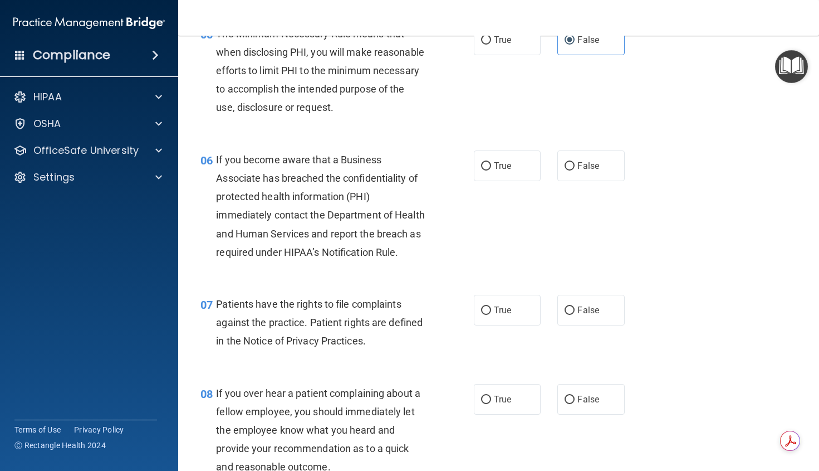
scroll to position [557, 0]
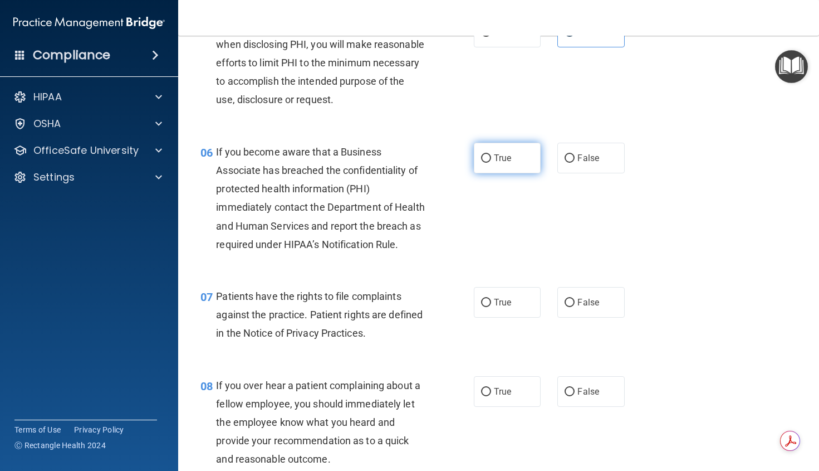
click at [497, 163] on span "True" at bounding box center [502, 158] width 17 height 11
click at [491, 163] on input "True" at bounding box center [486, 158] width 10 height 8
radio input "true"
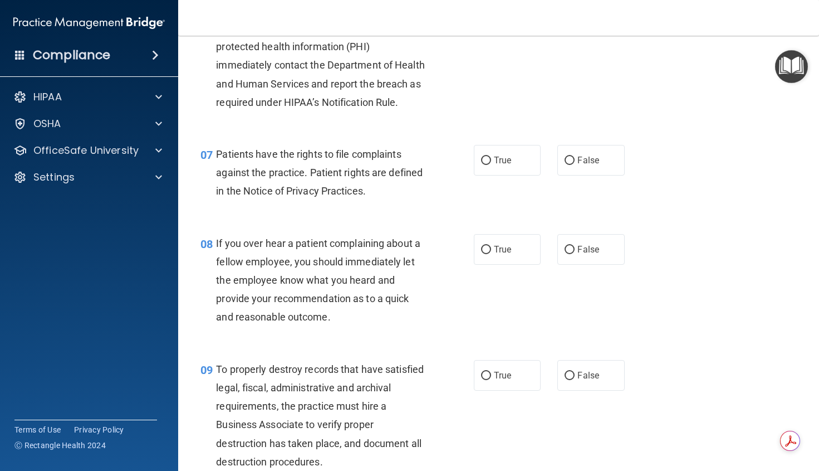
scroll to position [724, 0]
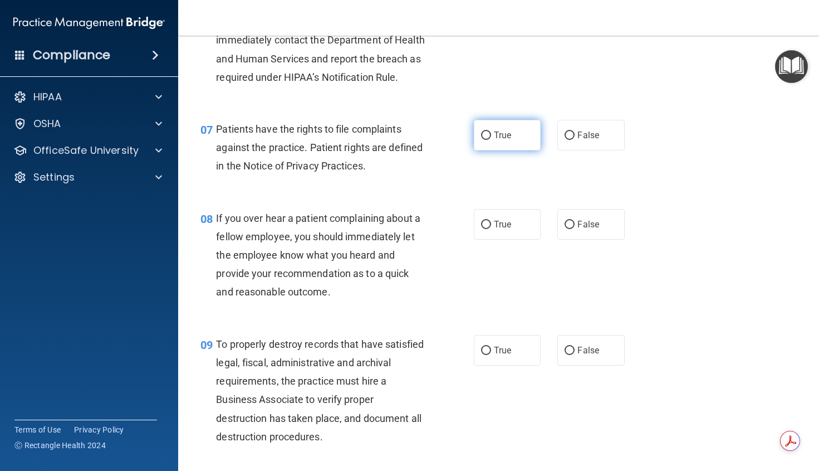
click at [504, 140] on span "True" at bounding box center [502, 135] width 17 height 11
click at [491, 140] on input "True" at bounding box center [486, 135] width 10 height 8
radio input "true"
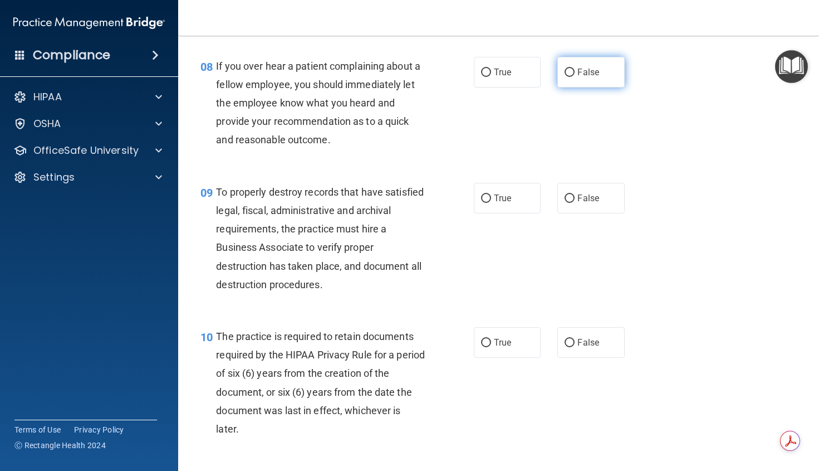
scroll to position [891, 0]
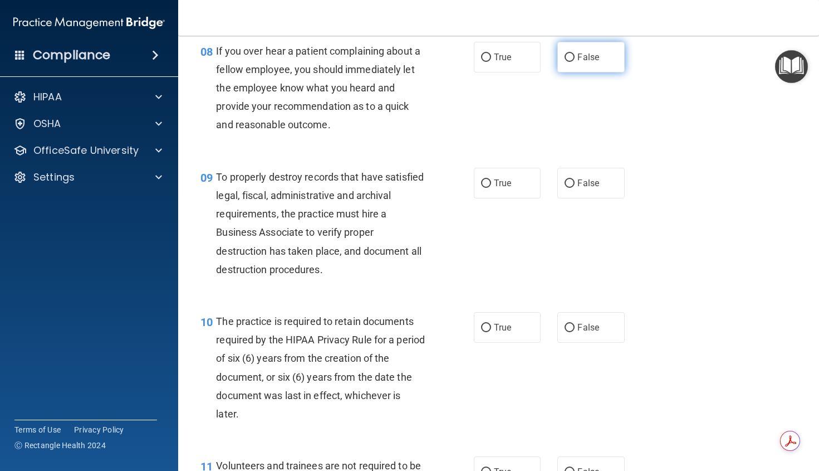
click at [585, 62] on span "False" at bounding box center [589, 57] width 22 height 11
click at [575, 62] on input "False" at bounding box center [570, 57] width 10 height 8
radio input "true"
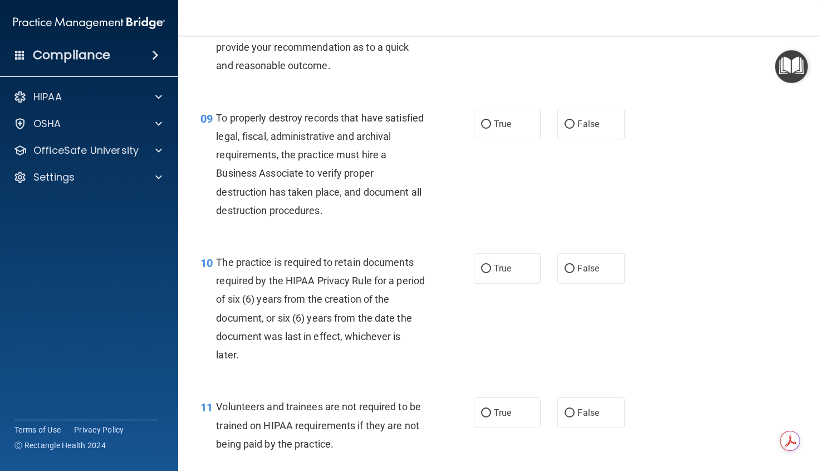
scroll to position [1003, 0]
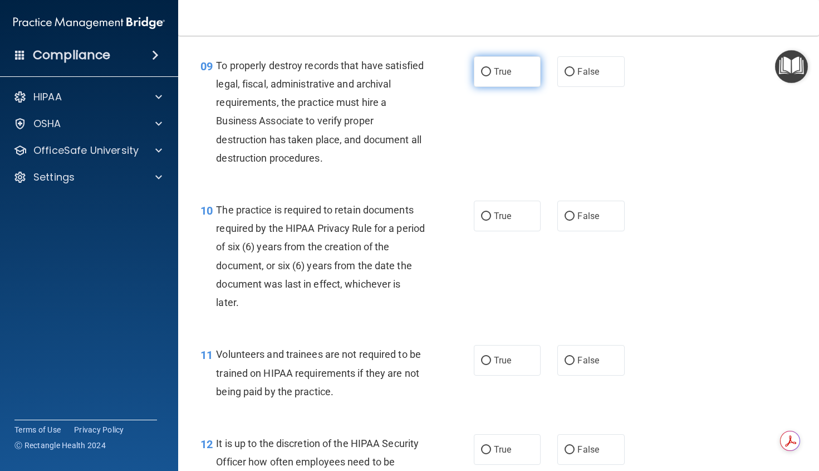
click at [482, 87] on label "True" at bounding box center [507, 71] width 67 height 31
click at [482, 76] on input "True" at bounding box center [486, 72] width 10 height 8
radio input "true"
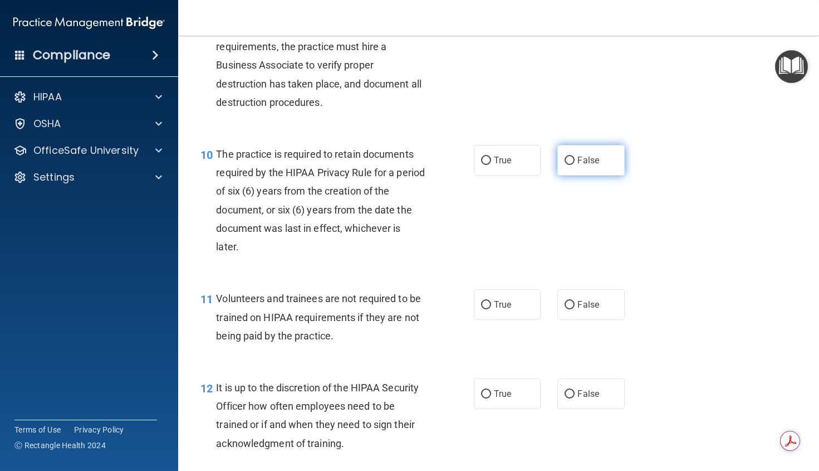
click at [578, 165] on span "False" at bounding box center [589, 160] width 22 height 11
click at [575, 165] on input "False" at bounding box center [570, 161] width 10 height 8
radio input "true"
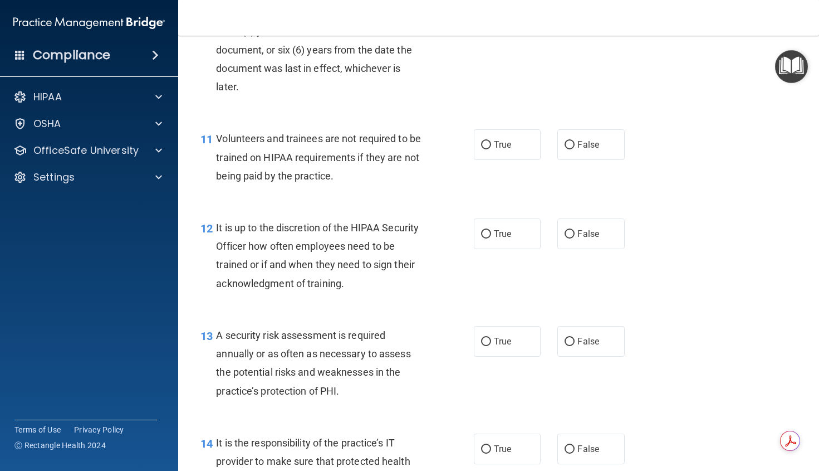
scroll to position [1226, 0]
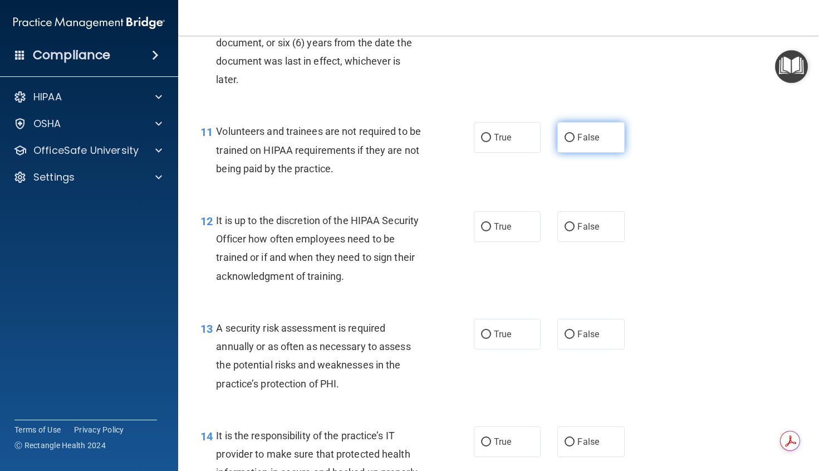
click at [592, 143] on span "False" at bounding box center [589, 137] width 22 height 11
click at [575, 142] on input "False" at bounding box center [570, 138] width 10 height 8
radio input "true"
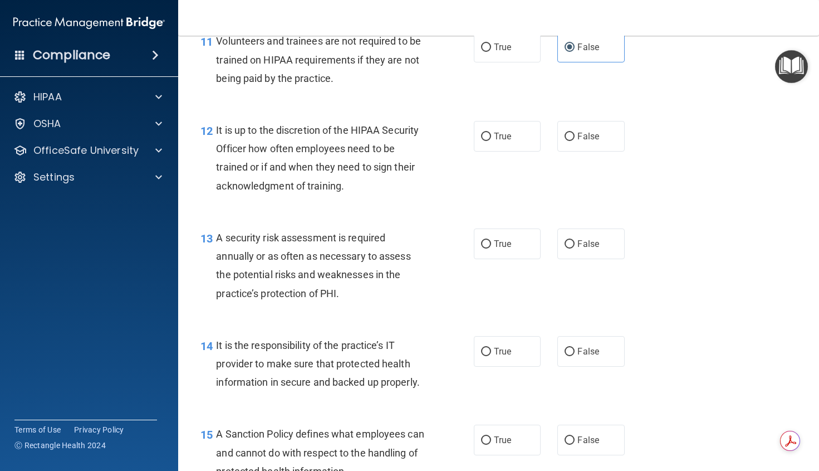
scroll to position [1337, 0]
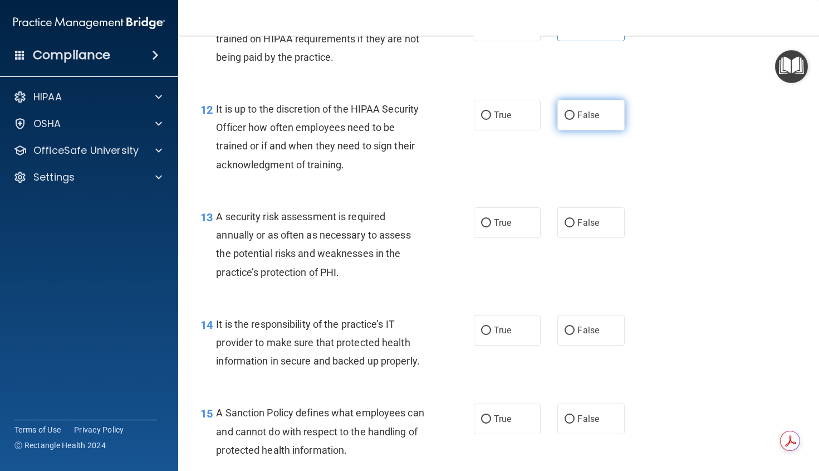
click at [573, 130] on label "False" at bounding box center [591, 115] width 67 height 31
click at [573, 120] on input "False" at bounding box center [570, 115] width 10 height 8
radio input "true"
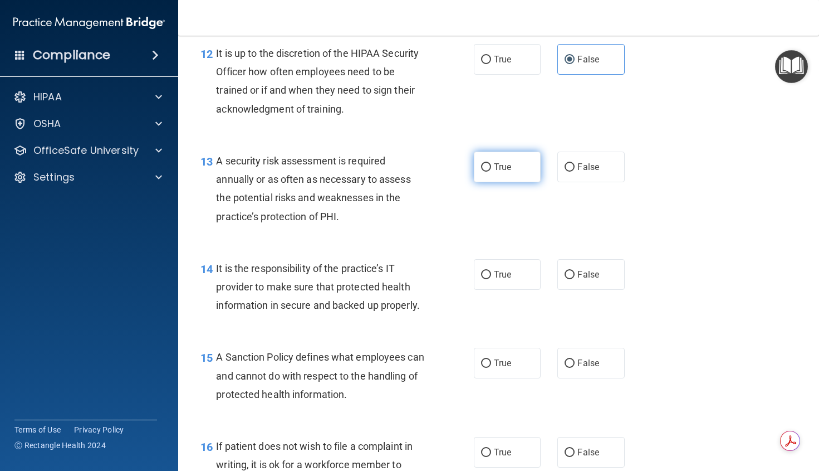
click at [515, 182] on label "True" at bounding box center [507, 167] width 67 height 31
click at [491, 172] on input "True" at bounding box center [486, 167] width 10 height 8
radio input "true"
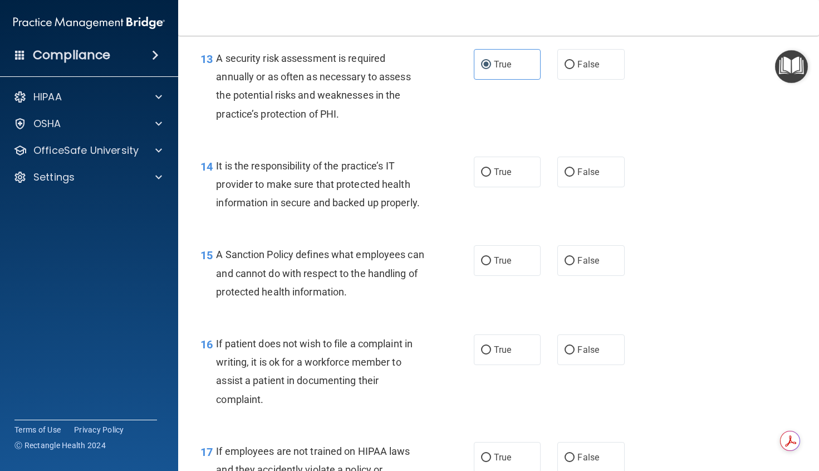
scroll to position [1560, 0]
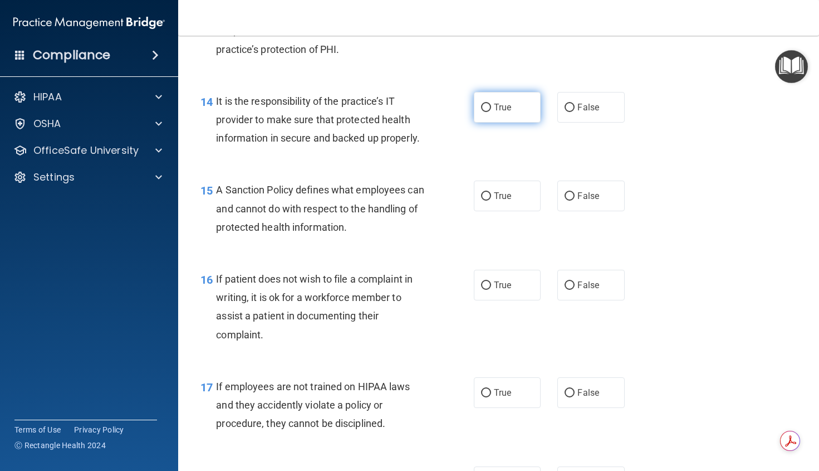
click at [501, 113] on span "True" at bounding box center [502, 107] width 17 height 11
click at [491, 112] on input "True" at bounding box center [486, 108] width 10 height 8
radio input "true"
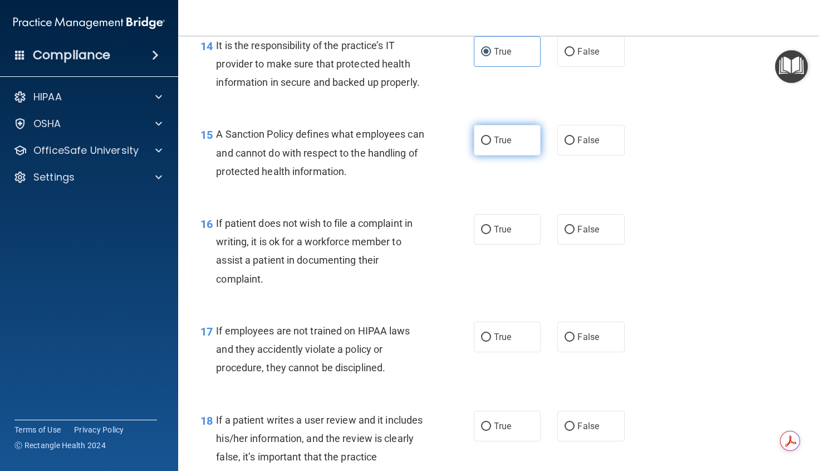
click at [510, 155] on label "True" at bounding box center [507, 140] width 67 height 31
click at [491, 145] on input "True" at bounding box center [486, 140] width 10 height 8
radio input "true"
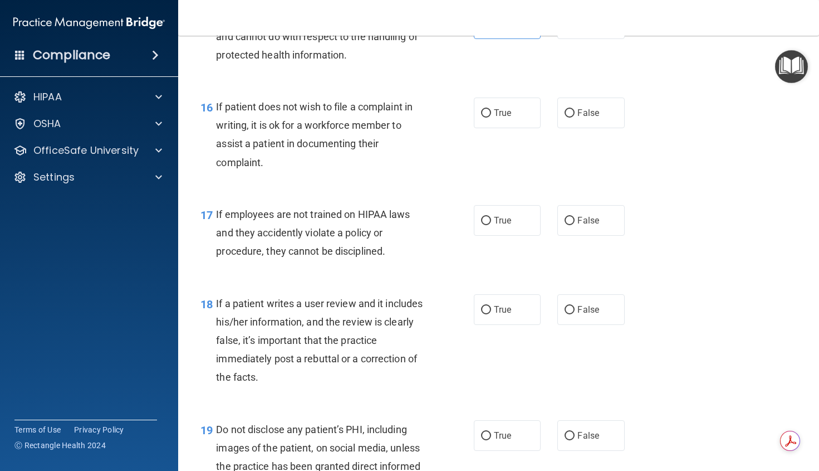
scroll to position [1783, 0]
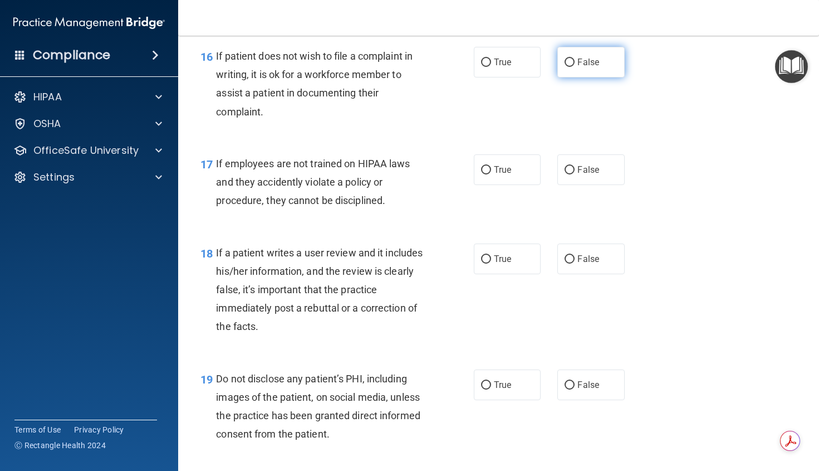
click at [584, 67] on span "False" at bounding box center [589, 62] width 22 height 11
click at [575, 67] on input "False" at bounding box center [570, 62] width 10 height 8
radio input "true"
click at [582, 175] on span "False" at bounding box center [589, 169] width 22 height 11
click at [575, 174] on input "False" at bounding box center [570, 170] width 10 height 8
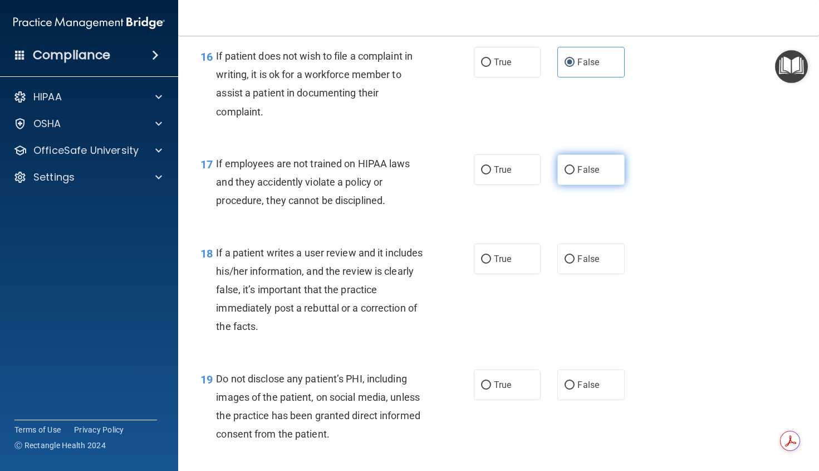
radio input "true"
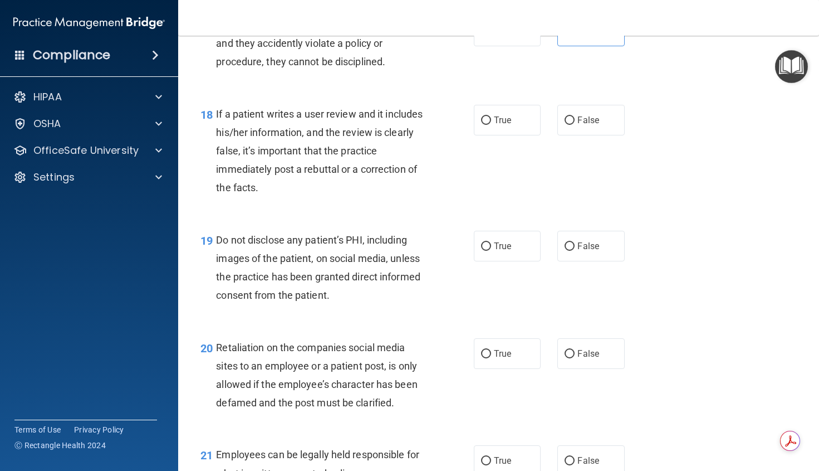
scroll to position [1950, 0]
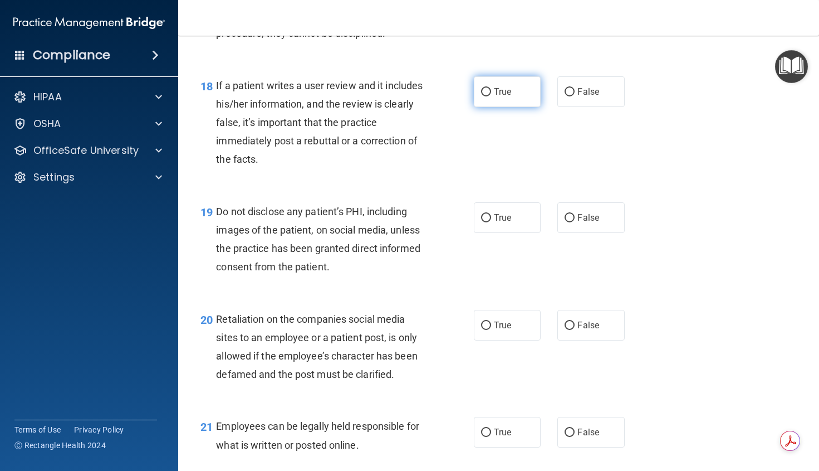
click at [501, 97] on span "True" at bounding box center [502, 91] width 17 height 11
click at [491, 96] on input "True" at bounding box center [486, 92] width 10 height 8
radio input "true"
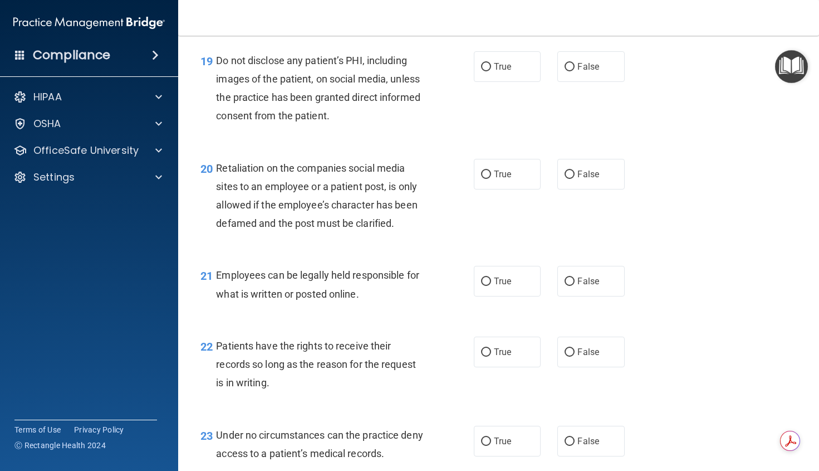
scroll to position [2117, 0]
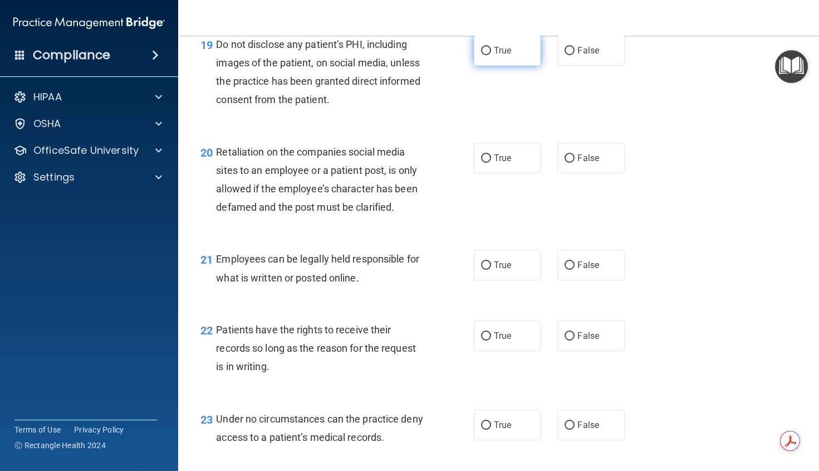
click at [514, 66] on label "True" at bounding box center [507, 50] width 67 height 31
click at [491, 55] on input "True" at bounding box center [486, 51] width 10 height 8
radio input "true"
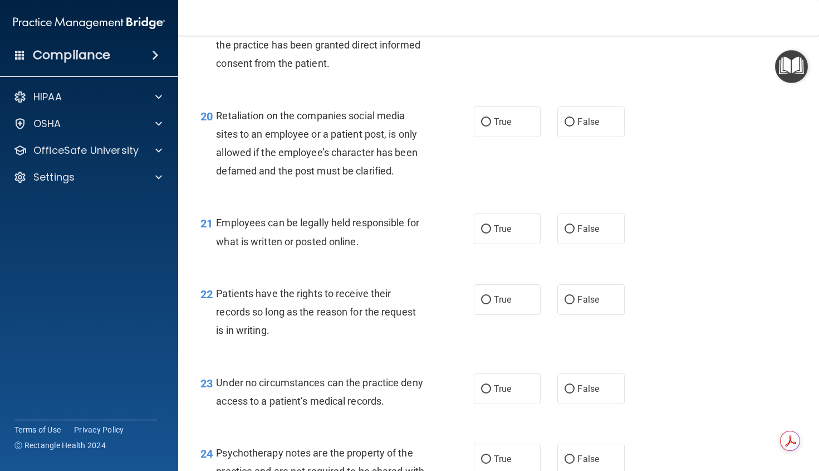
scroll to position [2173, 0]
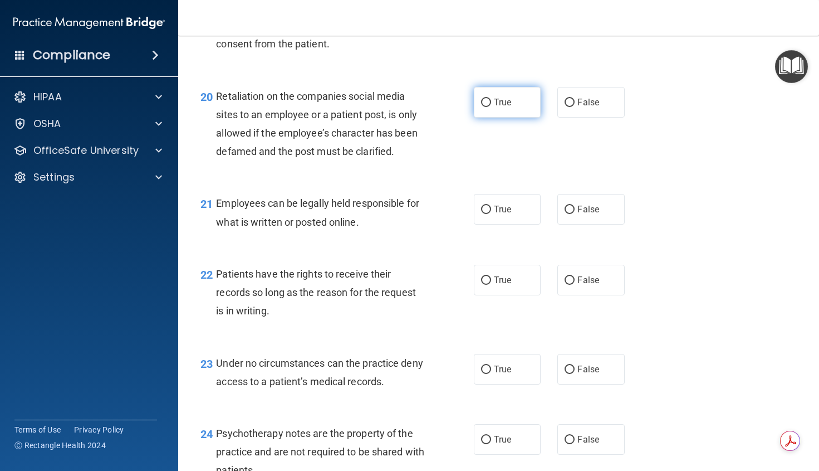
click at [496, 108] on span "True" at bounding box center [502, 102] width 17 height 11
click at [491, 107] on input "True" at bounding box center [486, 103] width 10 height 8
radio input "true"
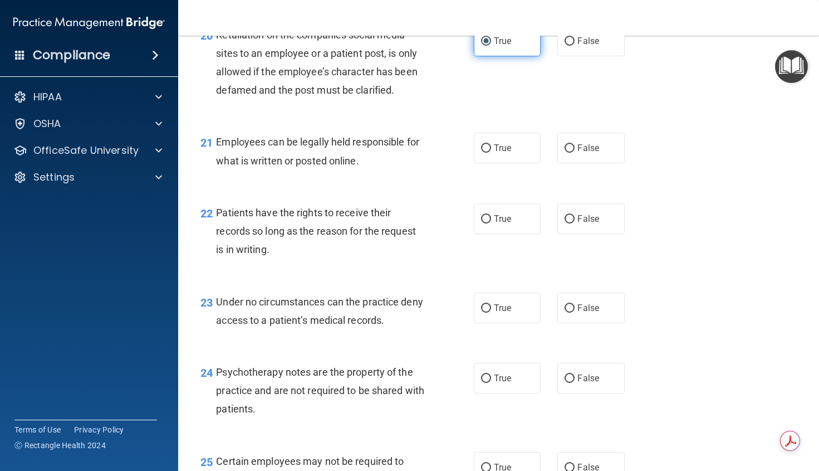
scroll to position [2284, 0]
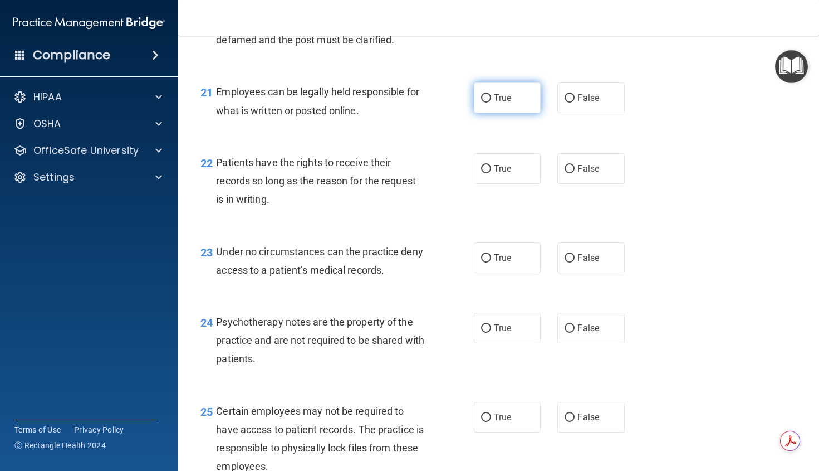
click at [506, 113] on label "True" at bounding box center [507, 97] width 67 height 31
click at [491, 103] on input "True" at bounding box center [486, 98] width 10 height 8
radio input "true"
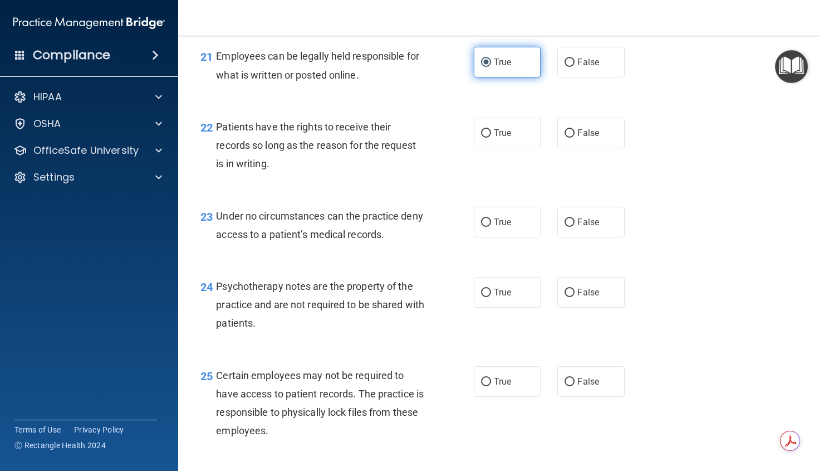
scroll to position [2340, 0]
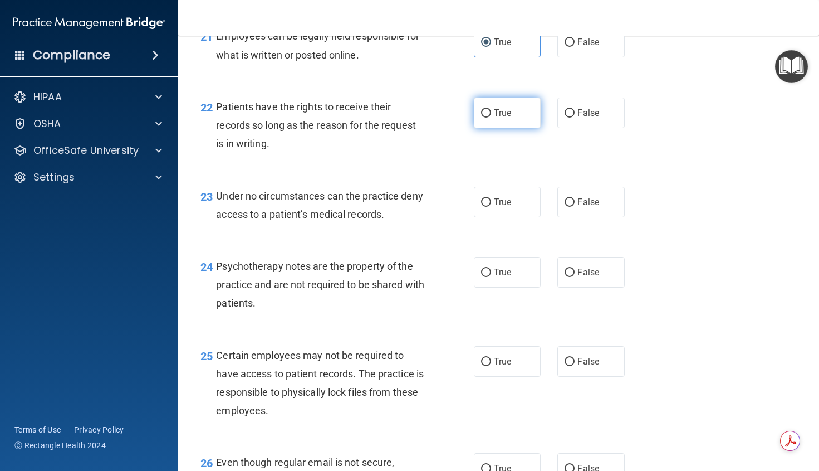
click at [486, 118] on input "True" at bounding box center [486, 113] width 10 height 8
radio input "true"
click at [485, 207] on input "True" at bounding box center [486, 202] width 10 height 8
radio input "true"
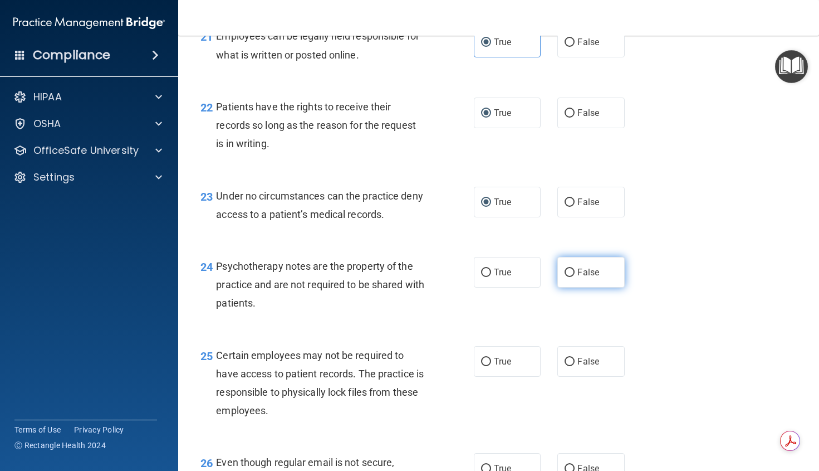
click at [578, 277] on span "False" at bounding box center [589, 272] width 22 height 11
click at [575, 277] on input "False" at bounding box center [570, 273] width 10 height 8
radio input "true"
click at [578, 367] on span "False" at bounding box center [589, 361] width 22 height 11
click at [575, 366] on input "False" at bounding box center [570, 362] width 10 height 8
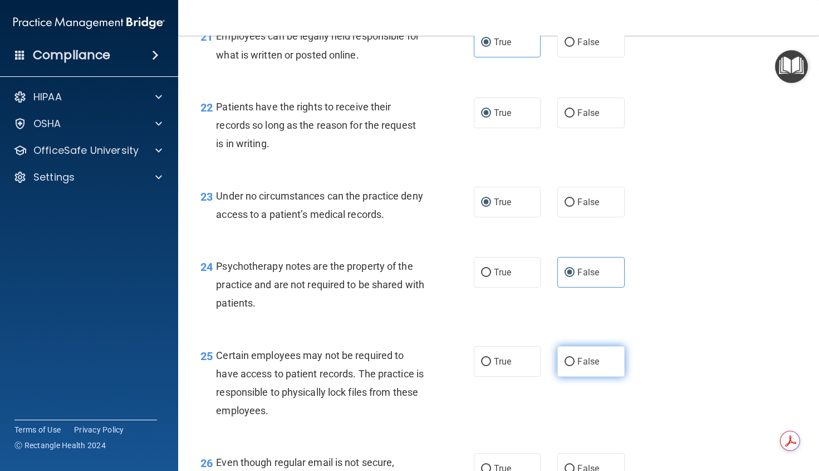
radio input "true"
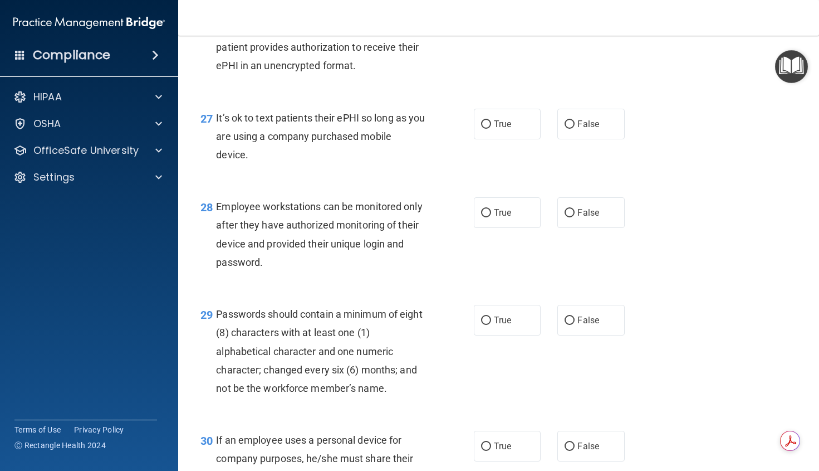
scroll to position [2785, 0]
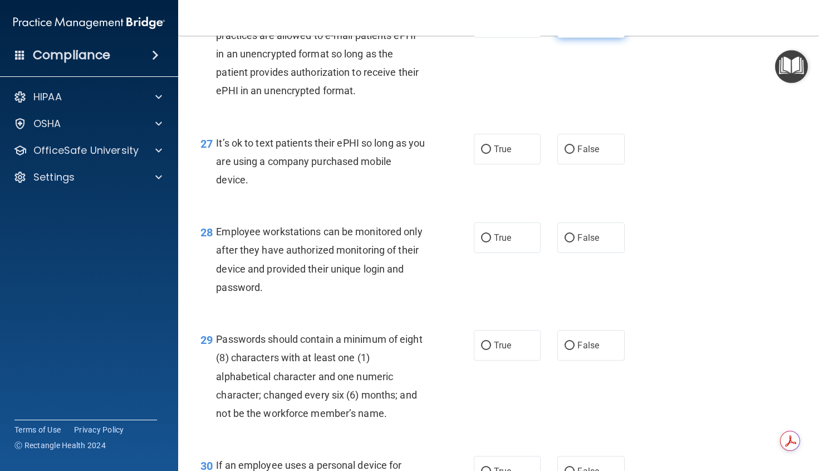
click at [582, 28] on span "False" at bounding box center [589, 22] width 22 height 11
click at [575, 27] on input "False" at bounding box center [570, 23] width 10 height 8
radio input "true"
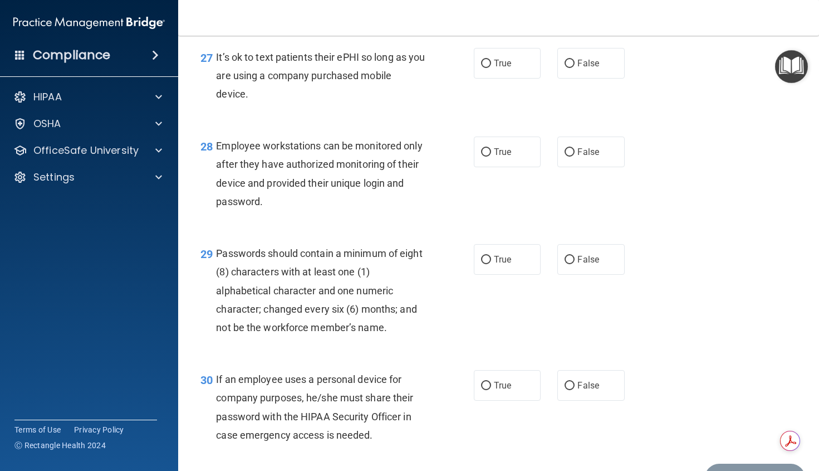
scroll to position [2897, 0]
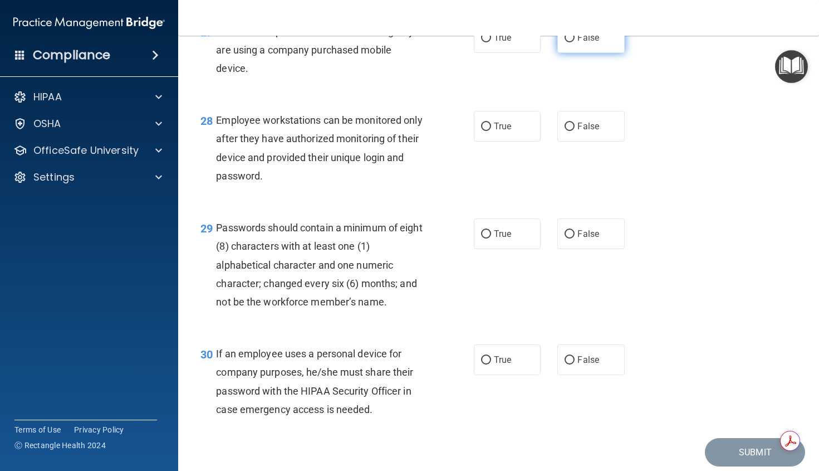
click at [574, 53] on label "False" at bounding box center [591, 37] width 67 height 31
click at [574, 42] on input "False" at bounding box center [570, 38] width 10 height 8
radio input "true"
click at [509, 141] on label "True" at bounding box center [507, 126] width 67 height 31
click at [491, 131] on input "True" at bounding box center [486, 127] width 10 height 8
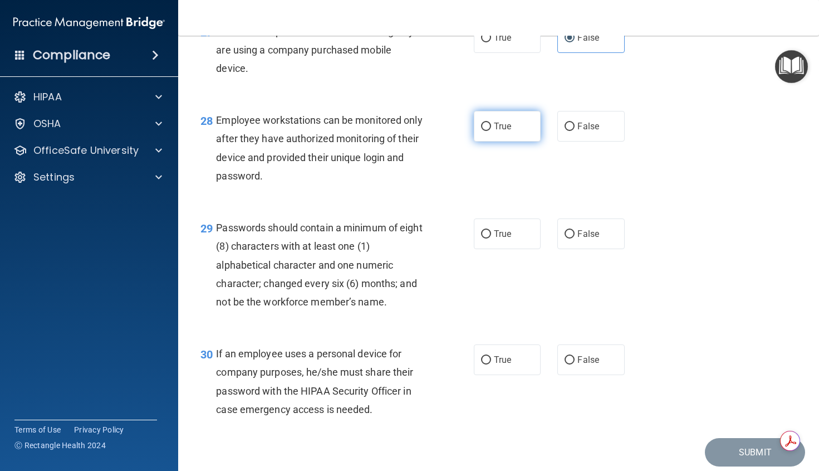
radio input "true"
click at [567, 131] on input "False" at bounding box center [570, 127] width 10 height 8
radio input "true"
radio input "false"
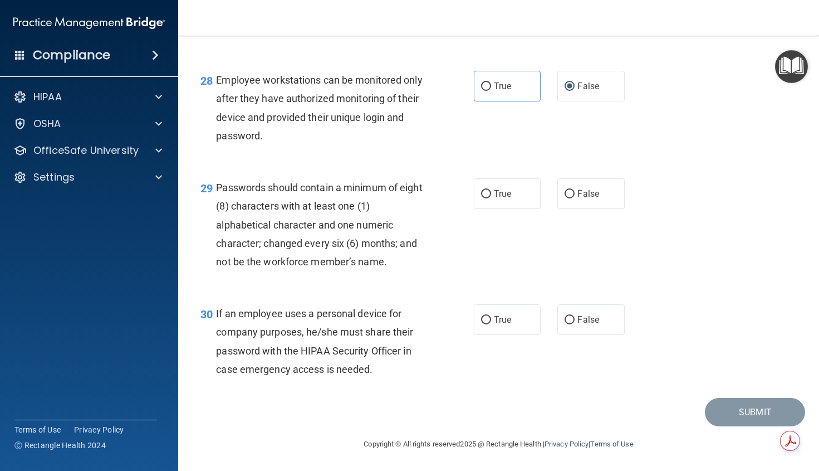
scroll to position [2974, 0]
click at [507, 194] on span "True" at bounding box center [502, 193] width 17 height 11
click at [491, 194] on input "True" at bounding box center [486, 194] width 10 height 8
radio input "true"
click at [597, 325] on label "False" at bounding box center [591, 319] width 67 height 31
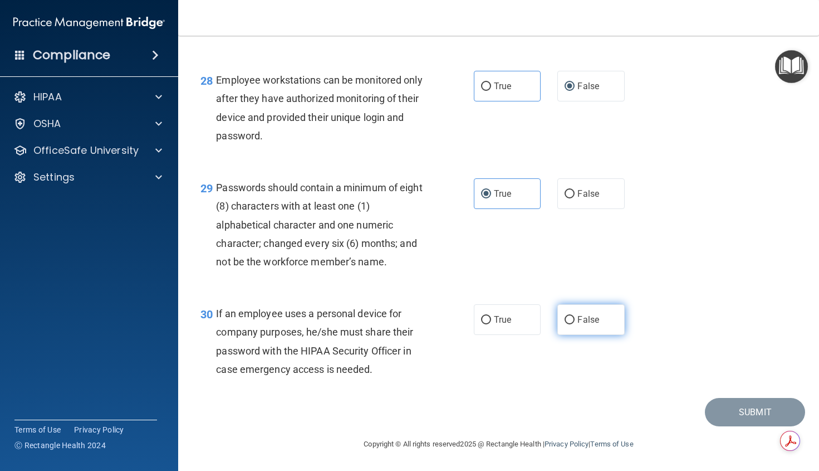
click at [575, 324] on input "False" at bounding box center [570, 320] width 10 height 8
radio input "true"
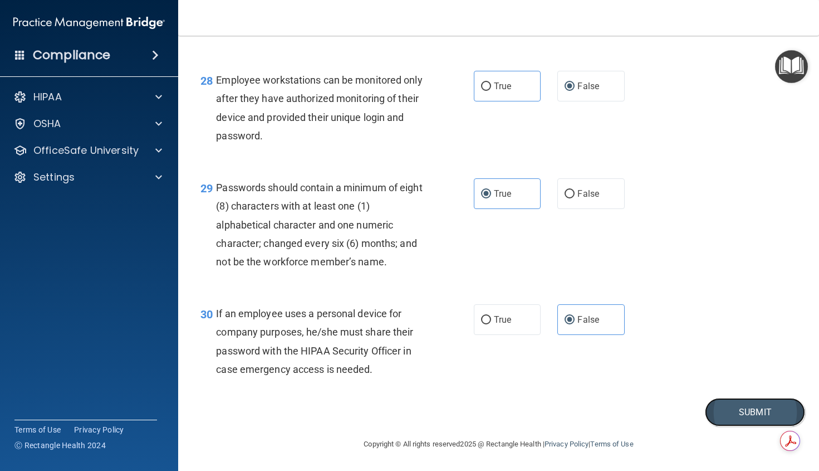
click at [726, 409] on button "Submit" at bounding box center [755, 412] width 100 height 28
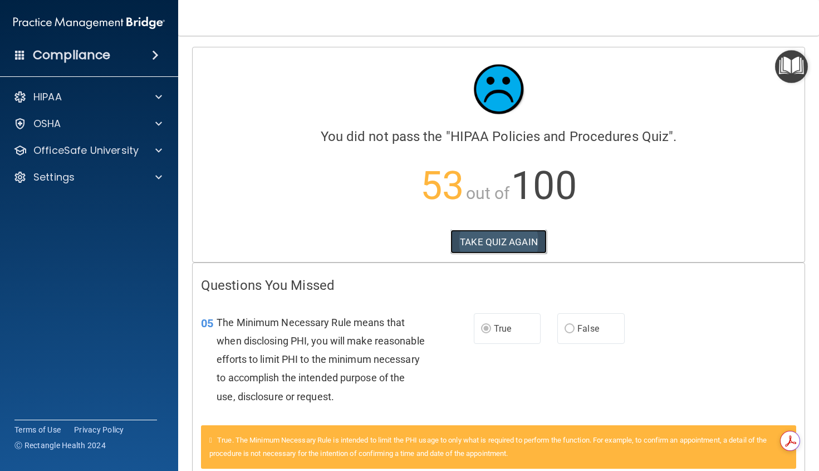
drag, startPoint x: 514, startPoint y: 248, endPoint x: 505, endPoint y: 251, distance: 9.9
click at [513, 248] on button "TAKE QUIZ AGAIN" at bounding box center [499, 242] width 96 height 25
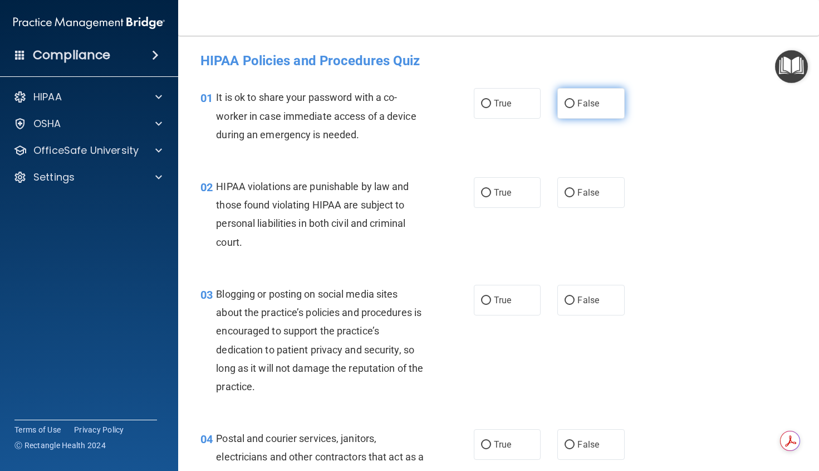
click at [565, 104] on input "False" at bounding box center [570, 104] width 10 height 8
radio input "true"
click at [494, 191] on span "True" at bounding box center [502, 192] width 17 height 11
click at [491, 191] on input "True" at bounding box center [486, 193] width 10 height 8
radio input "true"
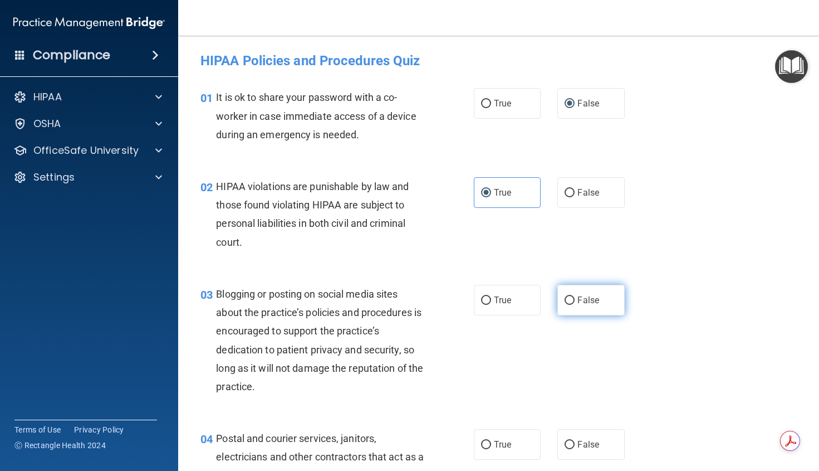
click at [576, 291] on label "False" at bounding box center [591, 300] width 67 height 31
click at [575, 296] on input "False" at bounding box center [570, 300] width 10 height 8
radio input "true"
click at [495, 443] on span "True" at bounding box center [502, 444] width 17 height 11
click at [491, 443] on input "True" at bounding box center [486, 445] width 10 height 8
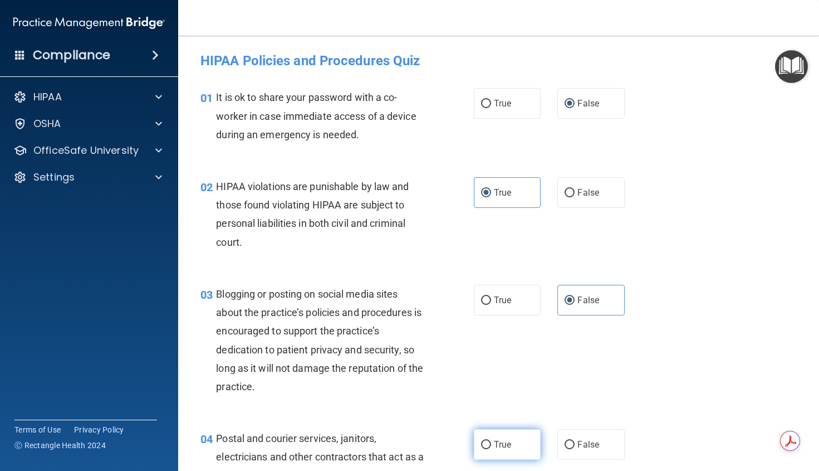
radio input "true"
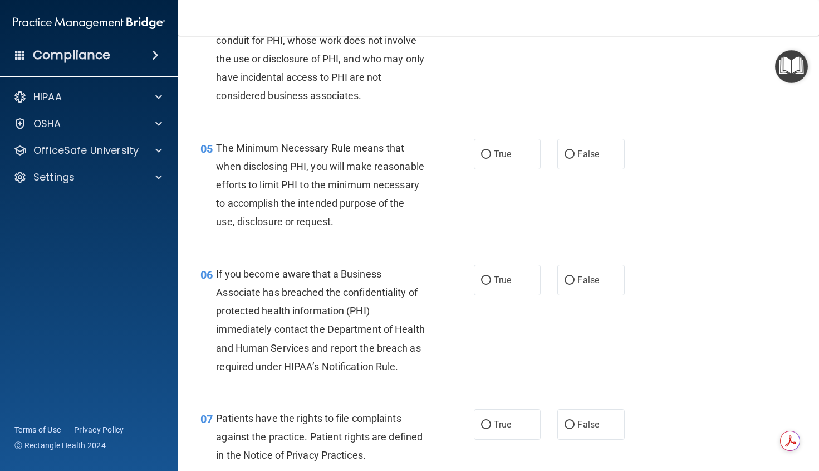
scroll to position [446, 0]
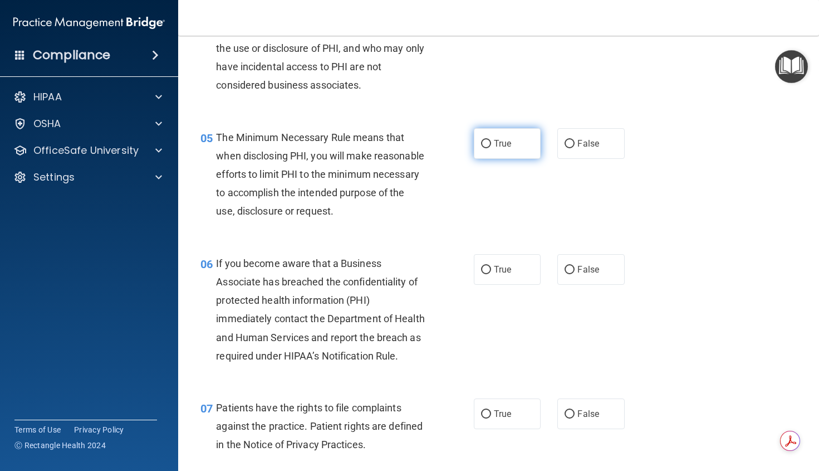
click at [498, 144] on span "True" at bounding box center [502, 143] width 17 height 11
click at [491, 144] on input "True" at bounding box center [486, 144] width 10 height 8
radio input "true"
click at [585, 278] on label "False" at bounding box center [591, 269] width 67 height 31
click at [575, 274] on input "False" at bounding box center [570, 270] width 10 height 8
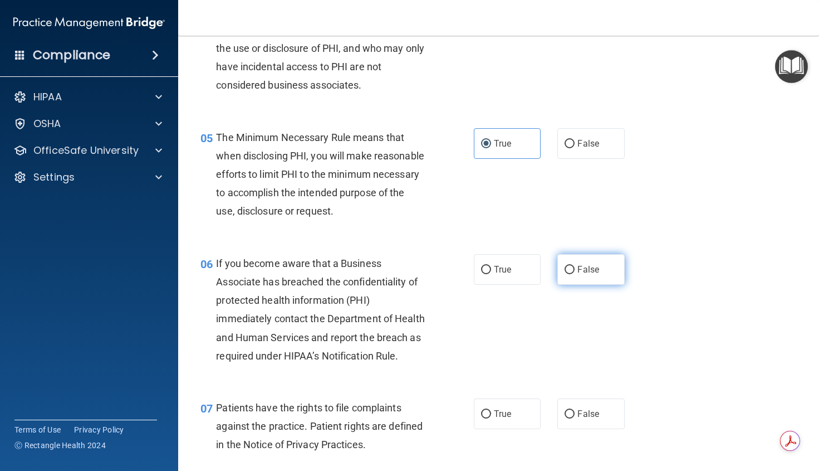
radio input "true"
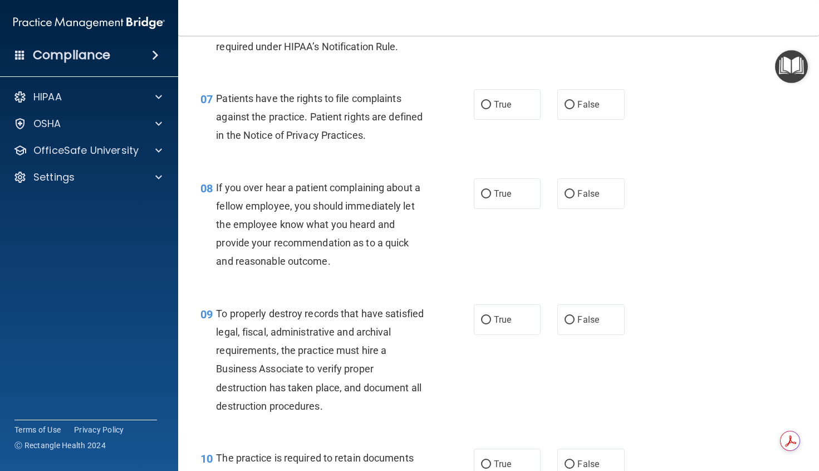
scroll to position [780, 0]
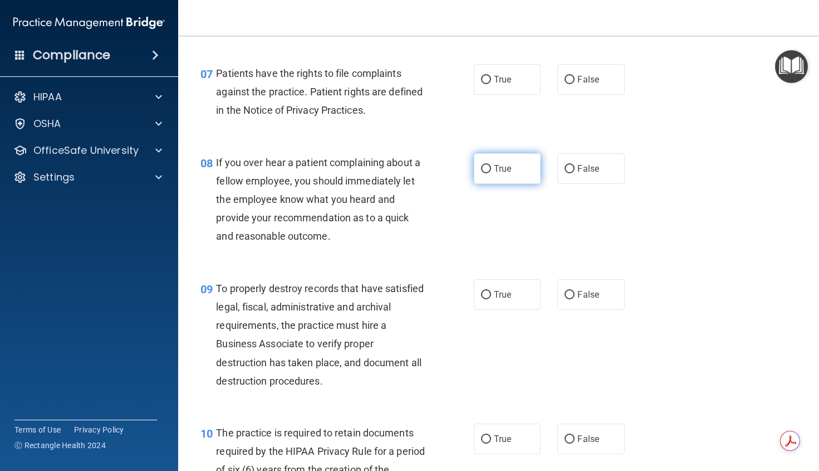
click at [484, 173] on input "True" at bounding box center [486, 169] width 10 height 8
radio input "true"
click at [479, 95] on label "True" at bounding box center [507, 79] width 67 height 31
click at [481, 84] on input "True" at bounding box center [486, 80] width 10 height 8
radio input "true"
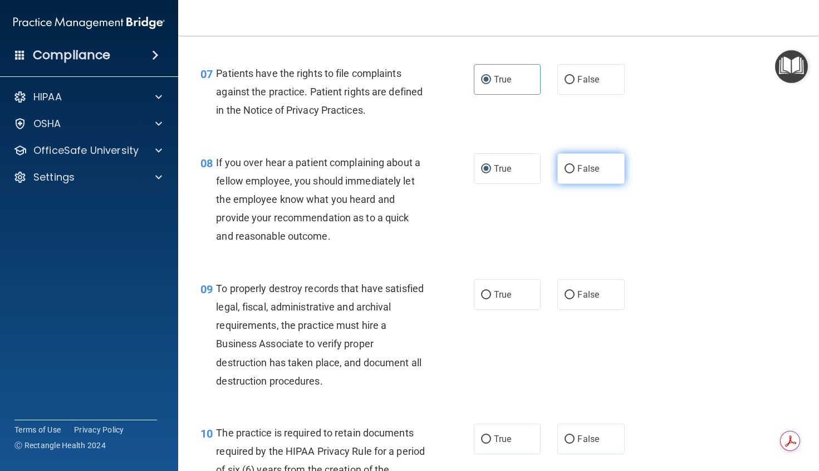
click at [599, 184] on label "False" at bounding box center [591, 168] width 67 height 31
click at [575, 173] on input "False" at bounding box center [570, 169] width 10 height 8
radio input "true"
radio input "false"
drag, startPoint x: 572, startPoint y: 329, endPoint x: 616, endPoint y: 300, distance: 52.7
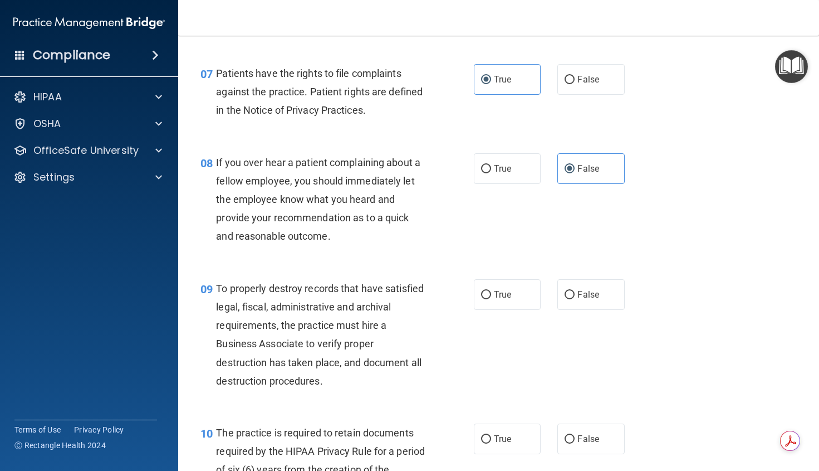
click at [574, 310] on label "False" at bounding box center [591, 294] width 67 height 31
click at [574, 299] on input "False" at bounding box center [570, 295] width 10 height 8
radio input "true"
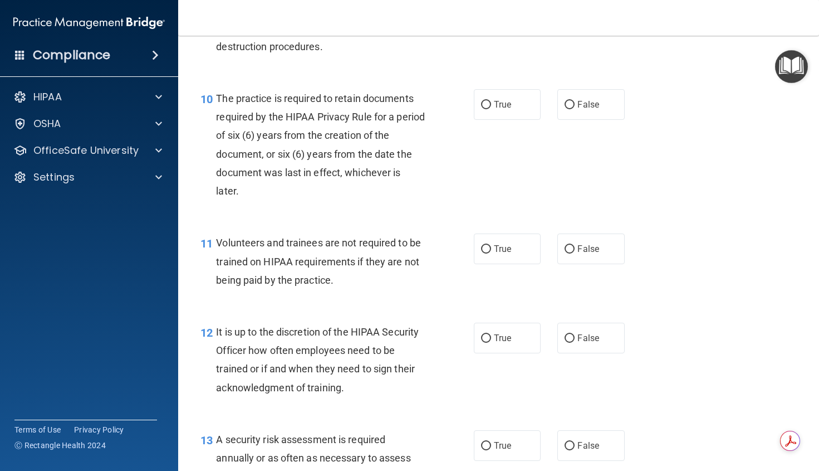
scroll to position [1170, 0]
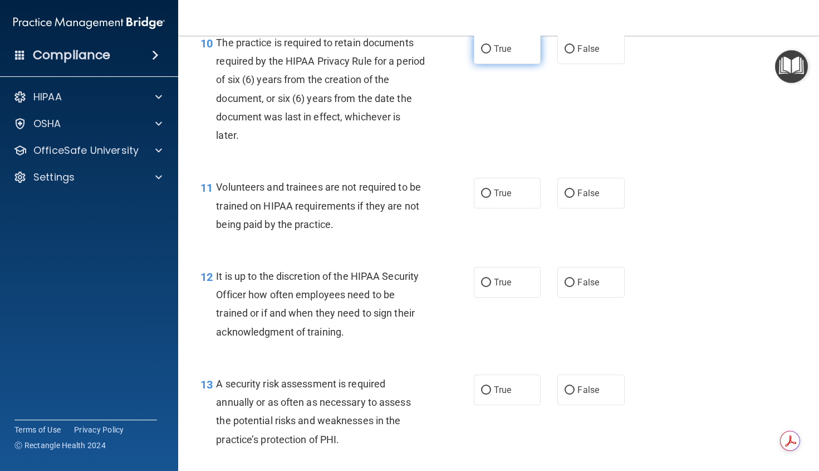
click at [500, 54] on span "True" at bounding box center [502, 48] width 17 height 11
click at [491, 53] on input "True" at bounding box center [486, 49] width 10 height 8
radio input "true"
drag, startPoint x: 585, startPoint y: 227, endPoint x: 595, endPoint y: 289, distance: 62.0
click at [586, 198] on span "False" at bounding box center [589, 193] width 22 height 11
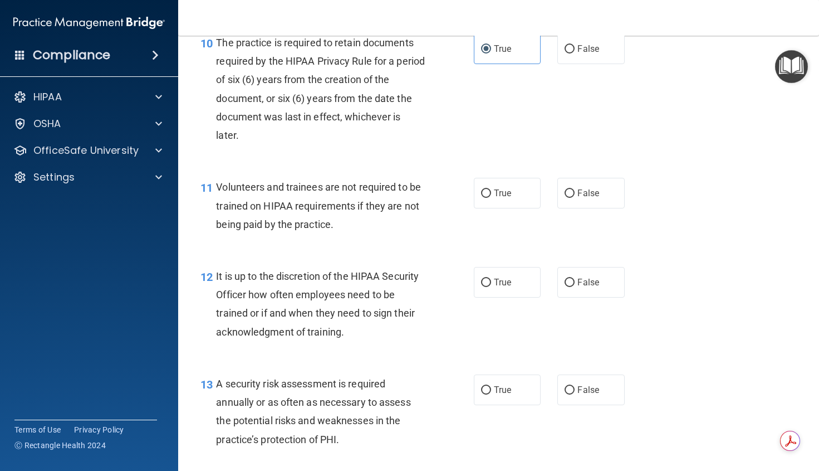
click at [575, 198] on input "False" at bounding box center [570, 193] width 10 height 8
radio input "true"
click at [580, 287] on span "False" at bounding box center [589, 282] width 22 height 11
click at [575, 287] on input "False" at bounding box center [570, 283] width 10 height 8
radio input "true"
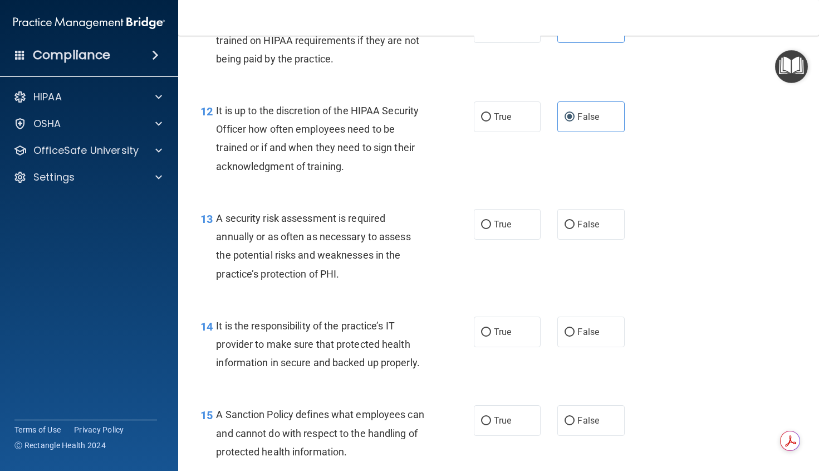
scroll to position [1393, 0]
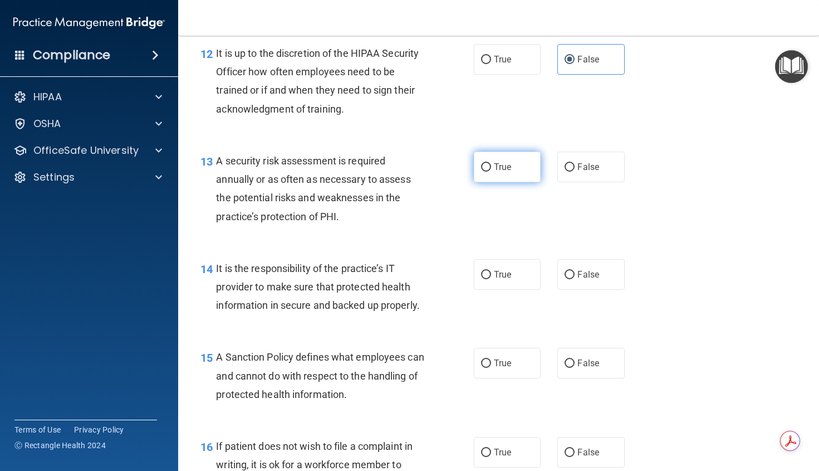
click at [494, 172] on span "True" at bounding box center [502, 167] width 17 height 11
click at [491, 172] on input "True" at bounding box center [486, 167] width 10 height 8
radio input "true"
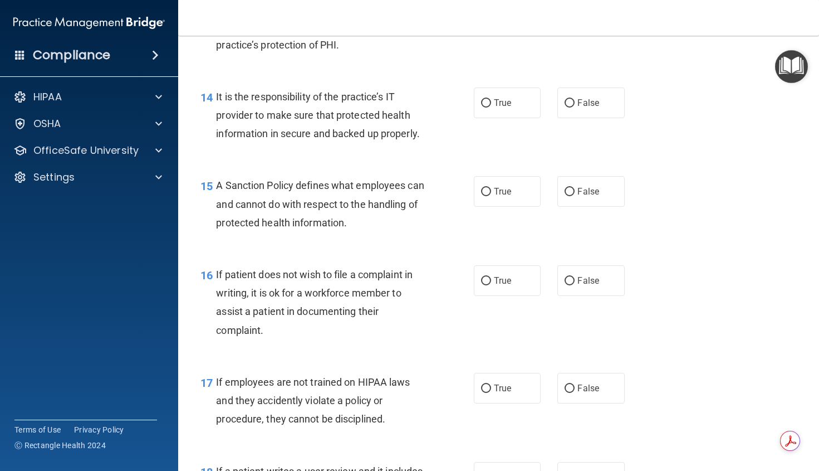
scroll to position [1616, 0]
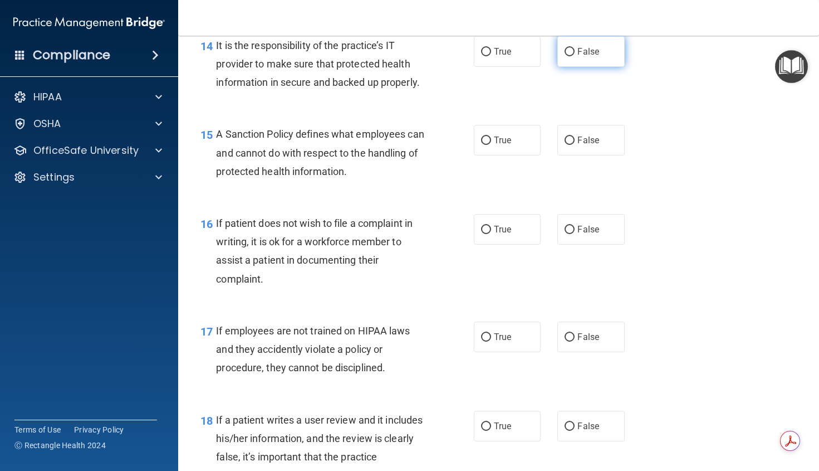
drag, startPoint x: 580, startPoint y: 91, endPoint x: 588, endPoint y: 100, distance: 12.3
click at [580, 57] on span "False" at bounding box center [589, 51] width 22 height 11
click at [586, 145] on span "False" at bounding box center [589, 140] width 22 height 11
click at [575, 145] on input "False" at bounding box center [570, 140] width 10 height 8
radio input "true"
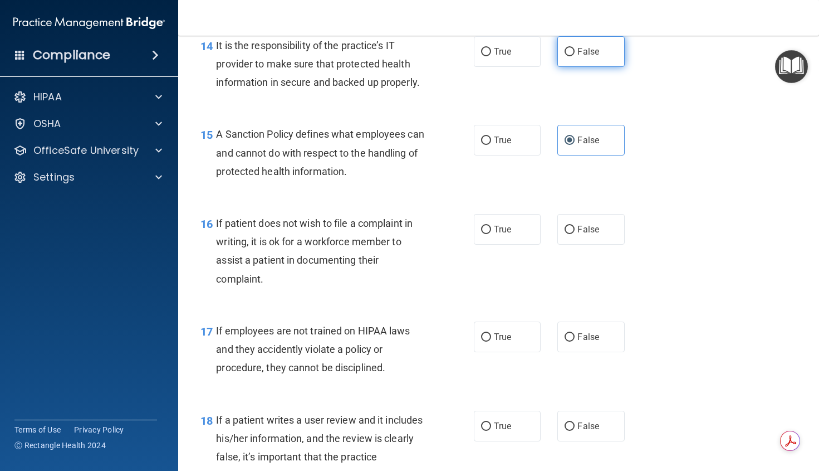
click at [565, 56] on input "False" at bounding box center [570, 52] width 10 height 8
radio input "true"
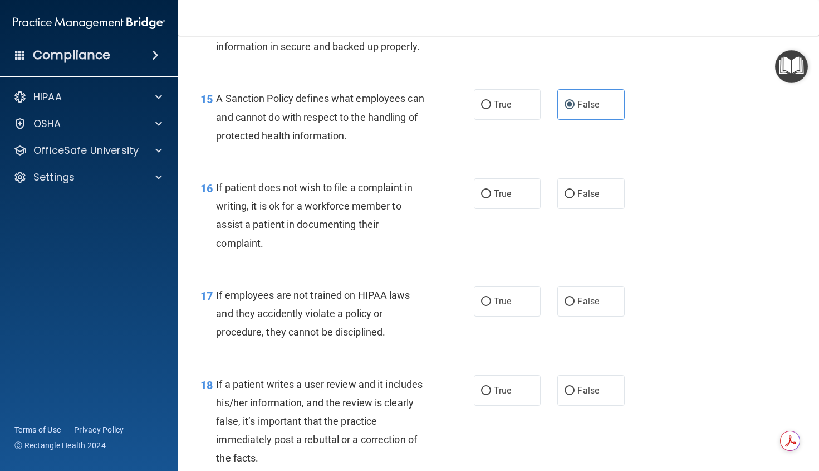
scroll to position [1671, 0]
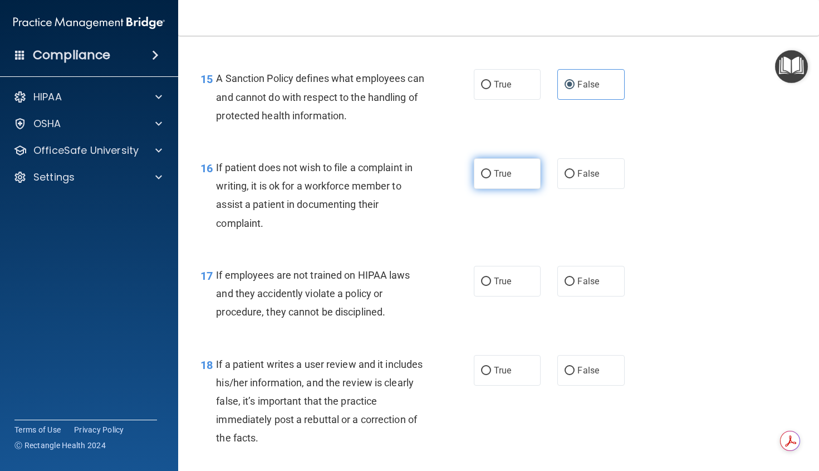
click at [486, 189] on label "True" at bounding box center [507, 173] width 67 height 31
click at [486, 178] on input "True" at bounding box center [486, 174] width 10 height 8
radio input "true"
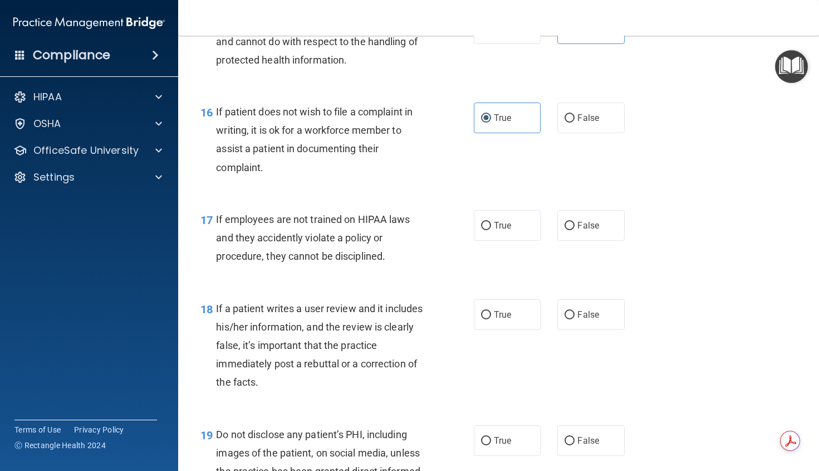
scroll to position [1783, 0]
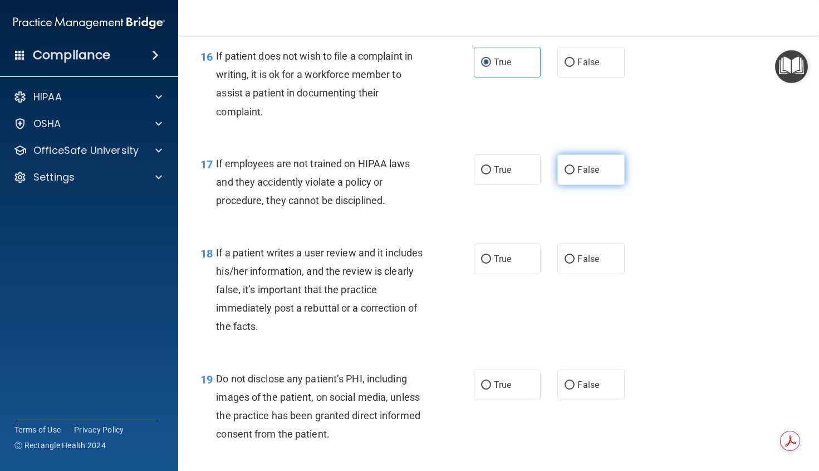
click at [572, 185] on label "False" at bounding box center [591, 169] width 67 height 31
click at [572, 174] on input "False" at bounding box center [570, 170] width 10 height 8
radio input "true"
click at [570, 263] on input "False" at bounding box center [570, 259] width 10 height 8
radio input "true"
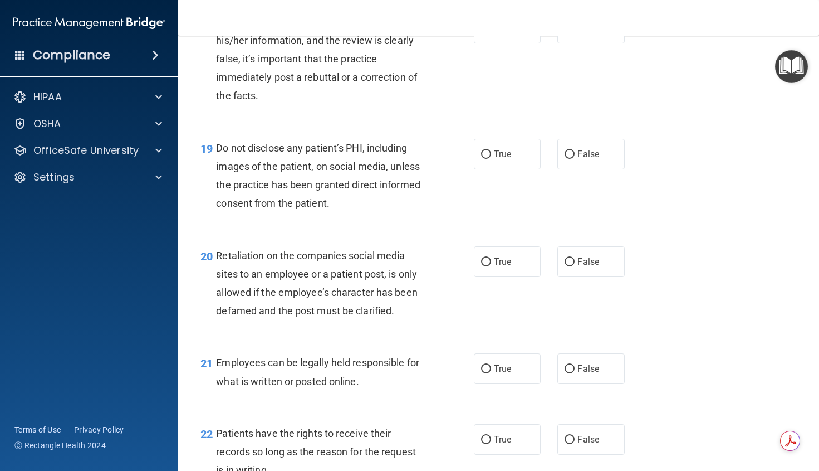
scroll to position [2061, 0]
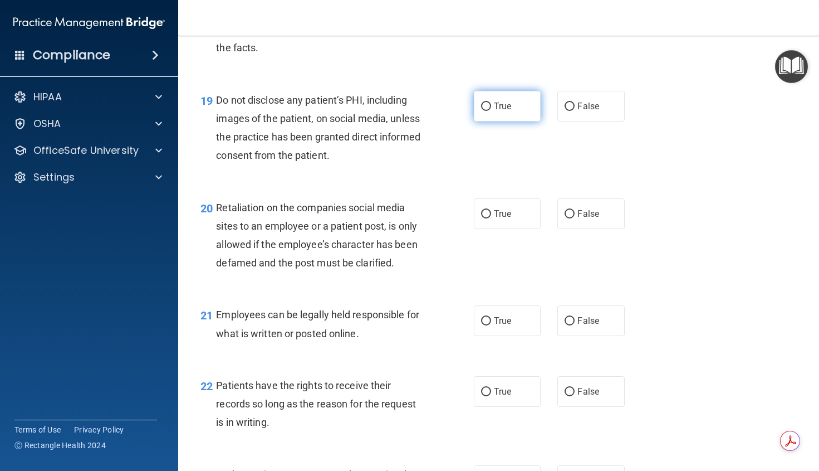
click at [485, 121] on label "True" at bounding box center [507, 106] width 67 height 31
click at [485, 111] on input "True" at bounding box center [486, 107] width 10 height 8
radio input "true"
click at [572, 229] on label "False" at bounding box center [591, 213] width 67 height 31
click at [572, 218] on input "False" at bounding box center [570, 214] width 10 height 8
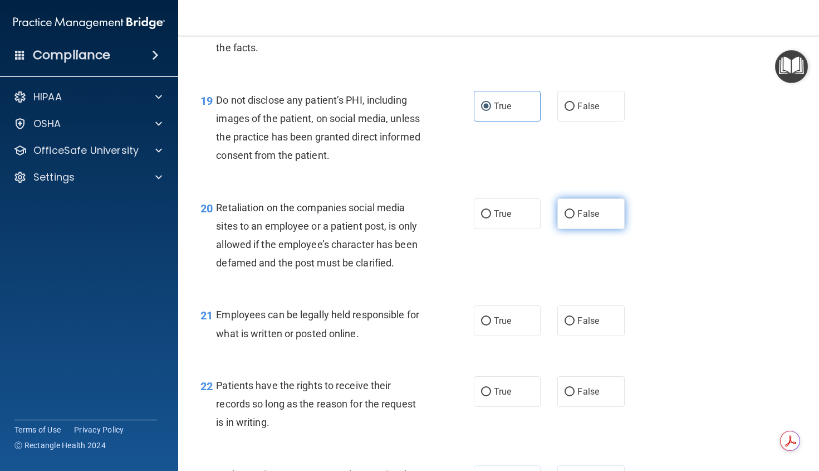
radio input "true"
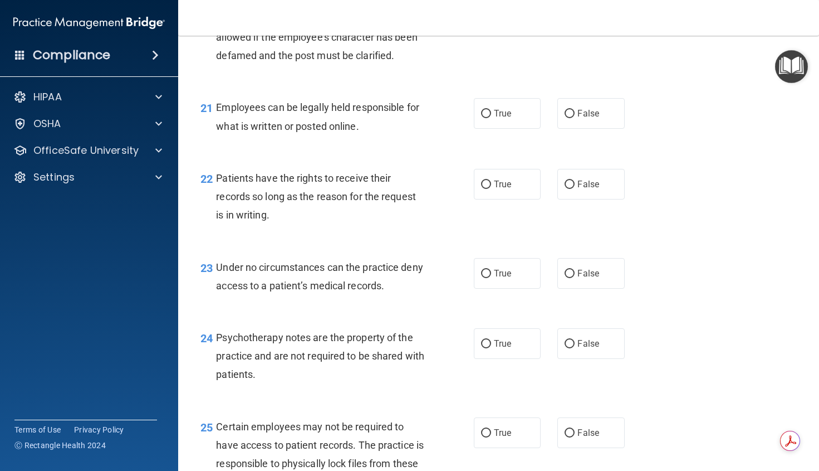
scroll to position [2284, 0]
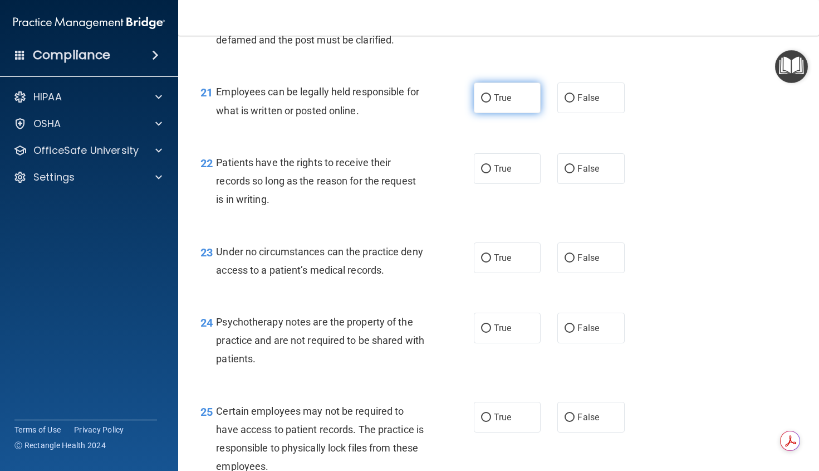
click at [481, 103] on input "True" at bounding box center [486, 98] width 10 height 8
radio input "true"
click at [565, 173] on input "False" at bounding box center [570, 169] width 10 height 8
radio input "true"
click at [565, 262] on input "False" at bounding box center [570, 258] width 10 height 8
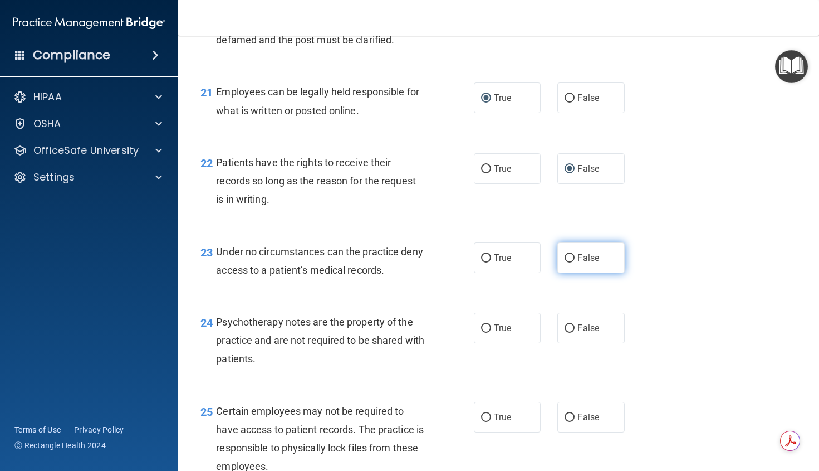
radio input "true"
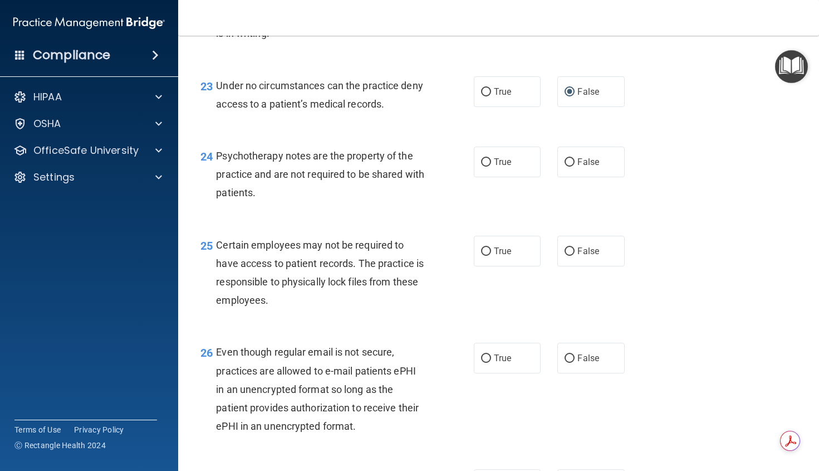
scroll to position [2451, 0]
click at [484, 165] on input "True" at bounding box center [486, 161] width 10 height 8
radio input "true"
click at [485, 255] on input "True" at bounding box center [486, 250] width 10 height 8
radio input "true"
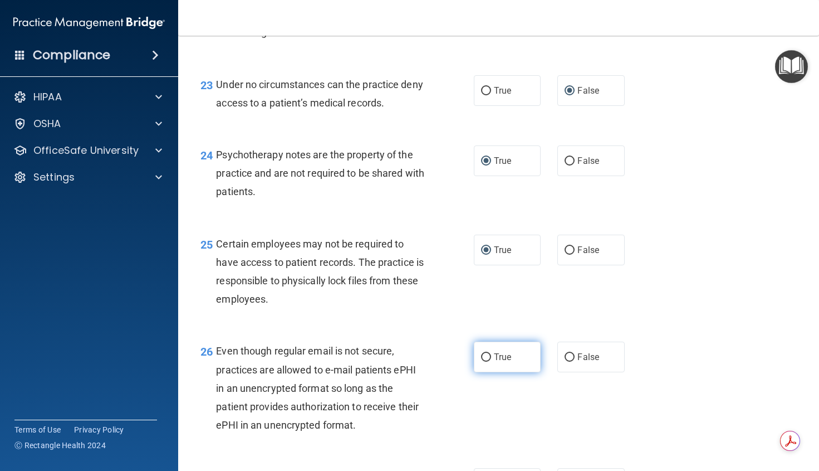
click at [485, 362] on input "True" at bounding box center [486, 357] width 10 height 8
radio input "true"
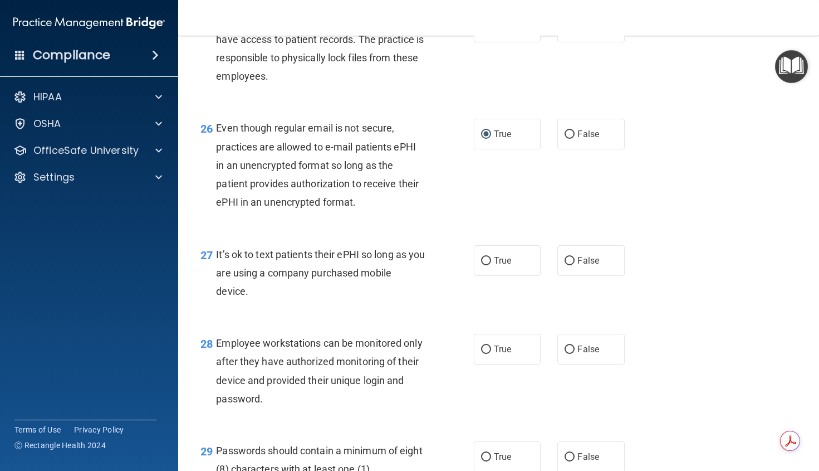
scroll to position [2730, 0]
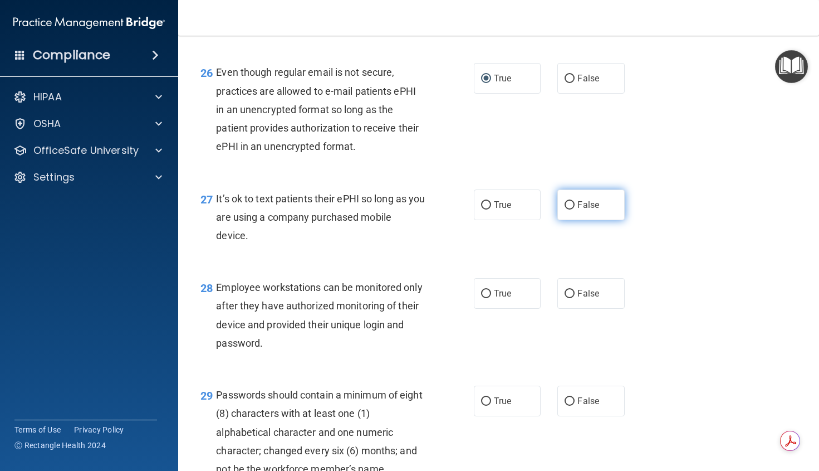
click at [580, 210] on span "False" at bounding box center [589, 204] width 22 height 11
click at [575, 209] on input "False" at bounding box center [570, 205] width 10 height 8
radio input "true"
drag, startPoint x: 568, startPoint y: 322, endPoint x: 567, endPoint y: 336, distance: 14.0
click at [569, 309] on label "False" at bounding box center [591, 293] width 67 height 31
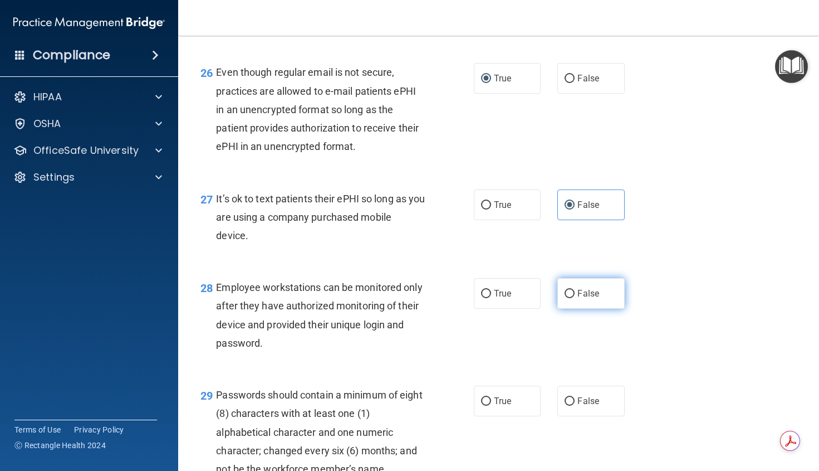
click at [569, 298] on input "False" at bounding box center [570, 294] width 10 height 8
radio input "true"
click at [501, 406] on span "True" at bounding box center [502, 401] width 17 height 11
click at [491, 406] on input "True" at bounding box center [486, 401] width 10 height 8
radio input "true"
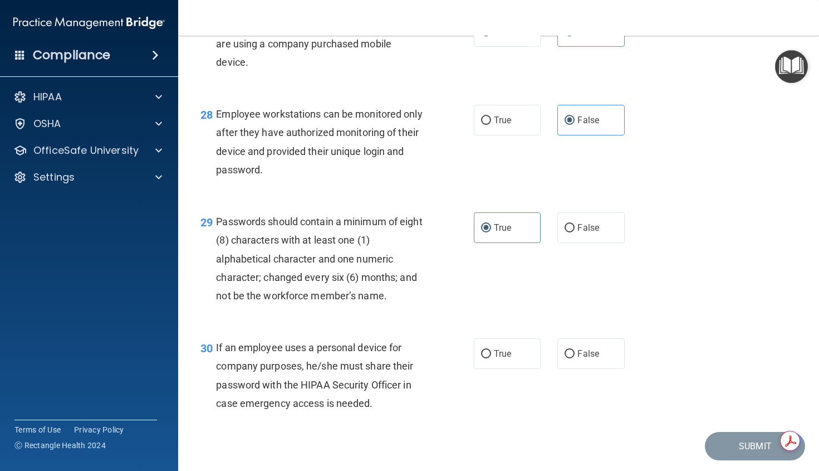
scroll to position [2974, 0]
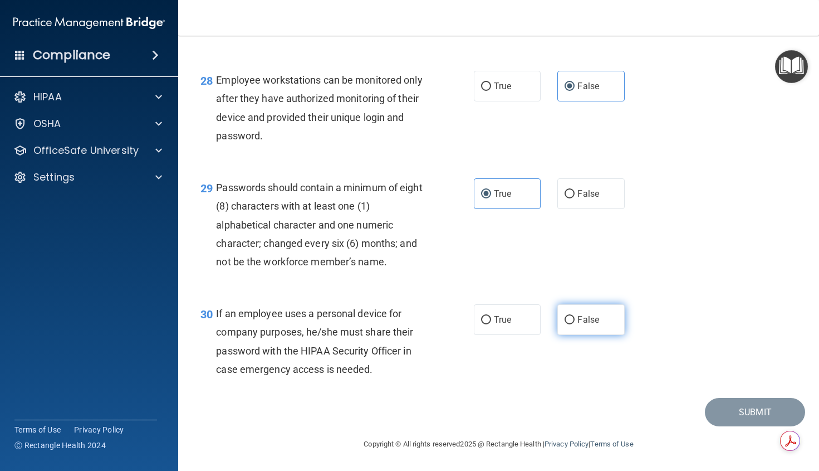
drag, startPoint x: 580, startPoint y: 323, endPoint x: 600, endPoint y: 337, distance: 24.7
click at [580, 323] on span "False" at bounding box center [589, 319] width 22 height 11
click at [565, 316] on input "False" at bounding box center [570, 320] width 10 height 8
radio input "true"
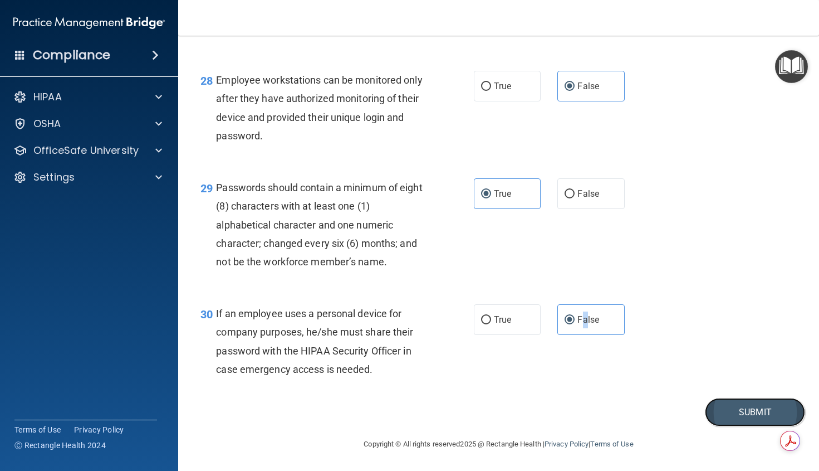
click at [733, 413] on button "Submit" at bounding box center [755, 412] width 100 height 28
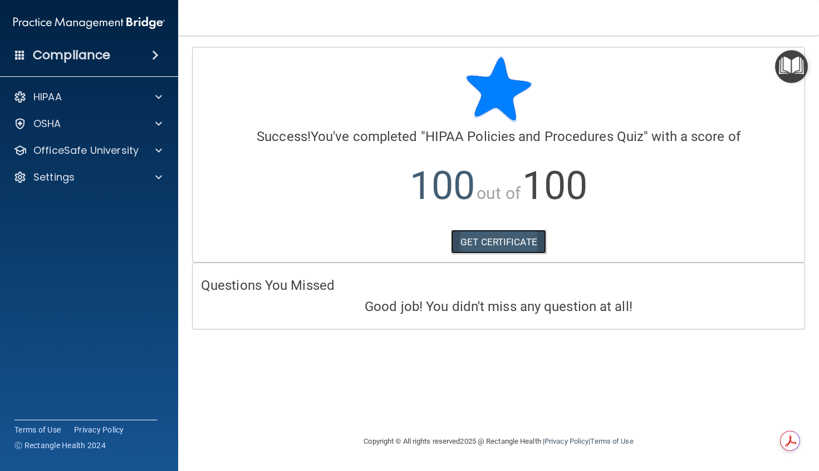
click at [518, 239] on link "GET CERTIFICATE" at bounding box center [498, 242] width 95 height 25
click at [155, 149] on div at bounding box center [157, 150] width 28 height 13
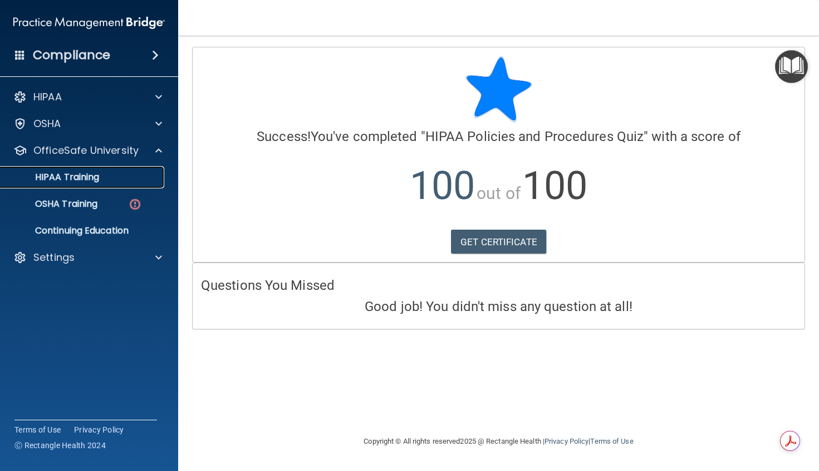
click at [108, 183] on link "HIPAA Training" at bounding box center [76, 177] width 175 height 22
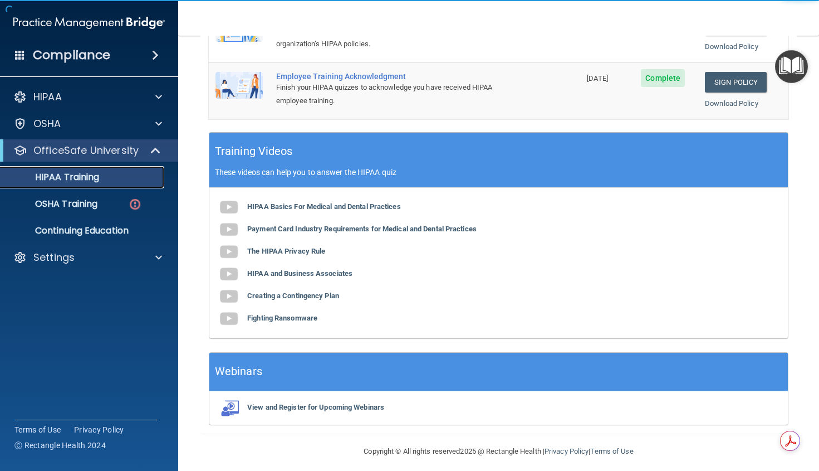
scroll to position [368, 0]
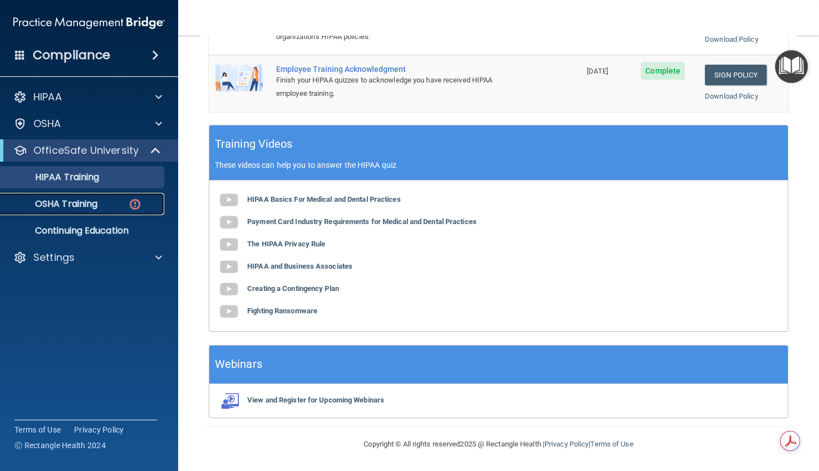
click at [79, 199] on p "OSHA Training" at bounding box center [52, 203] width 90 height 11
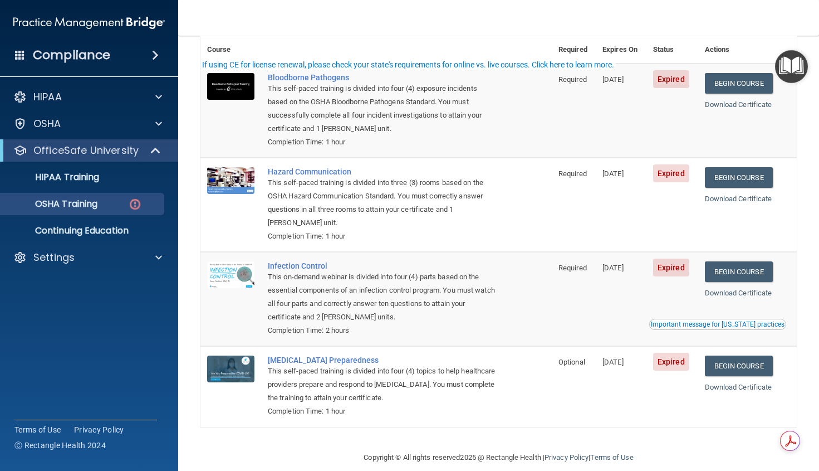
scroll to position [109, 0]
